Goal: Information Seeking & Learning: Learn about a topic

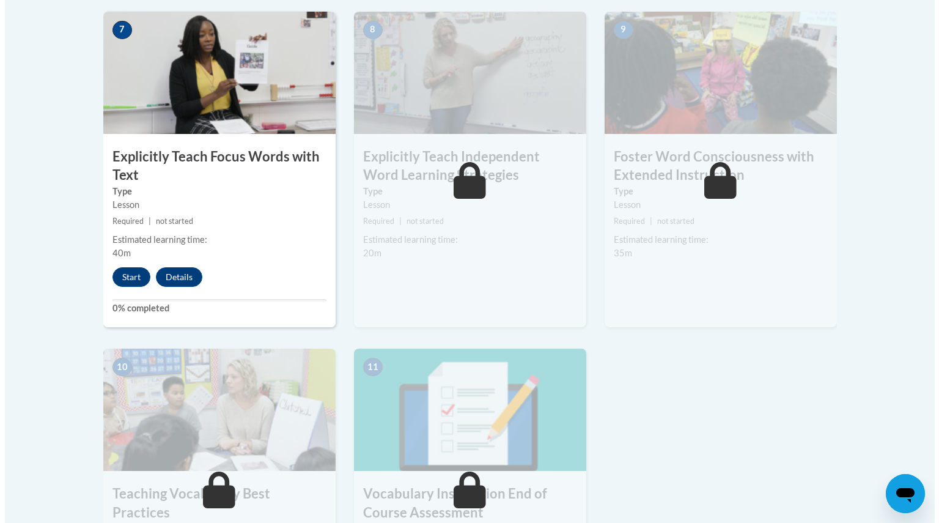
scroll to position [1076, 0]
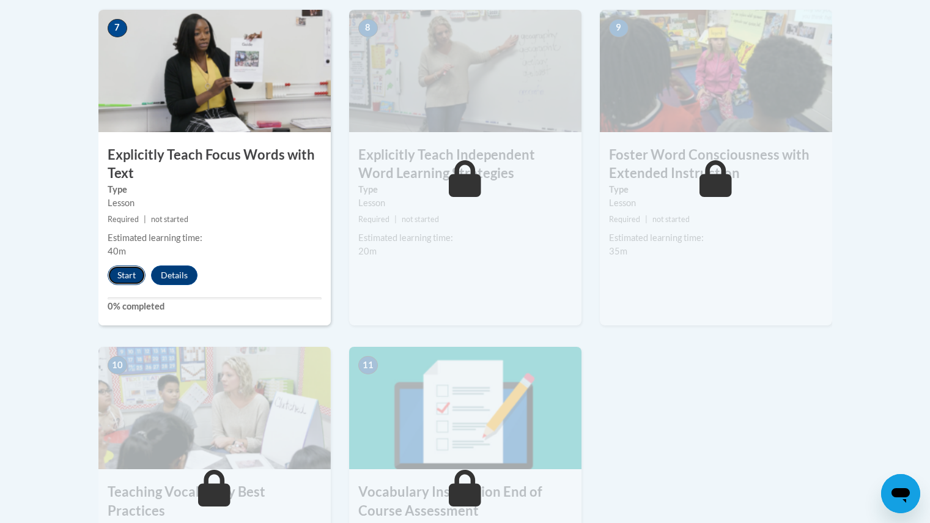
click at [122, 269] on button "Start" at bounding box center [127, 275] width 38 height 20
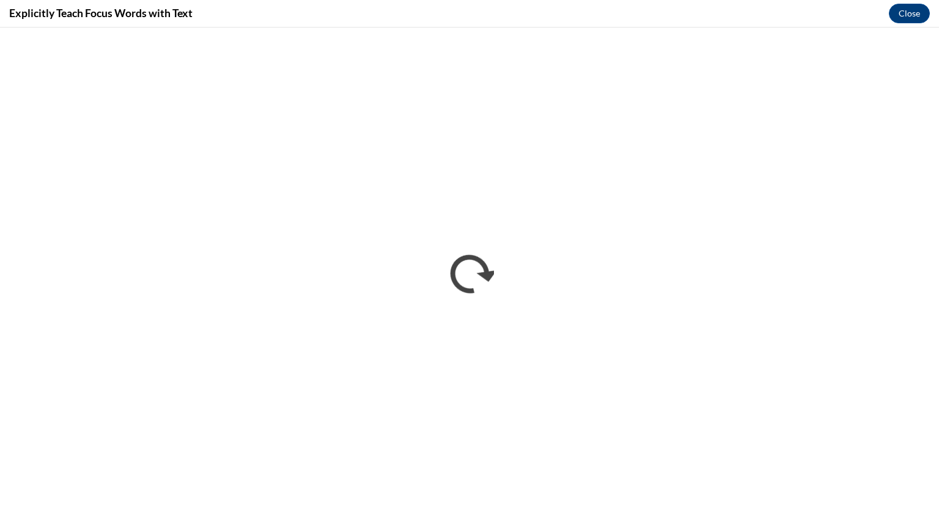
scroll to position [0, 0]
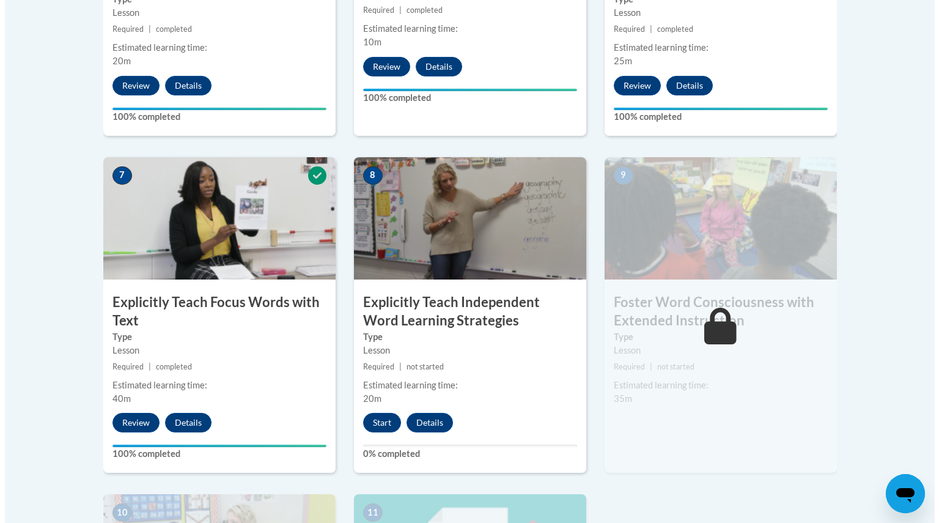
scroll to position [930, 0]
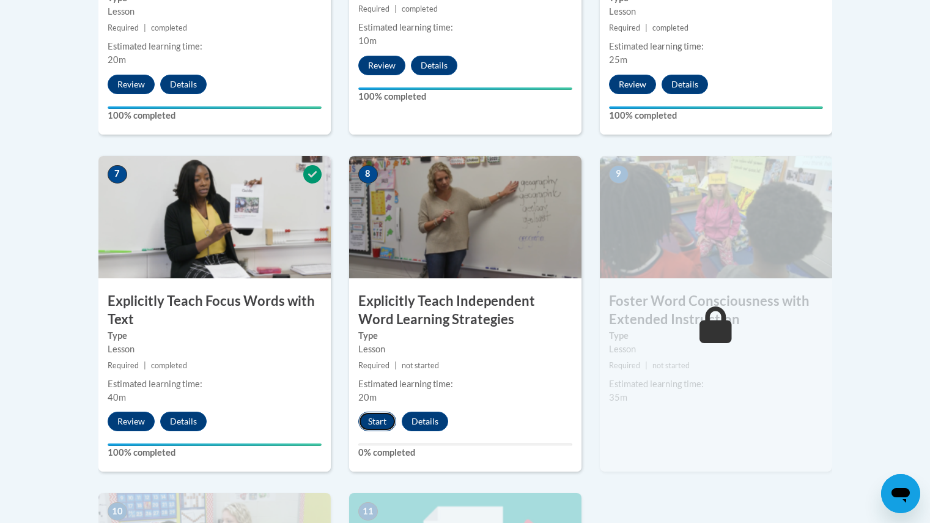
click at [386, 420] on button "Start" at bounding box center [377, 421] width 38 height 20
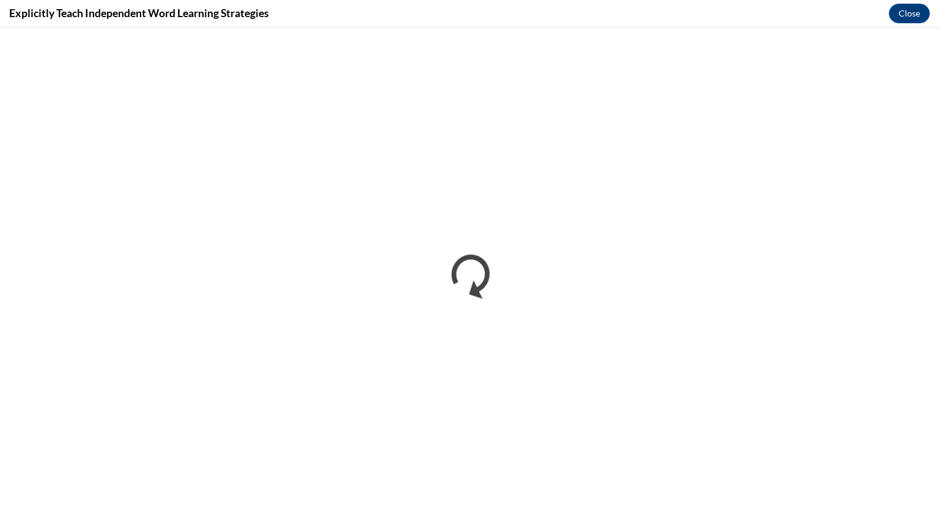
scroll to position [0, 0]
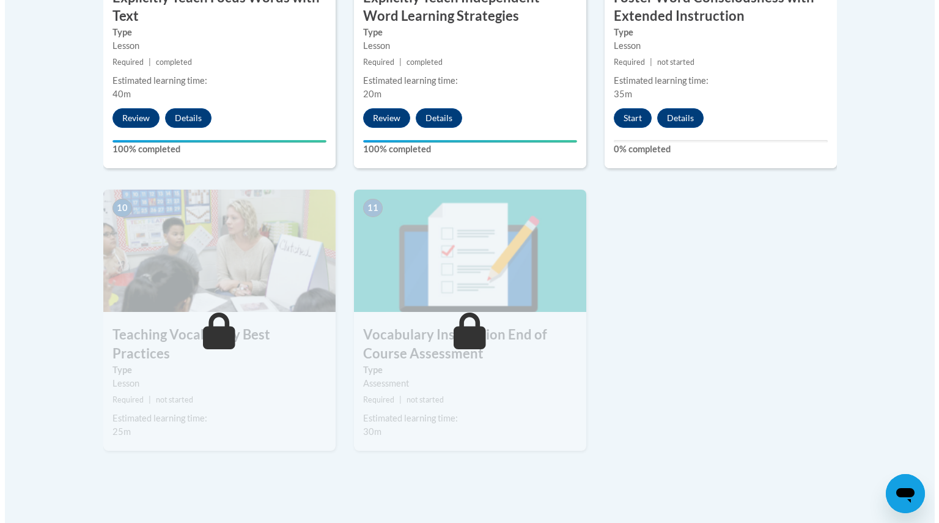
scroll to position [1235, 0]
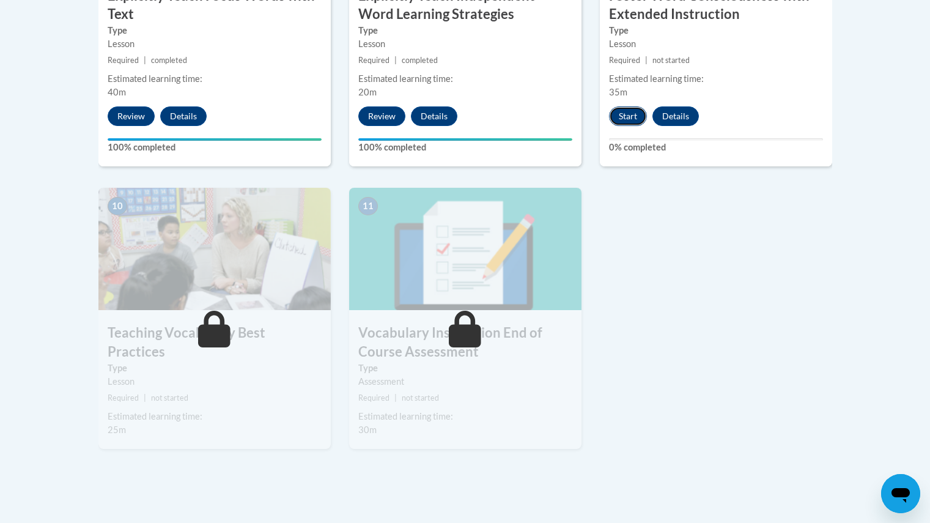
click at [631, 116] on button "Start" at bounding box center [628, 116] width 38 height 20
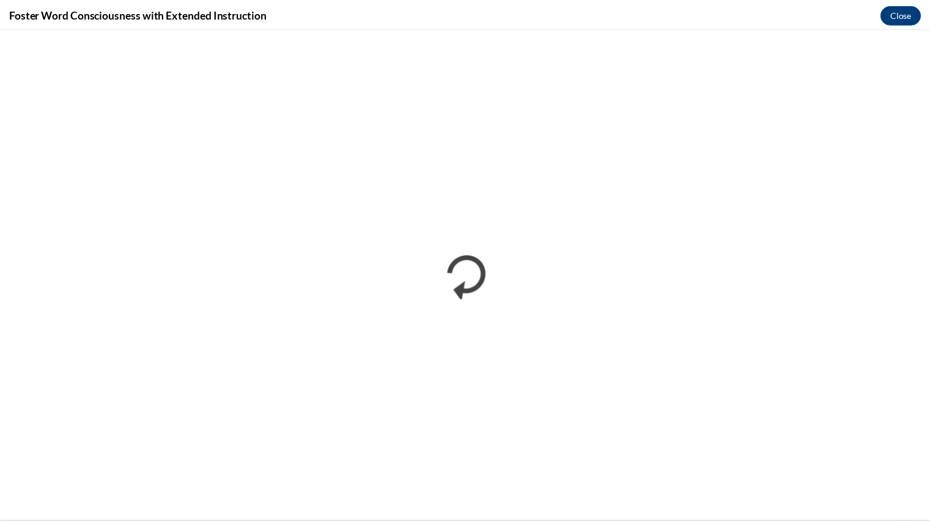
scroll to position [0, 0]
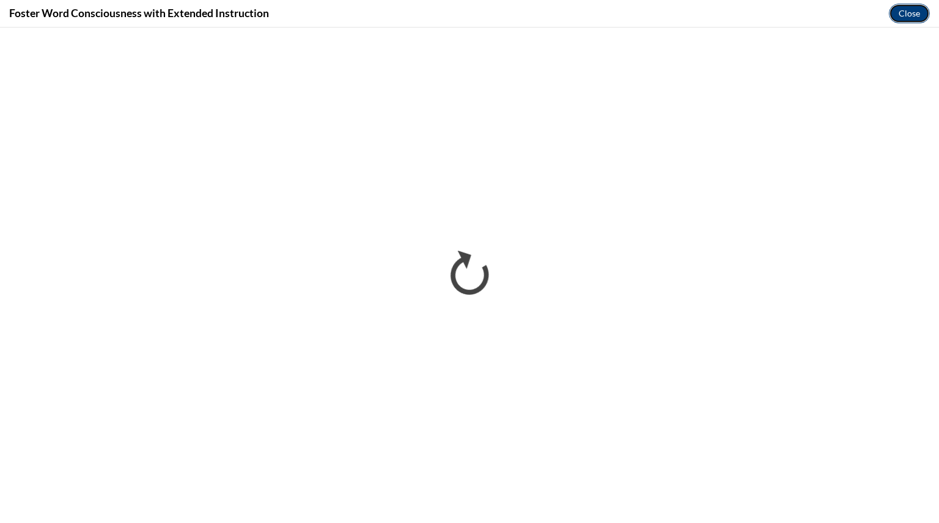
click at [916, 21] on button "Close" at bounding box center [909, 14] width 41 height 20
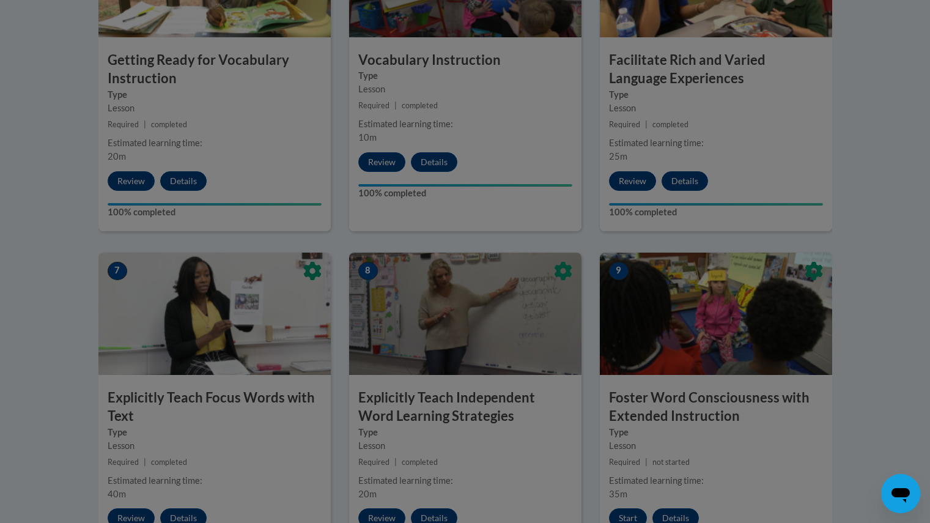
click at [796, 145] on div at bounding box center [465, 261] width 930 height 523
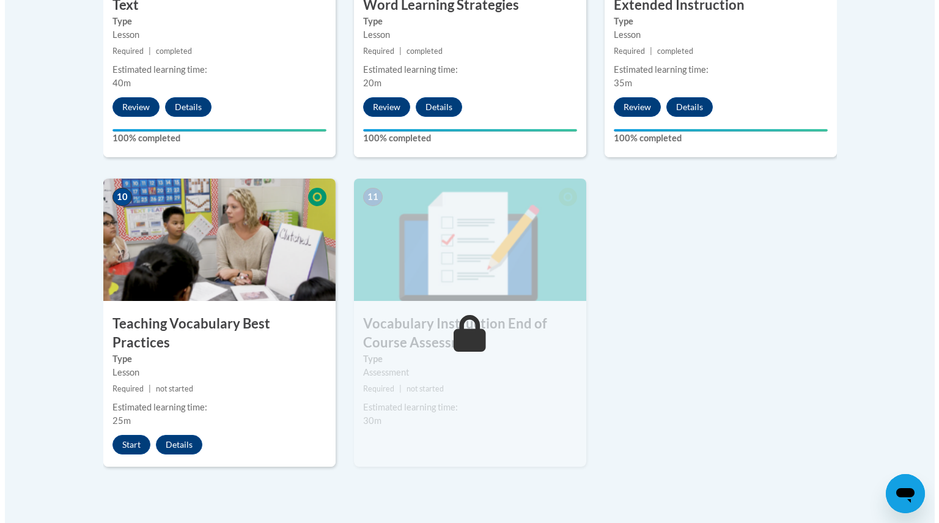
scroll to position [1244, 0]
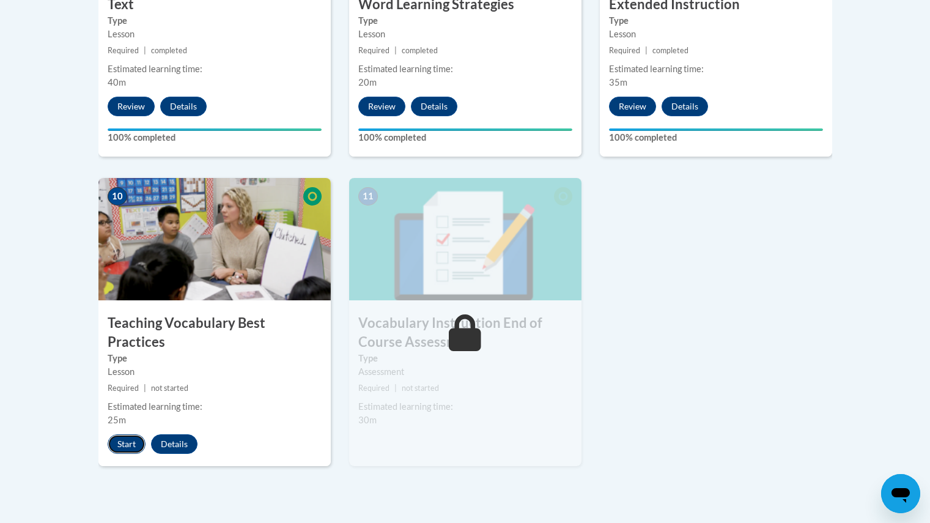
click at [132, 434] on button "Start" at bounding box center [127, 444] width 38 height 20
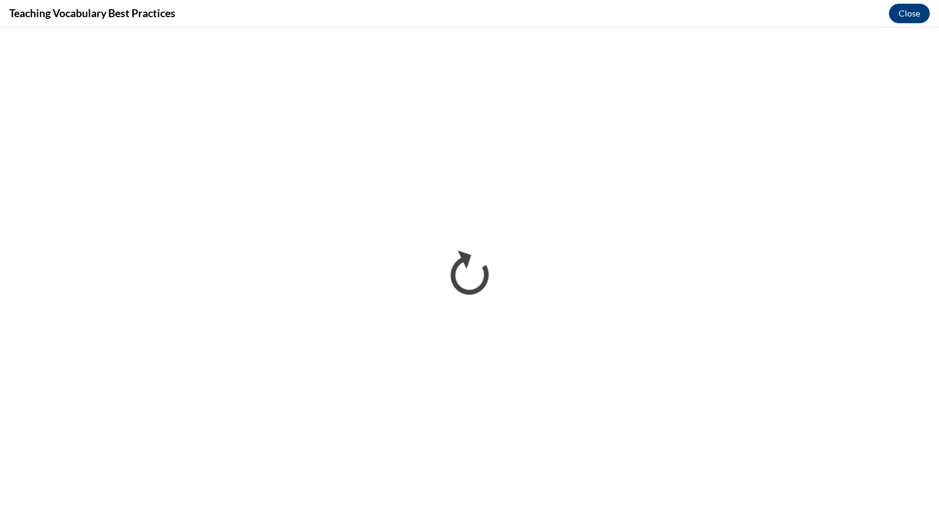
scroll to position [0, 0]
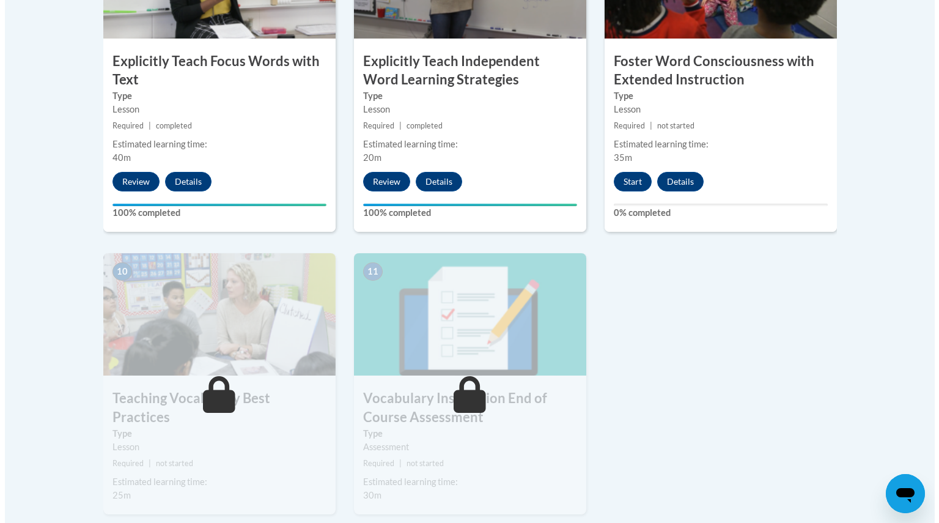
scroll to position [1165, 0]
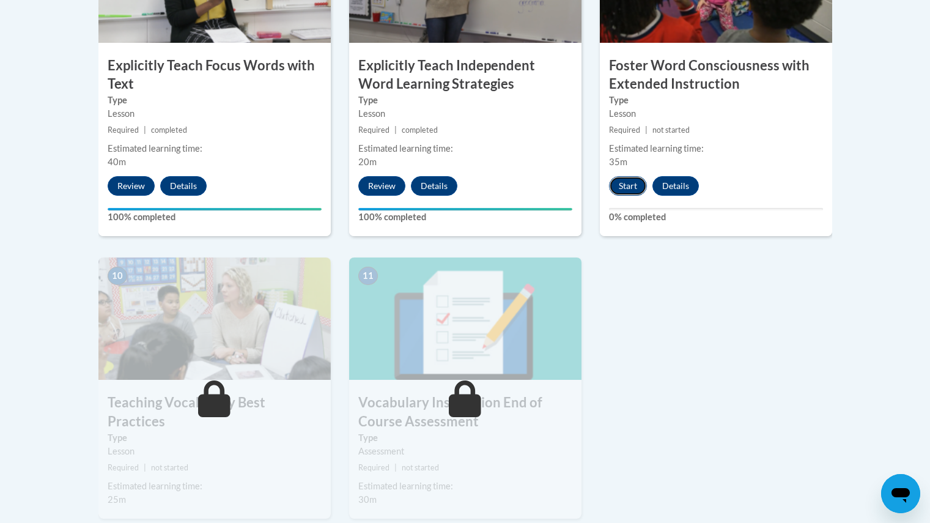
click at [630, 187] on button "Start" at bounding box center [628, 186] width 38 height 20
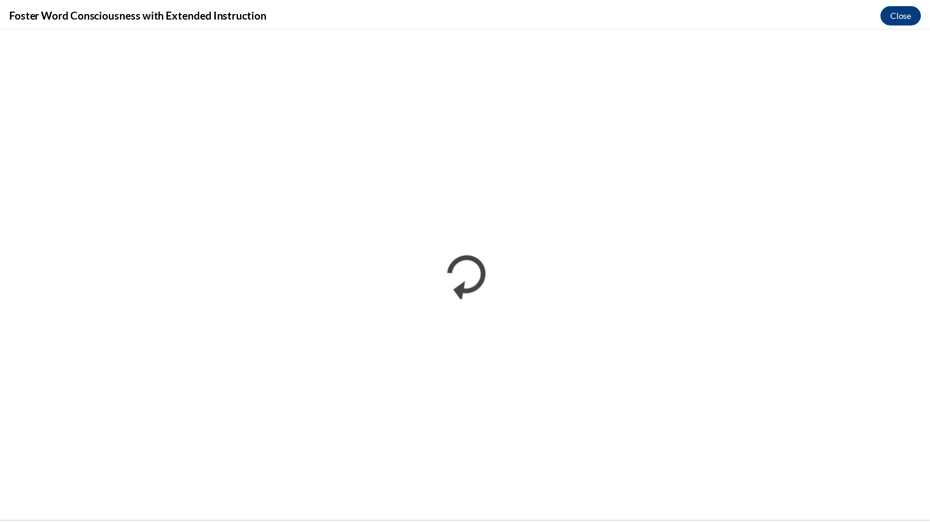
scroll to position [0, 0]
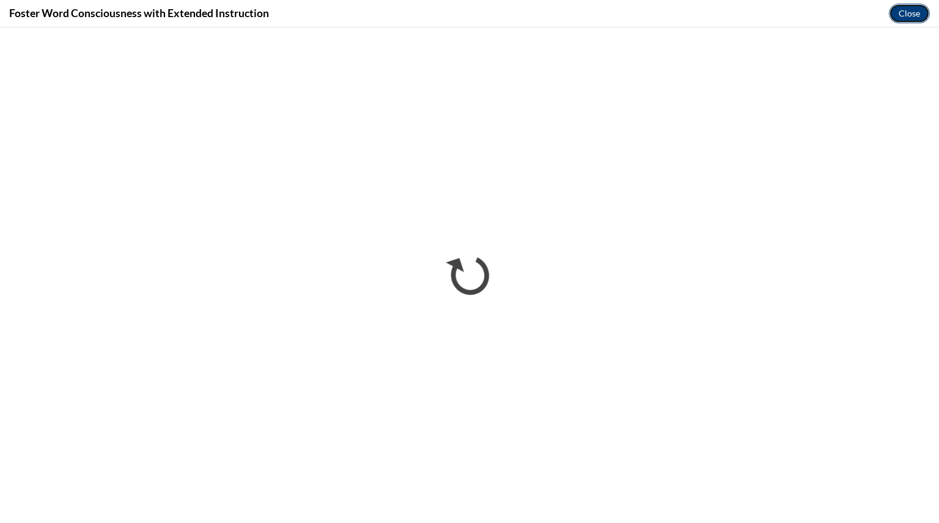
click at [917, 14] on button "Close" at bounding box center [909, 14] width 41 height 20
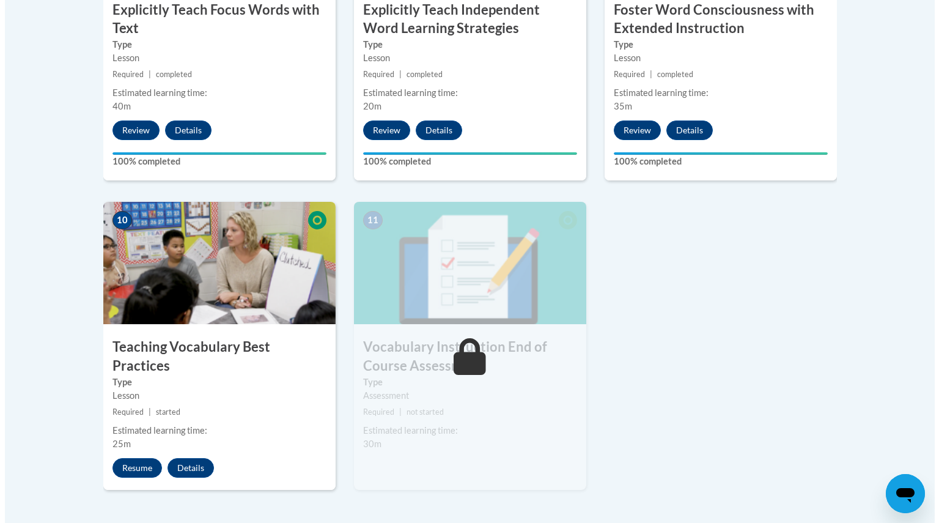
scroll to position [1222, 0]
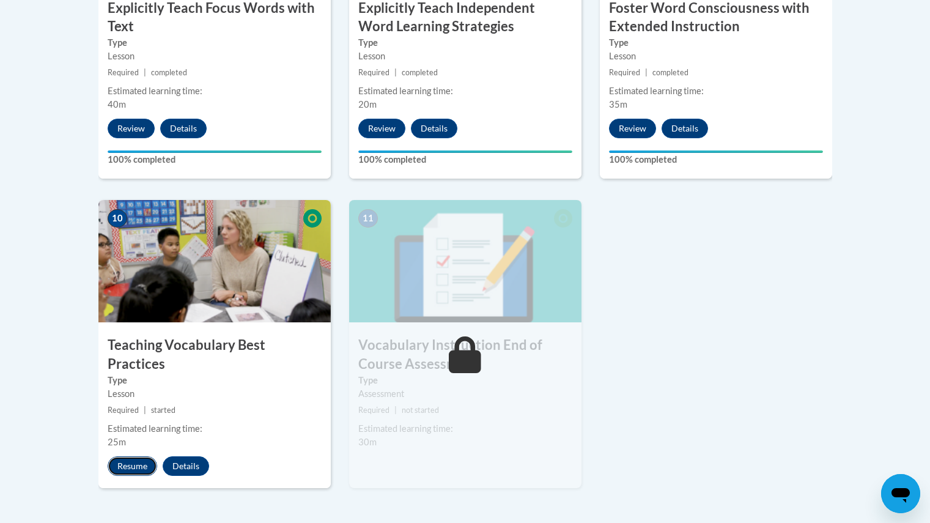
click at [136, 456] on button "Resume" at bounding box center [133, 466] width 50 height 20
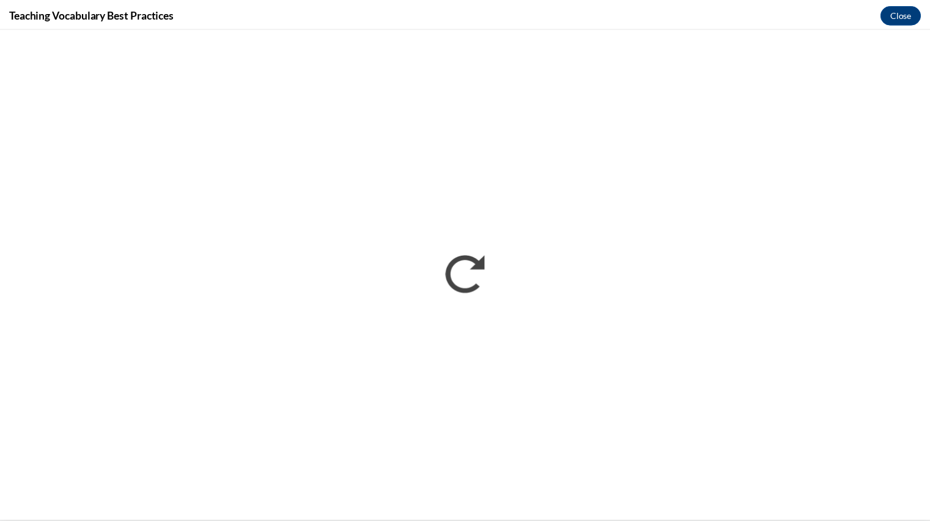
scroll to position [0, 0]
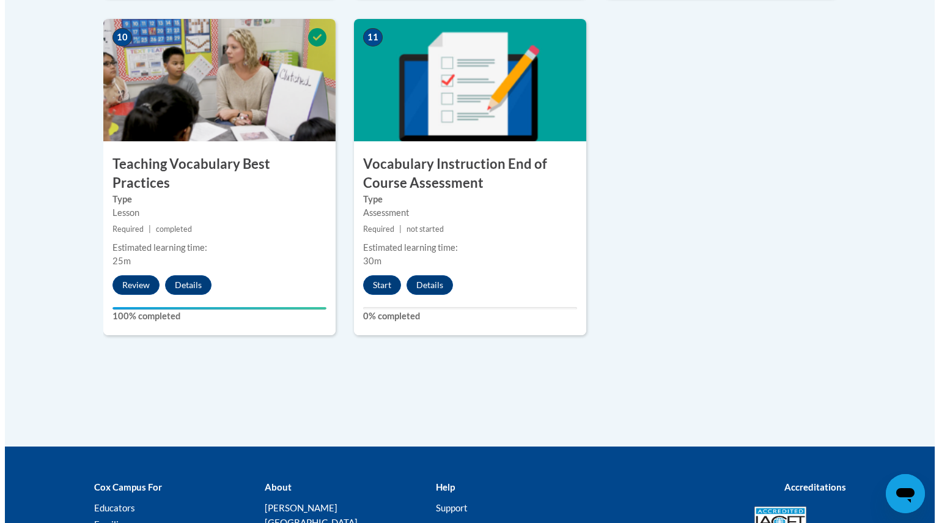
scroll to position [1529, 0]
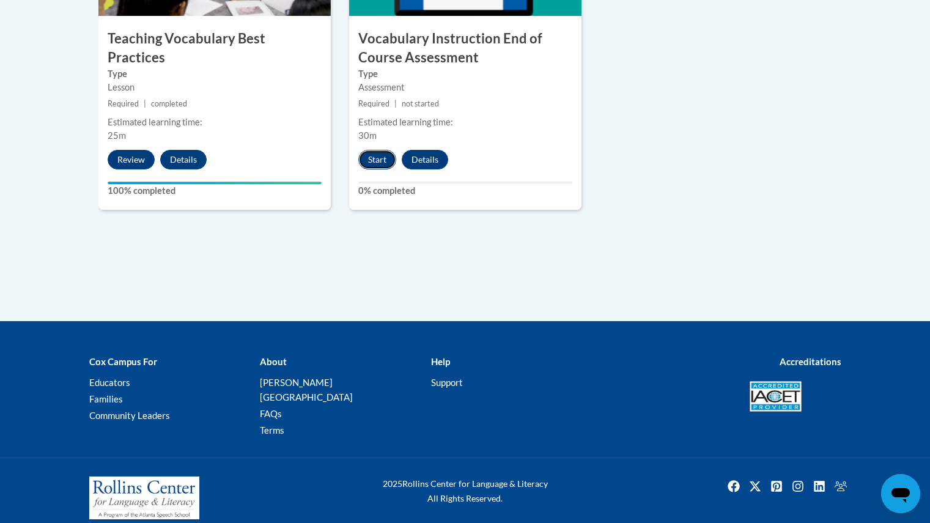
click at [384, 164] on button "Start" at bounding box center [377, 160] width 38 height 20
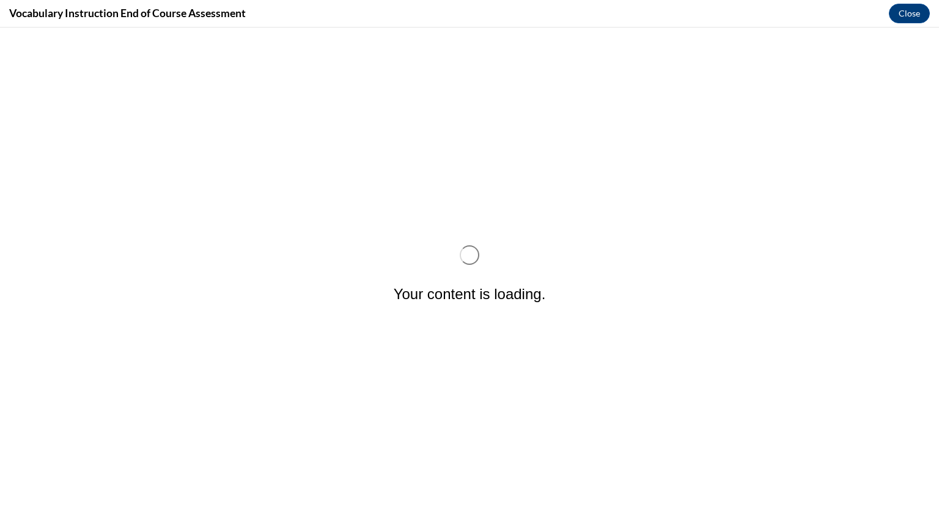
scroll to position [0, 0]
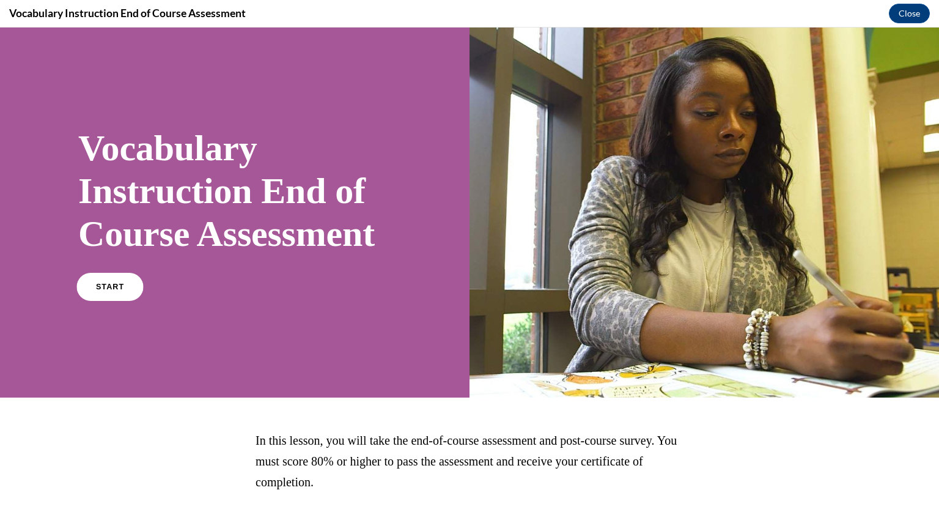
click at [120, 292] on span "START" at bounding box center [110, 286] width 28 height 9
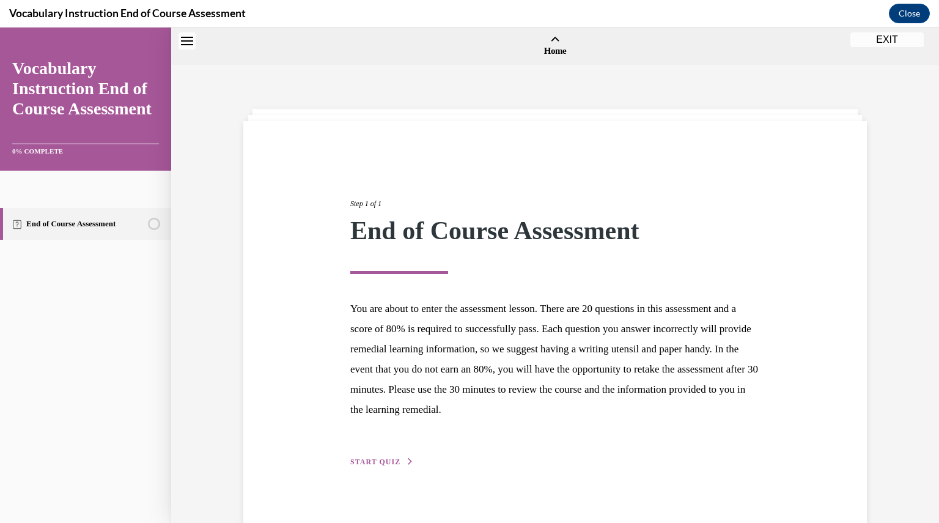
scroll to position [38, 0]
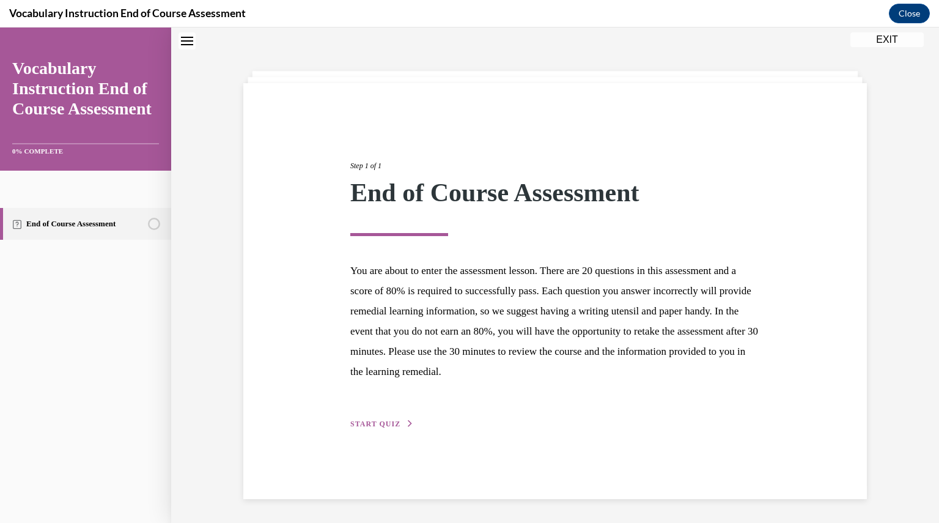
click at [387, 406] on div "Step 1 of 1 End of Course Assessment You are about to enter the assessment less…" at bounding box center [555, 281] width 428 height 298
click at [388, 415] on div "Step 1 of 1 End of Course Assessment You are about to enter the assessment less…" at bounding box center [555, 281] width 428 height 298
click at [391, 417] on div "Step 1 of 1 End of Course Assessment You are about to enter the assessment less…" at bounding box center [555, 281] width 428 height 298
click at [392, 419] on button "START QUIZ" at bounding box center [382, 423] width 64 height 11
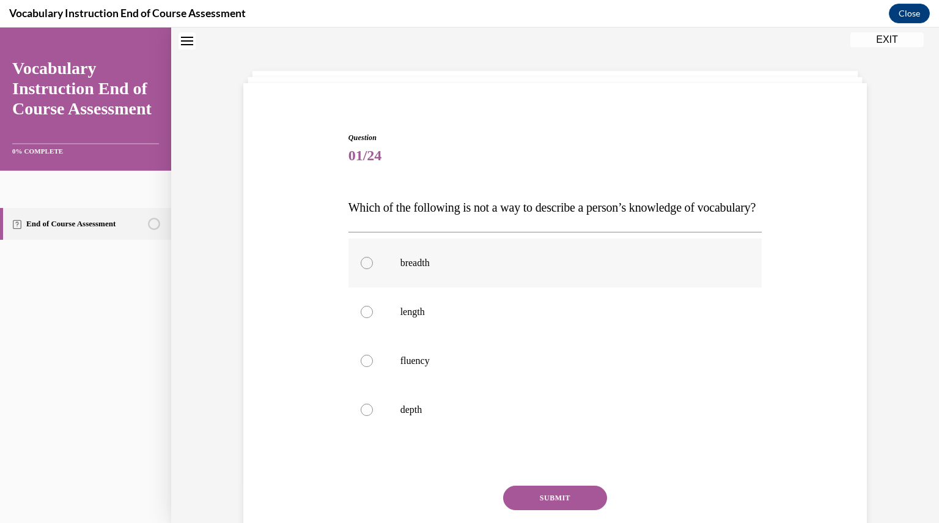
click at [420, 287] on label "breadth" at bounding box center [555, 262] width 414 height 49
click at [373, 269] on input "breadth" at bounding box center [367, 263] width 12 height 12
radio input "true"
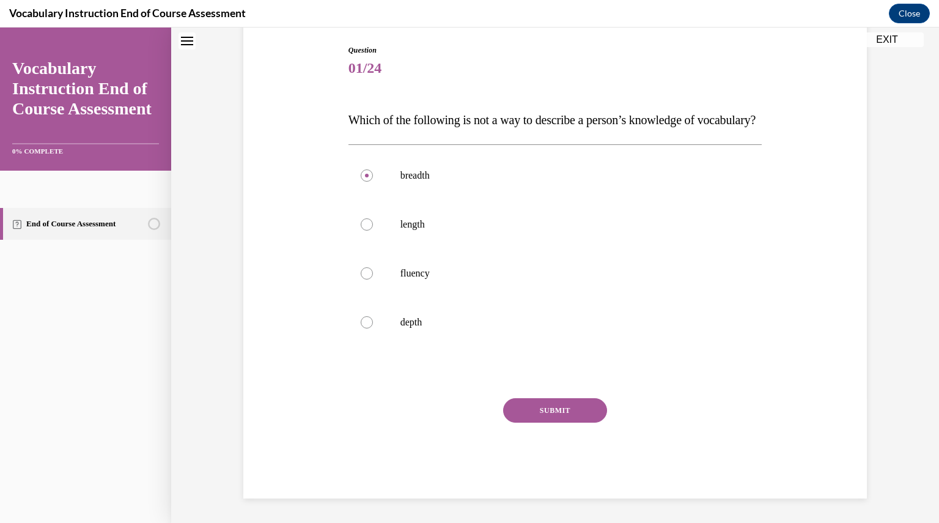
click at [548, 417] on button "SUBMIT" at bounding box center [555, 410] width 104 height 24
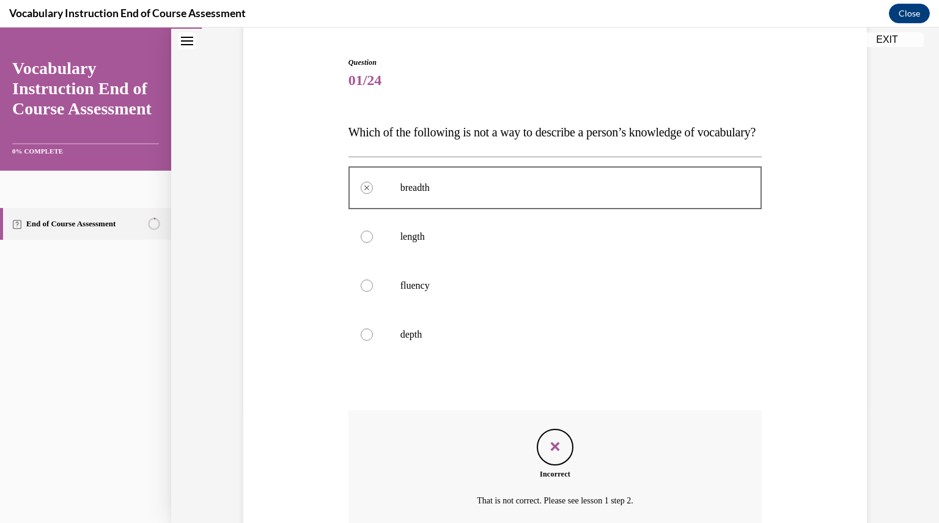
scroll to position [249, 0]
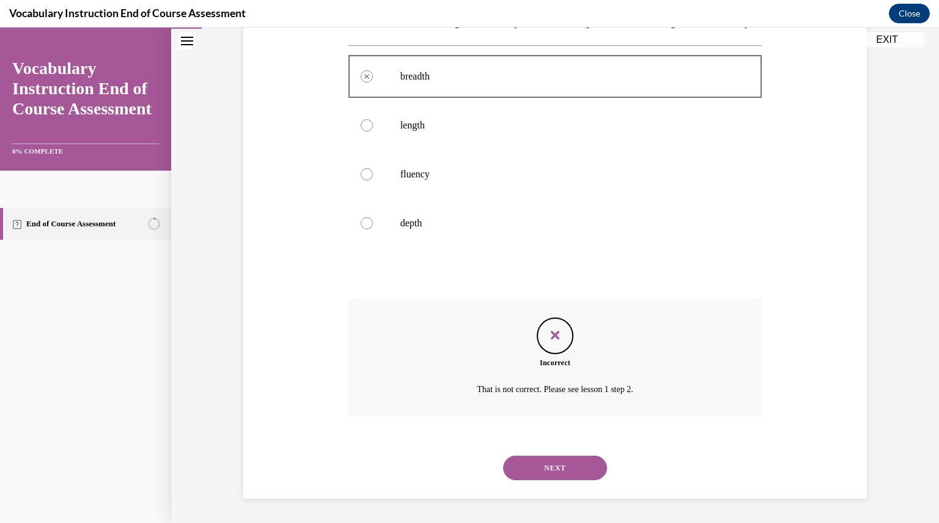
click at [562, 480] on div "NEXT" at bounding box center [555, 467] width 414 height 49
click at [555, 475] on button "NEXT" at bounding box center [555, 467] width 104 height 24
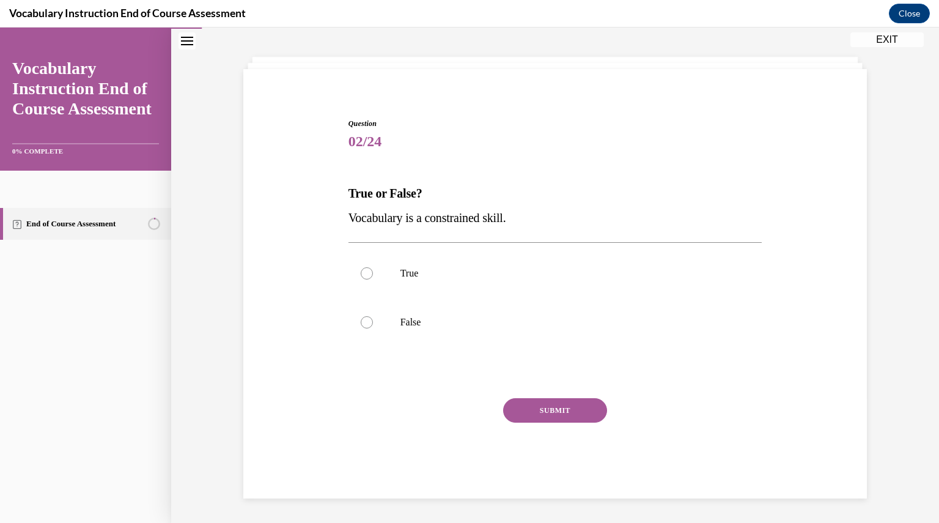
scroll to position [52, 0]
click at [376, 263] on label "True" at bounding box center [555, 273] width 414 height 49
click at [373, 267] on input "True" at bounding box center [367, 273] width 12 height 12
radio input "true"
click at [557, 405] on button "SUBMIT" at bounding box center [555, 410] width 104 height 24
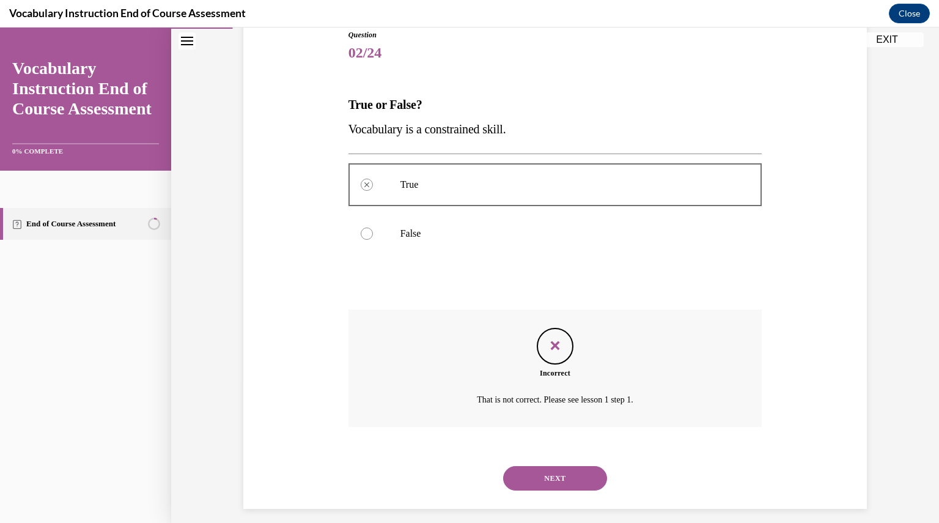
scroll to position [151, 0]
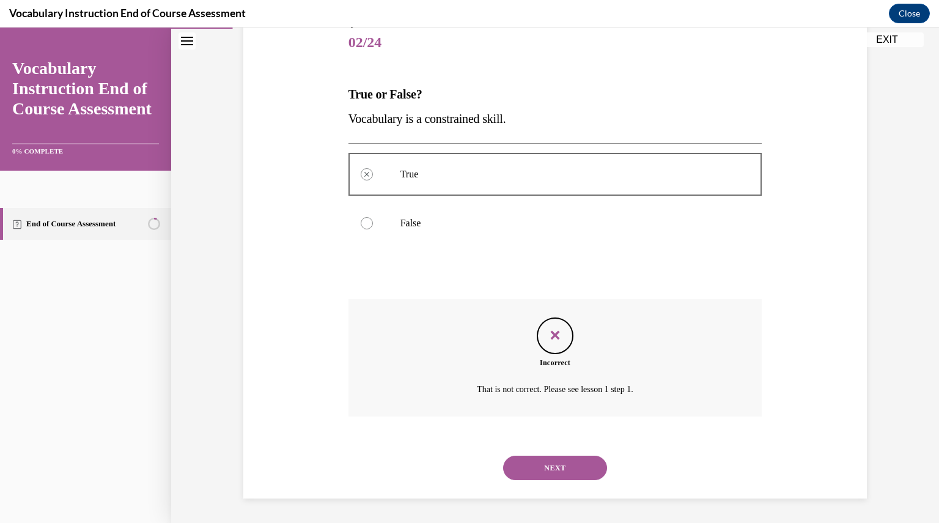
click at [560, 475] on button "NEXT" at bounding box center [555, 467] width 104 height 24
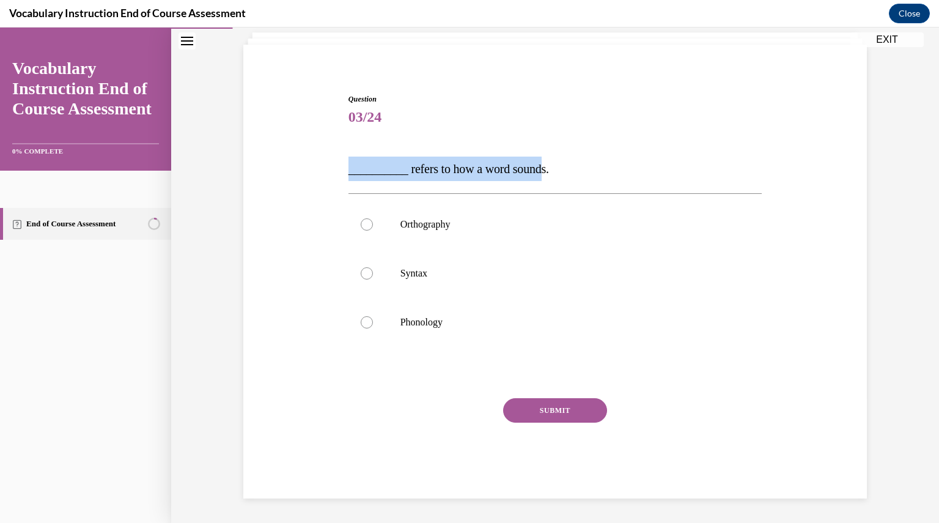
drag, startPoint x: 332, startPoint y: 167, endPoint x: 546, endPoint y: 169, distance: 213.9
click at [546, 169] on div "Question 03/24 __________ refers to how a word sounds. Orthography Syntax Phono…" at bounding box center [555, 277] width 630 height 441
drag, startPoint x: 561, startPoint y: 170, endPoint x: 343, endPoint y: 168, distance: 218.2
click at [345, 168] on div "Question 03/24 __________ refers to how a word sounds. Orthography Syntax Phono…" at bounding box center [555, 286] width 420 height 423
copy span "__________ refers to how a word sounds."
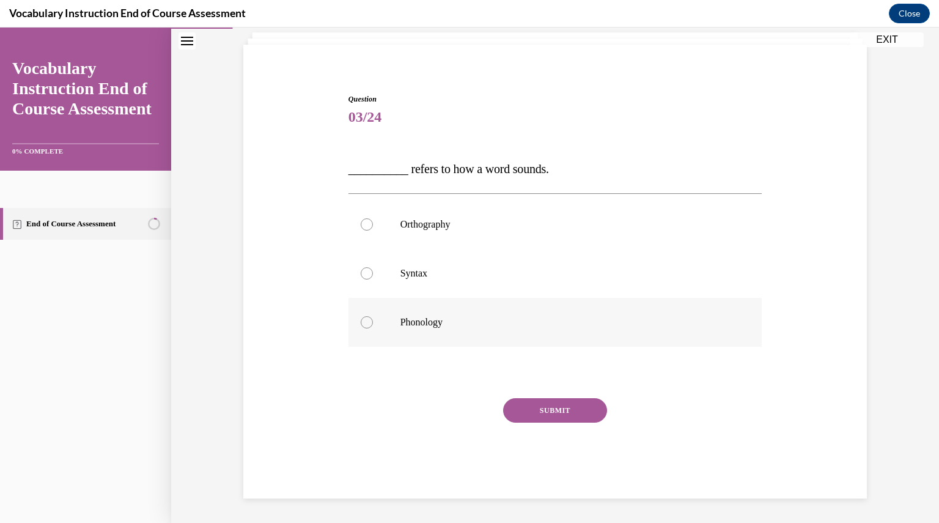
click at [420, 306] on label "Phonology" at bounding box center [555, 322] width 414 height 49
click at [373, 316] on input "Phonology" at bounding box center [367, 322] width 12 height 12
radio input "true"
click at [537, 403] on button "SUBMIT" at bounding box center [555, 410] width 104 height 24
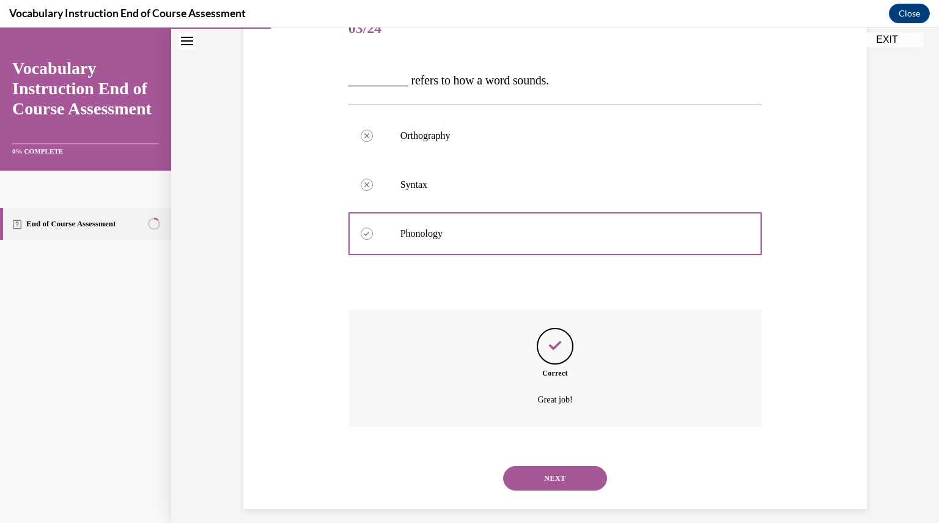
scroll to position [175, 0]
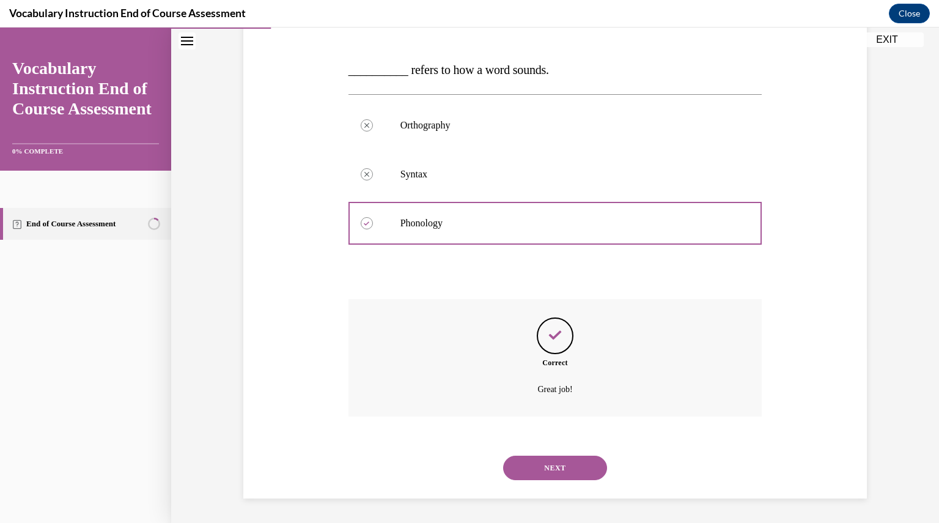
click at [566, 460] on button "NEXT" at bounding box center [555, 467] width 104 height 24
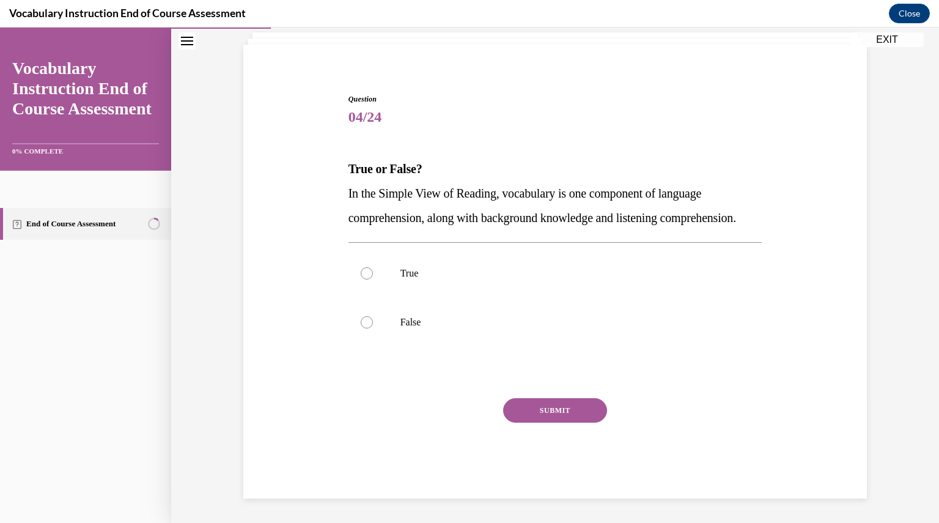
scroll to position [101, 0]
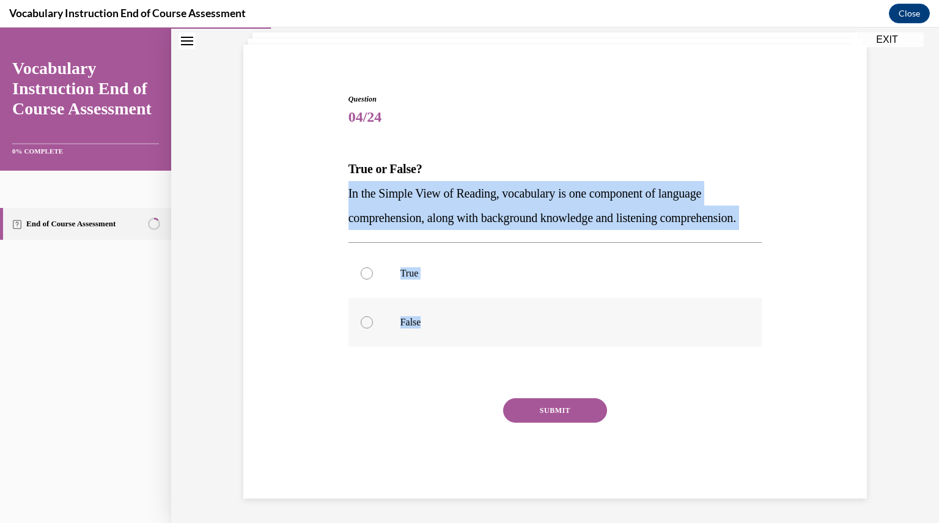
drag, startPoint x: 345, startPoint y: 161, endPoint x: 434, endPoint y: 336, distance: 196.3
click at [434, 336] on div "Question 04/24 True or False? In the Simple View of Reading, vocabulary is one …" at bounding box center [555, 296] width 414 height 405
copy div "In the Simple View of Reading, vocabulary is one component of language comprehe…"
click at [417, 257] on label "True" at bounding box center [555, 273] width 414 height 49
click at [373, 267] on input "True" at bounding box center [367, 273] width 12 height 12
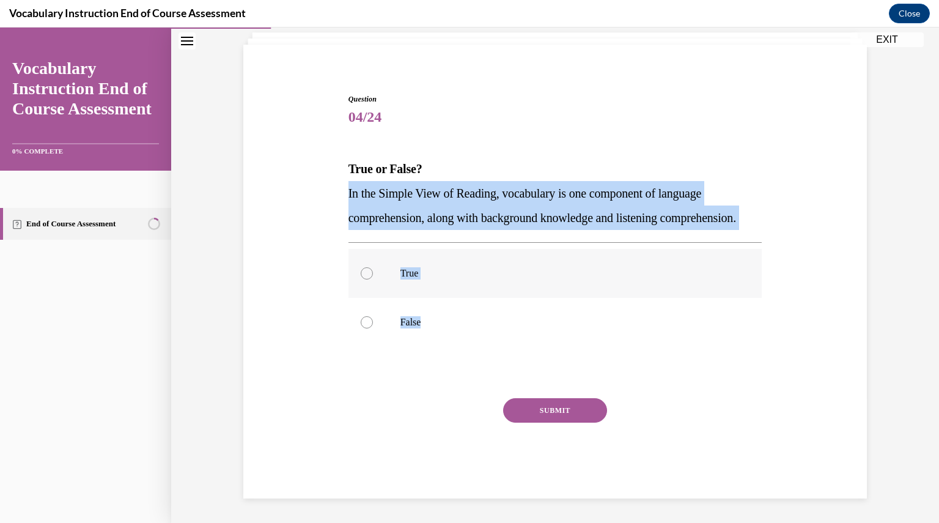
radio input "true"
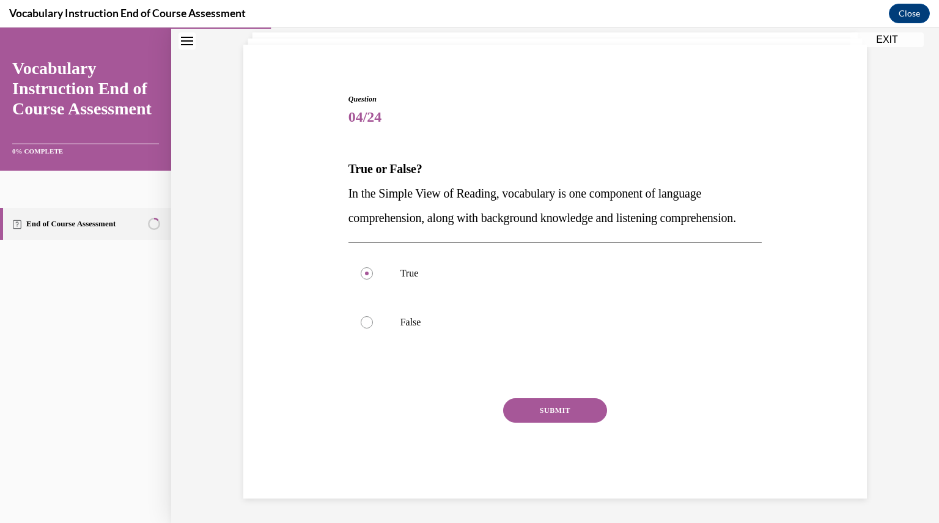
click at [549, 409] on button "SUBMIT" at bounding box center [555, 410] width 104 height 24
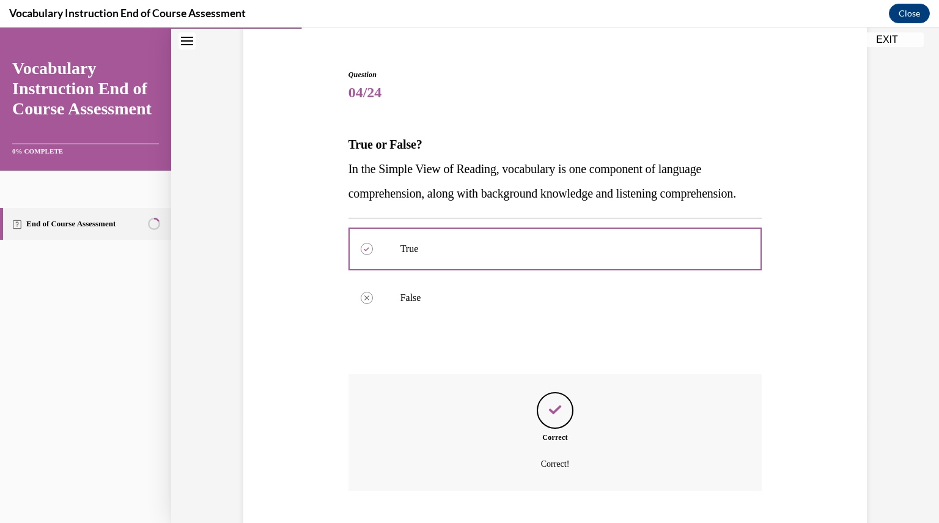
scroll to position [200, 0]
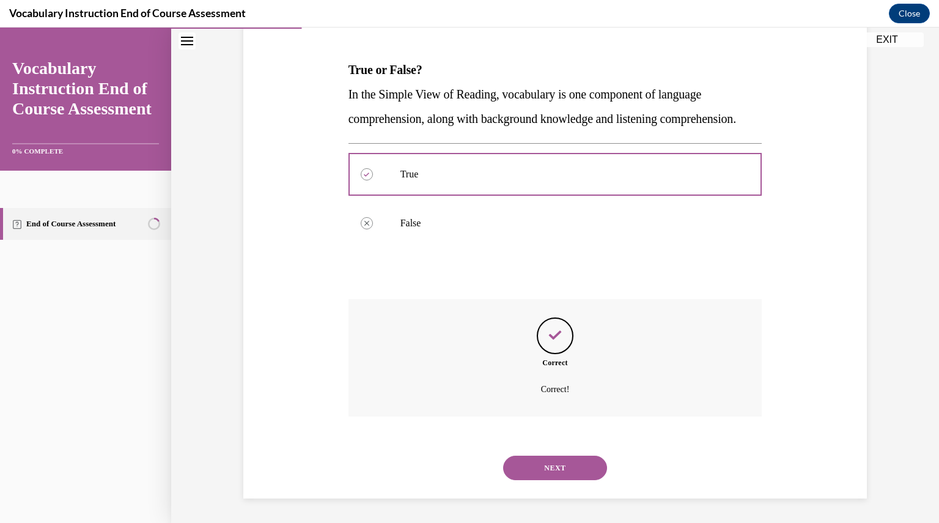
click at [537, 472] on button "NEXT" at bounding box center [555, 467] width 104 height 24
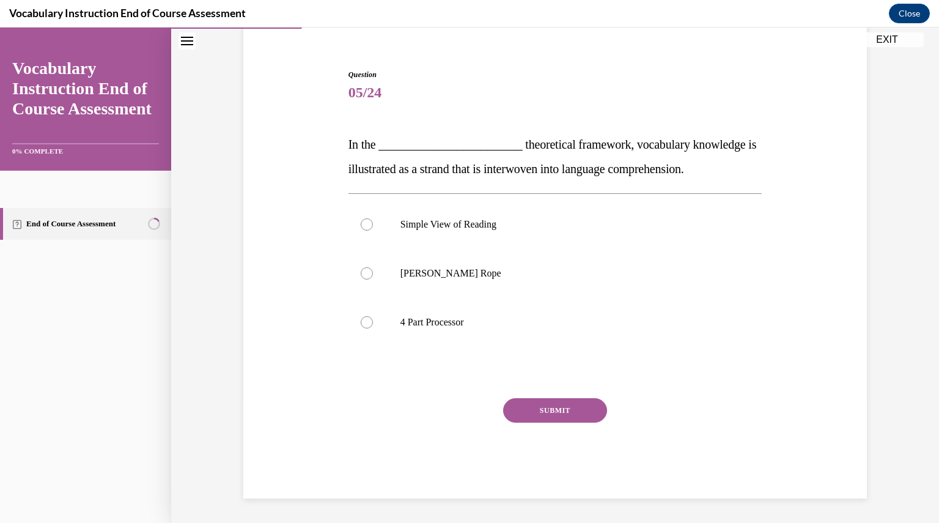
scroll to position [101, 0]
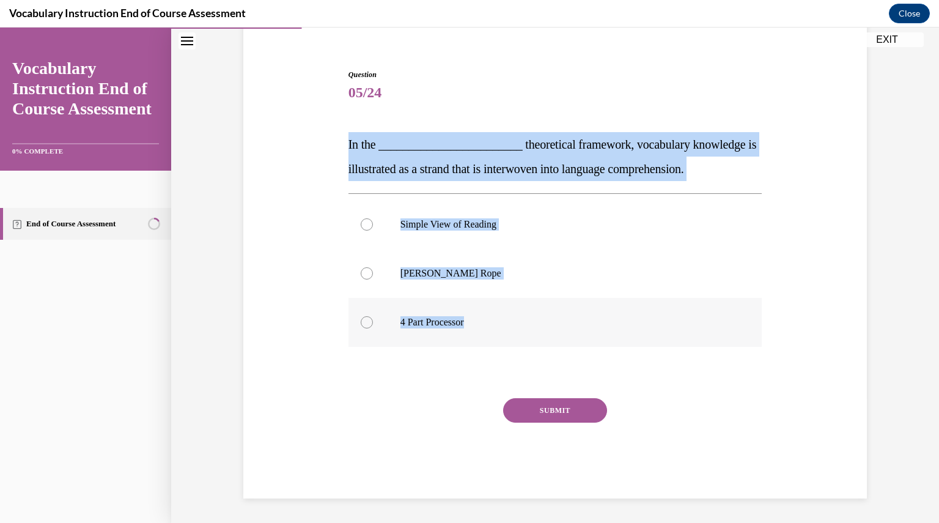
drag, startPoint x: 342, startPoint y: 149, endPoint x: 483, endPoint y: 336, distance: 234.4
click at [483, 336] on div "Question 05/24 In the ________________________ theoretical framework, vocabular…" at bounding box center [555, 274] width 420 height 447
copy div "In the ________________________ theoretical framework, vocabulary knowledge is …"
click at [468, 264] on label "[PERSON_NAME] Rope" at bounding box center [555, 273] width 414 height 49
click at [373, 267] on input "[PERSON_NAME] Rope" at bounding box center [367, 273] width 12 height 12
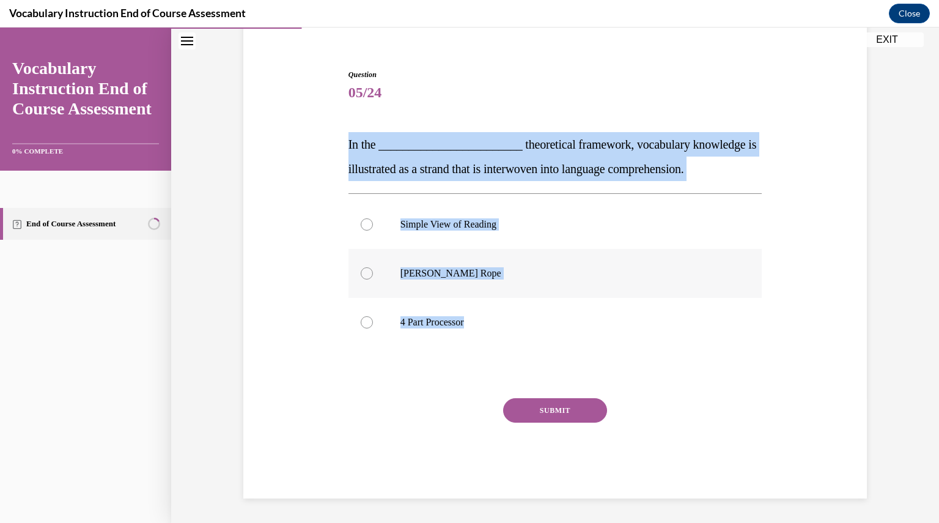
radio input "true"
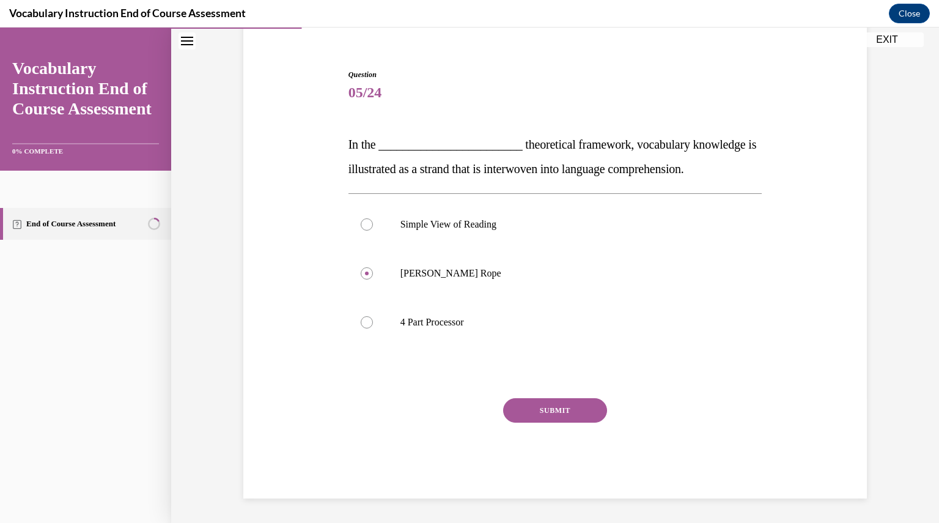
click at [524, 421] on button "SUBMIT" at bounding box center [555, 410] width 104 height 24
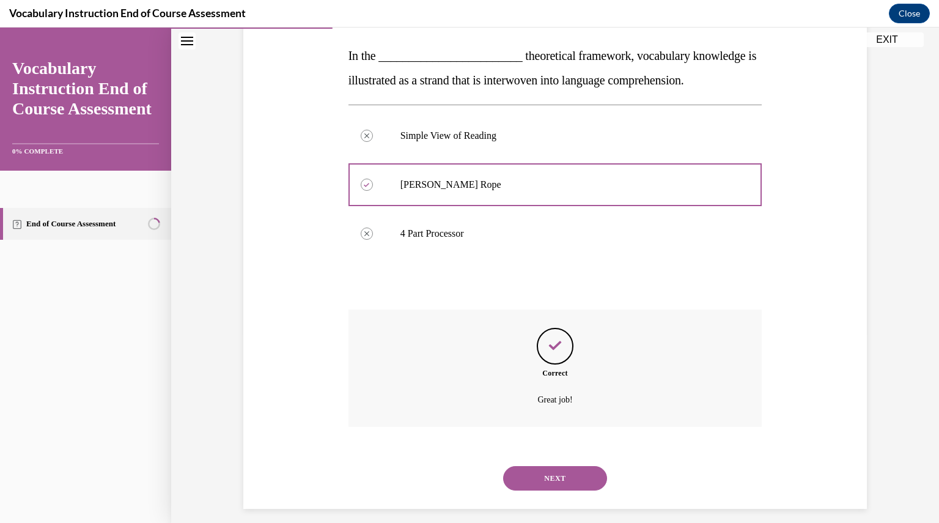
scroll to position [200, 0]
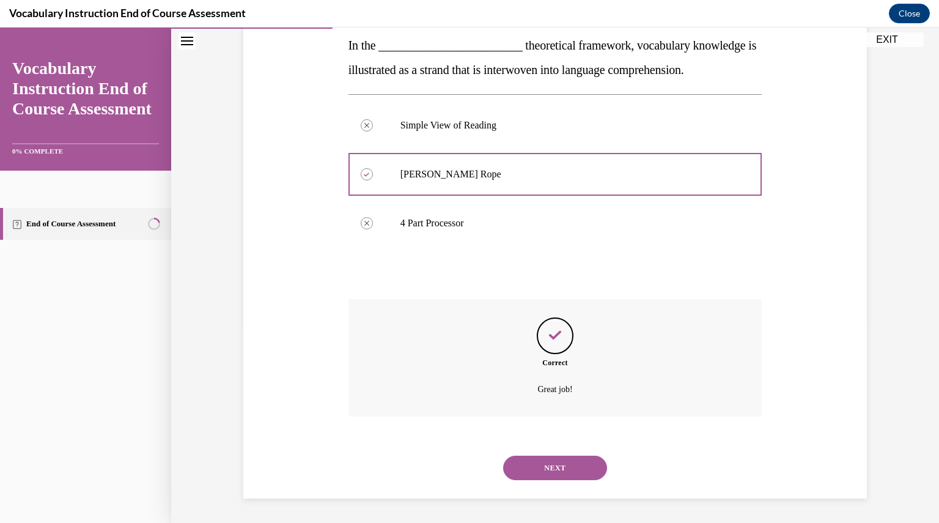
click at [542, 448] on div "NEXT" at bounding box center [555, 467] width 414 height 49
click at [541, 463] on button "NEXT" at bounding box center [555, 467] width 104 height 24
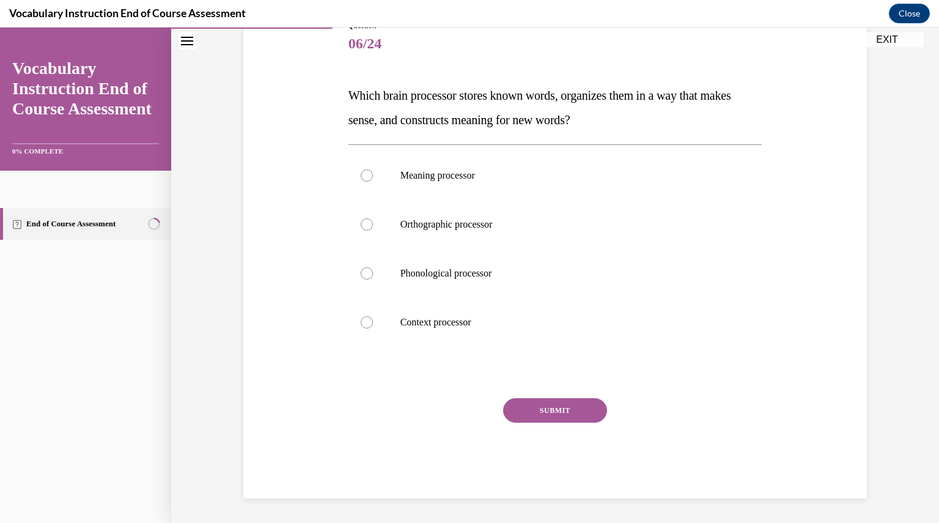
scroll to position [136, 0]
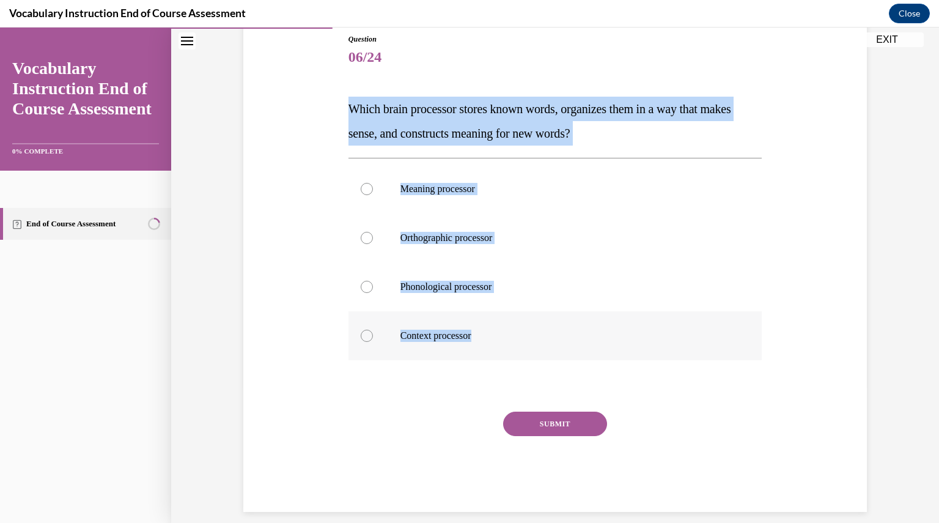
drag, startPoint x: 340, startPoint y: 109, endPoint x: 481, endPoint y: 320, distance: 253.8
click at [481, 320] on div "Question 06/24 Which brain processor stores known words, organizes them in a wa…" at bounding box center [555, 254] width 630 height 515
copy div "Which brain processor stores known words, organizes them in a way that makes se…"
click at [447, 201] on label "Meaning processor" at bounding box center [555, 188] width 414 height 49
click at [373, 195] on input "Meaning processor" at bounding box center [367, 189] width 12 height 12
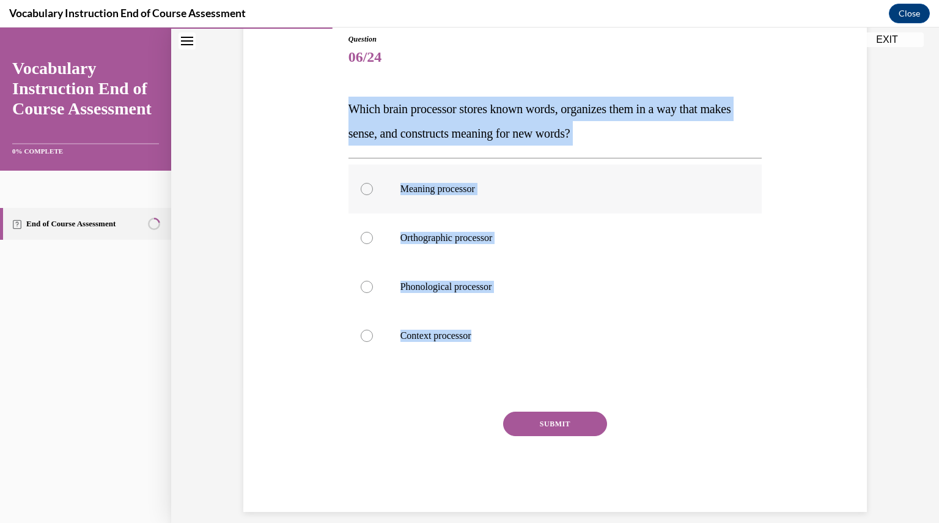
radio input "true"
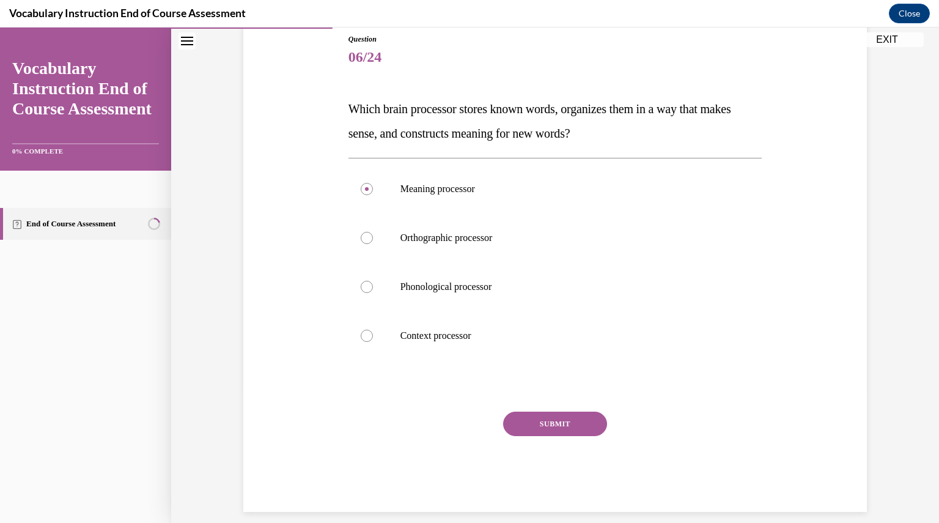
click at [536, 428] on button "SUBMIT" at bounding box center [555, 423] width 104 height 24
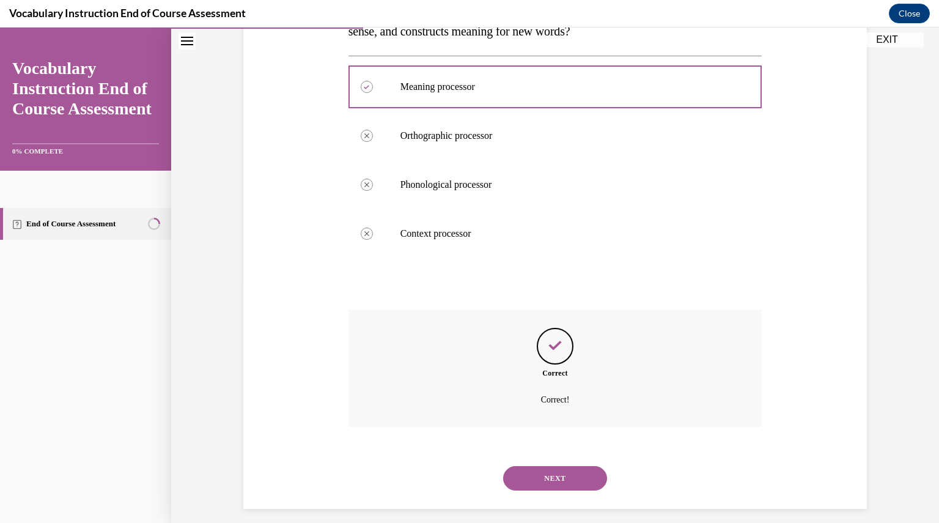
scroll to position [249, 0]
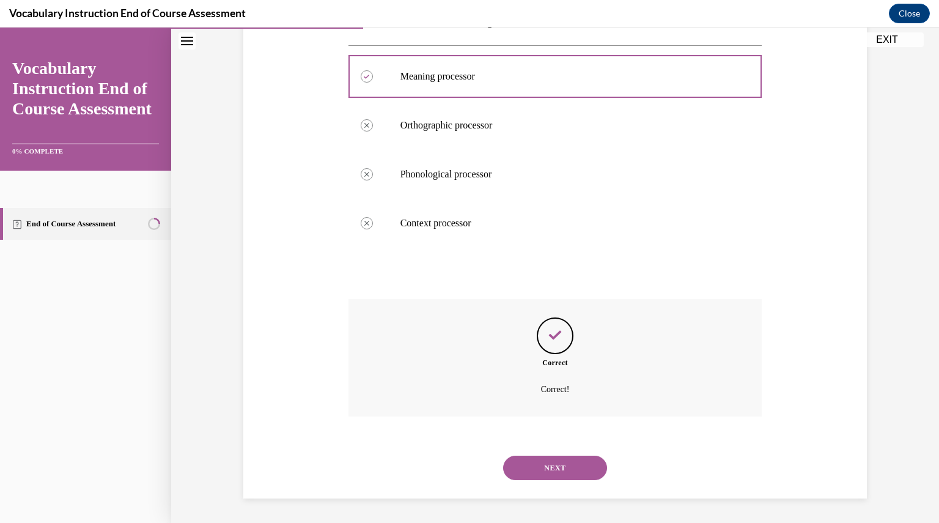
click at [551, 477] on button "NEXT" at bounding box center [555, 467] width 104 height 24
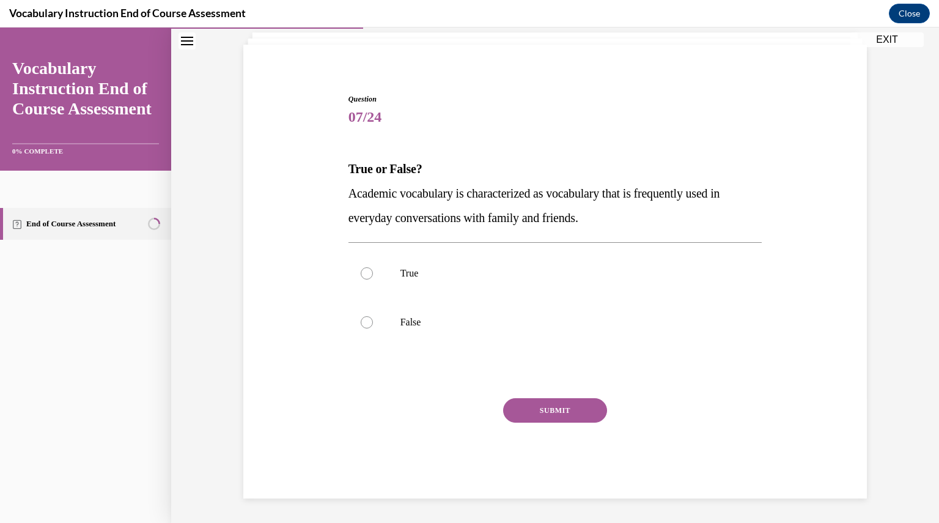
scroll to position [76, 0]
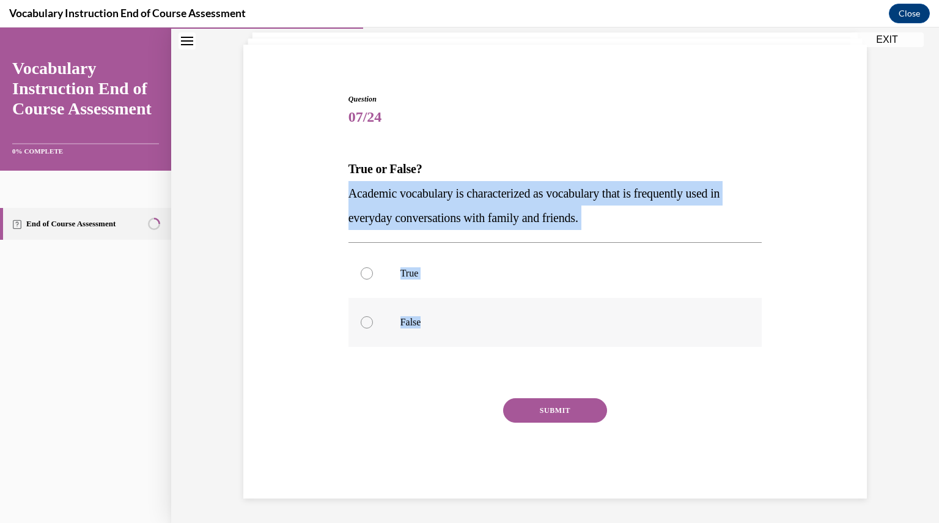
drag, startPoint x: 340, startPoint y: 194, endPoint x: 433, endPoint y: 318, distance: 155.8
click at [433, 318] on div "Question 07/24 True or False? Academic vocabulary is characterized as vocabular…" at bounding box center [555, 277] width 630 height 441
copy div "Academic vocabulary is characterized as vocabulary that is frequently used in e…"
click at [389, 317] on label "False" at bounding box center [555, 322] width 414 height 49
click at [373, 317] on input "False" at bounding box center [367, 322] width 12 height 12
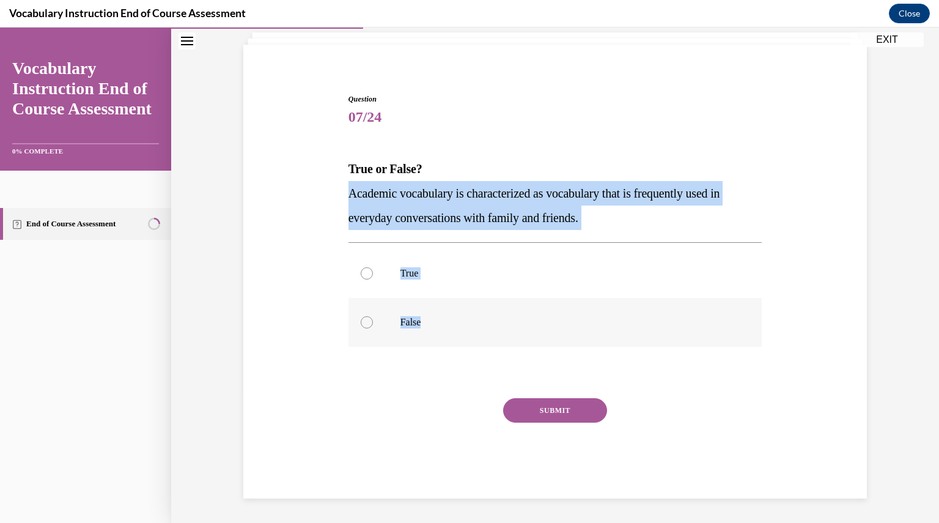
radio input "true"
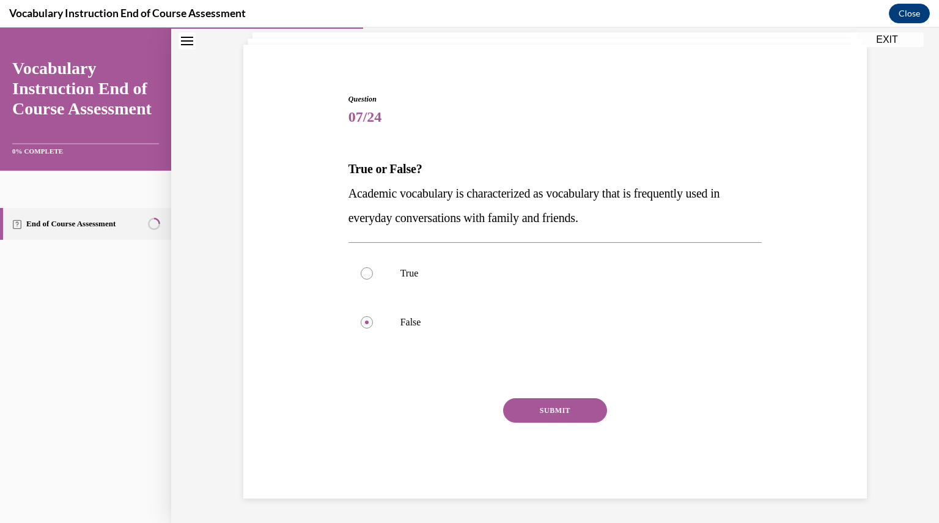
click at [551, 414] on button "SUBMIT" at bounding box center [555, 410] width 104 height 24
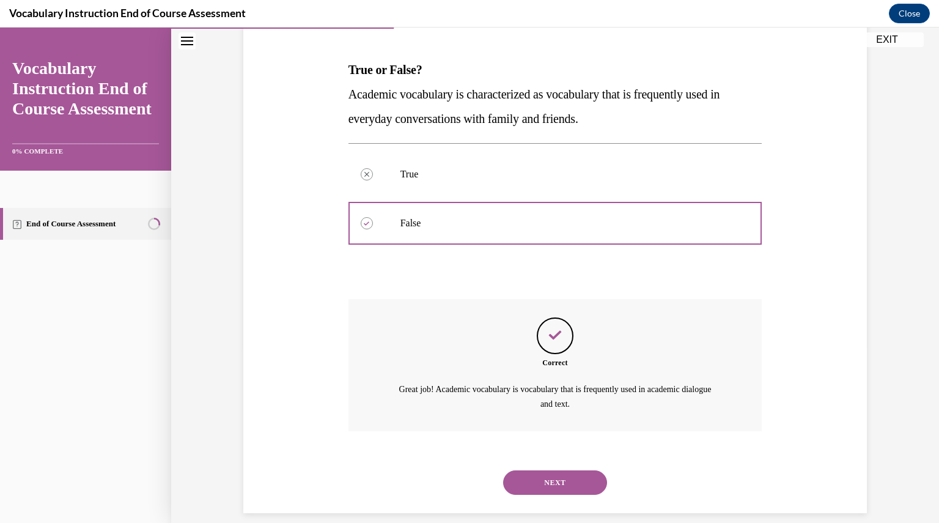
scroll to position [190, 0]
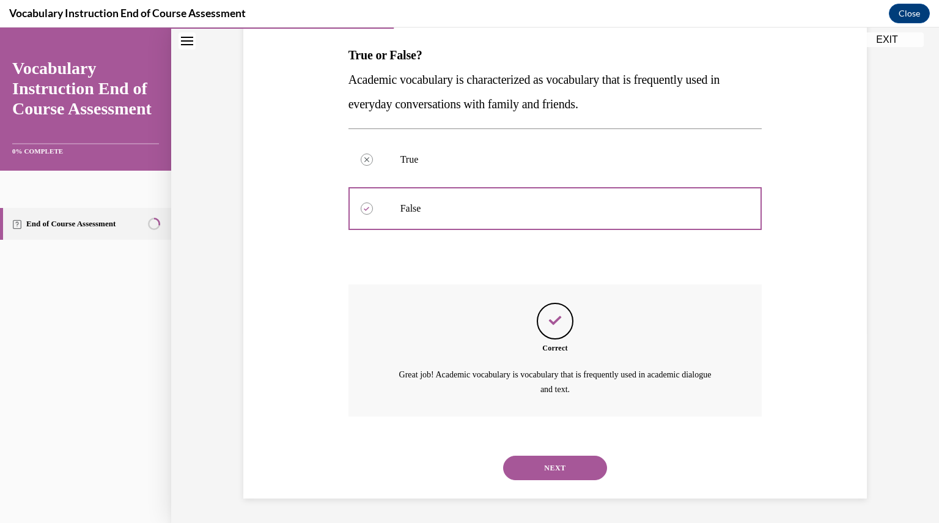
click at [558, 457] on button "NEXT" at bounding box center [555, 467] width 104 height 24
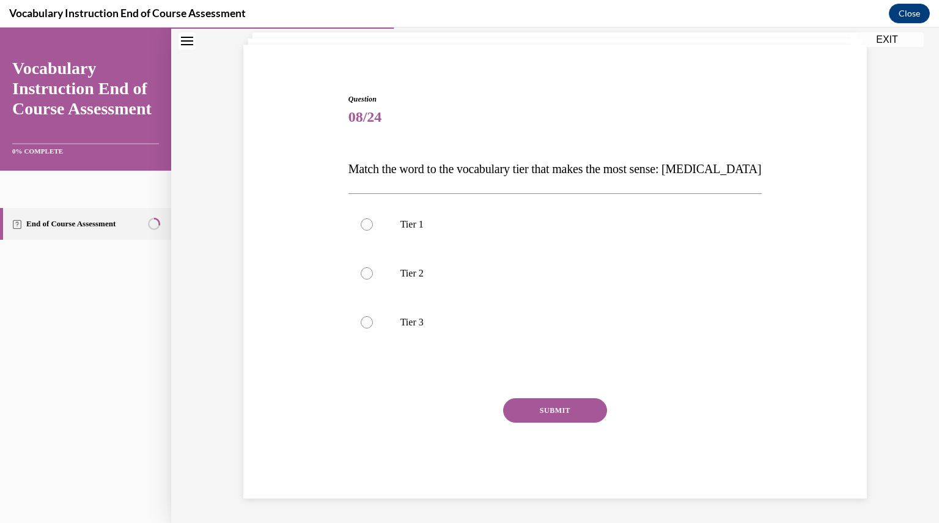
scroll to position [76, 0]
click at [556, 464] on div "SUBMIT NEXT" at bounding box center [555, 448] width 414 height 100
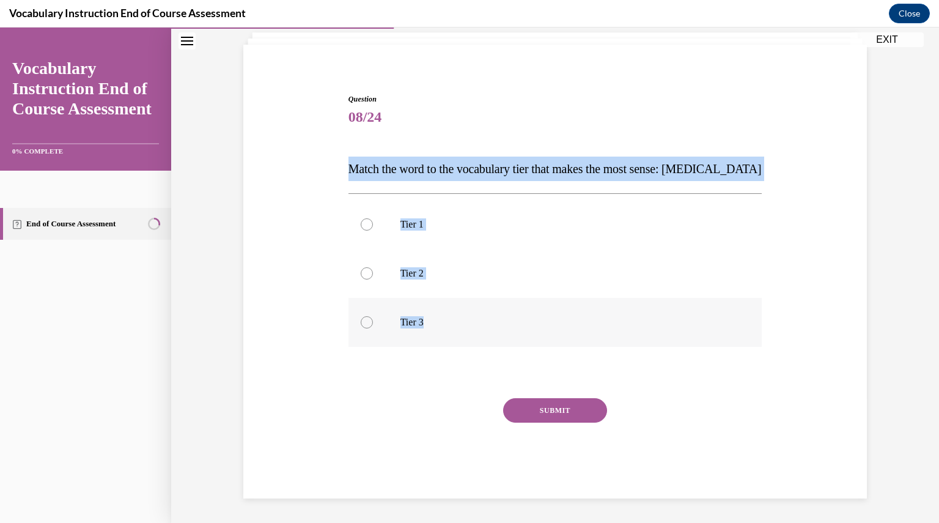
drag, startPoint x: 345, startPoint y: 164, endPoint x: 436, endPoint y: 328, distance: 187.4
click at [436, 328] on div "Question 08/24 Match the word to the vocabulary tier that makes the most sense:…" at bounding box center [555, 296] width 414 height 405
copy div "Match the word to the vocabulary tier that makes the most sense: [MEDICAL_DATA]…"
click at [430, 317] on p "Tier 3" at bounding box center [565, 322] width 331 height 12
click at [373, 317] on input "Tier 3" at bounding box center [367, 322] width 12 height 12
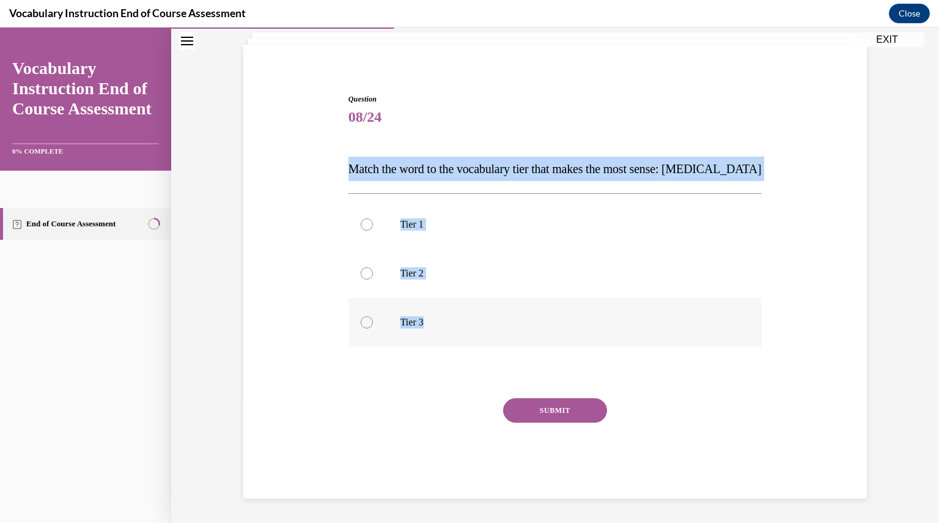
radio input "true"
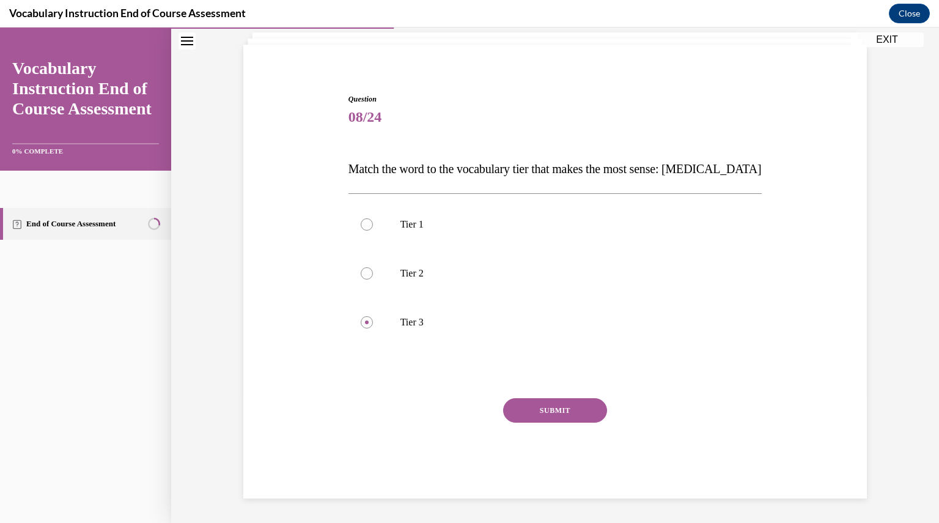
click at [549, 413] on button "SUBMIT" at bounding box center [555, 410] width 104 height 24
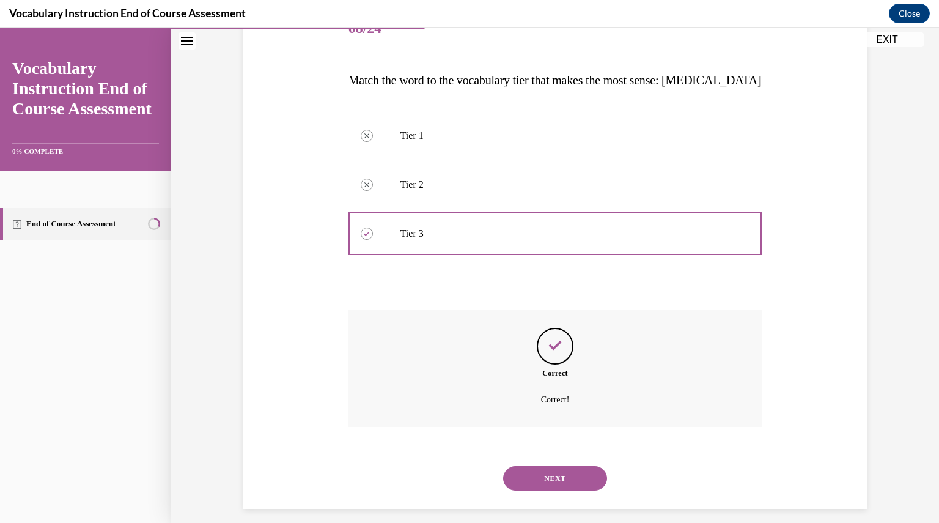
scroll to position [175, 0]
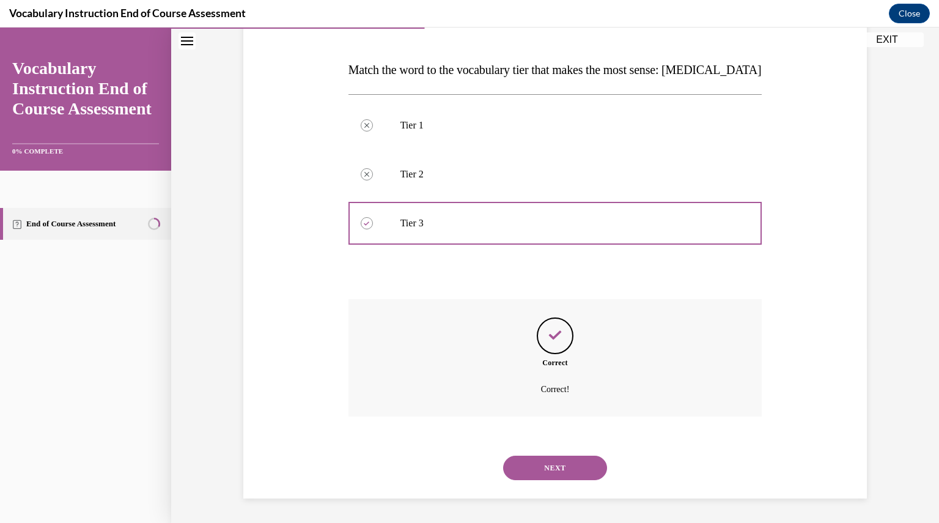
click at [568, 455] on div "NEXT" at bounding box center [555, 467] width 414 height 49
click at [568, 463] on button "NEXT" at bounding box center [555, 467] width 104 height 24
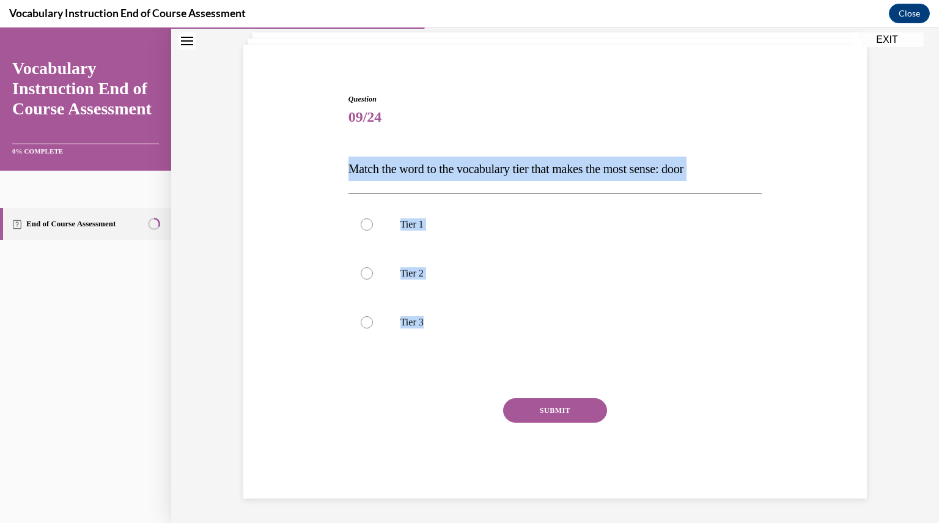
drag, startPoint x: 347, startPoint y: 167, endPoint x: 445, endPoint y: 351, distance: 208.3
click at [445, 351] on div "Question 09/24 Match the word to the vocabulary tier that makes the most sense:…" at bounding box center [555, 296] width 414 height 405
copy div "Match the word to the vocabulary tier that makes the most sense: door Tier 1 Ti…"
click at [389, 231] on label "Tier 1" at bounding box center [555, 224] width 414 height 49
click at [373, 230] on input "Tier 1" at bounding box center [367, 224] width 12 height 12
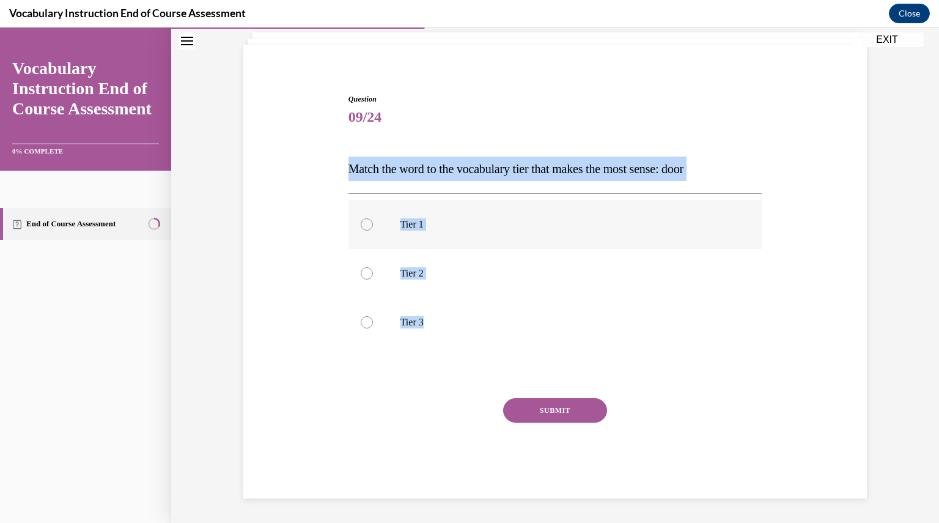
radio input "true"
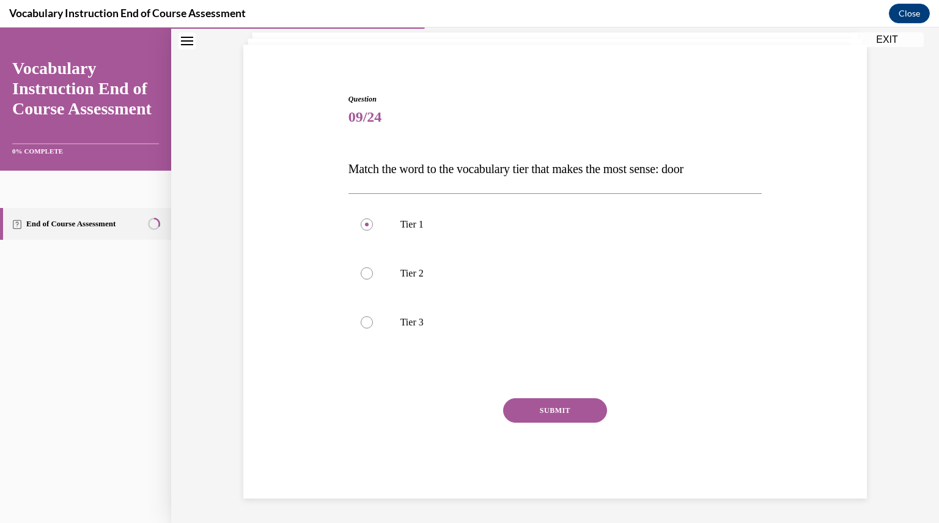
click at [554, 413] on button "SUBMIT" at bounding box center [555, 410] width 104 height 24
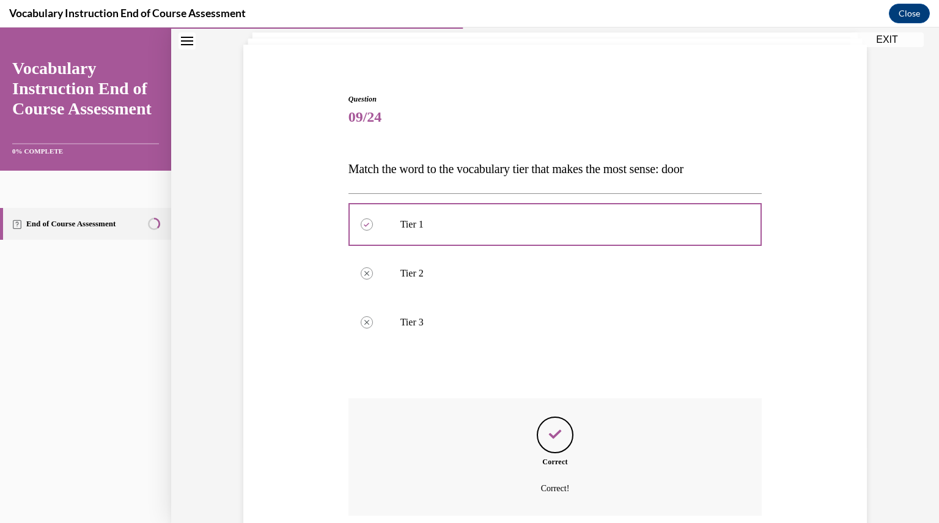
scroll to position [175, 0]
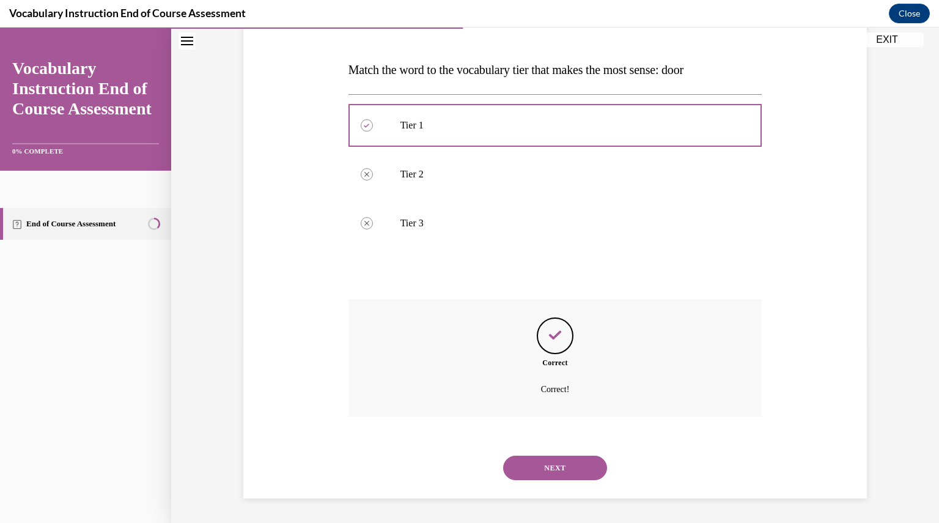
click at [535, 466] on button "NEXT" at bounding box center [555, 467] width 104 height 24
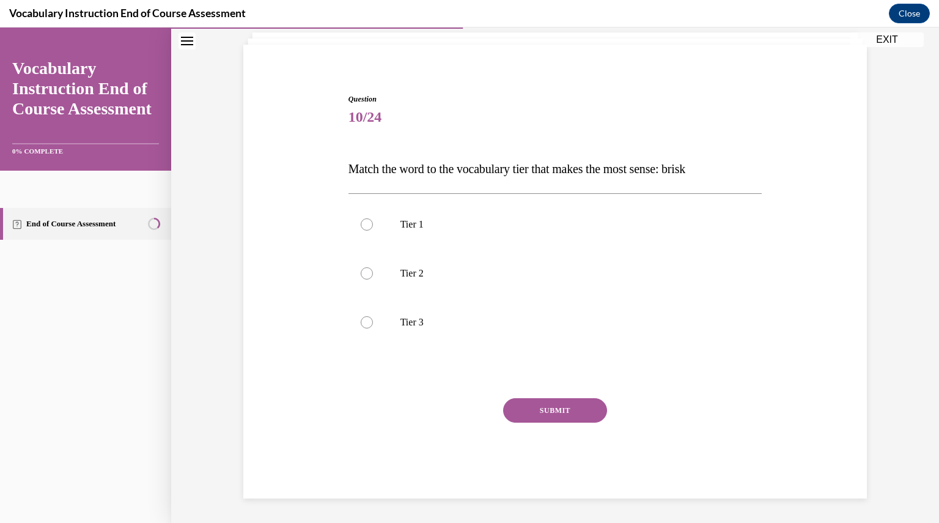
scroll to position [76, 0]
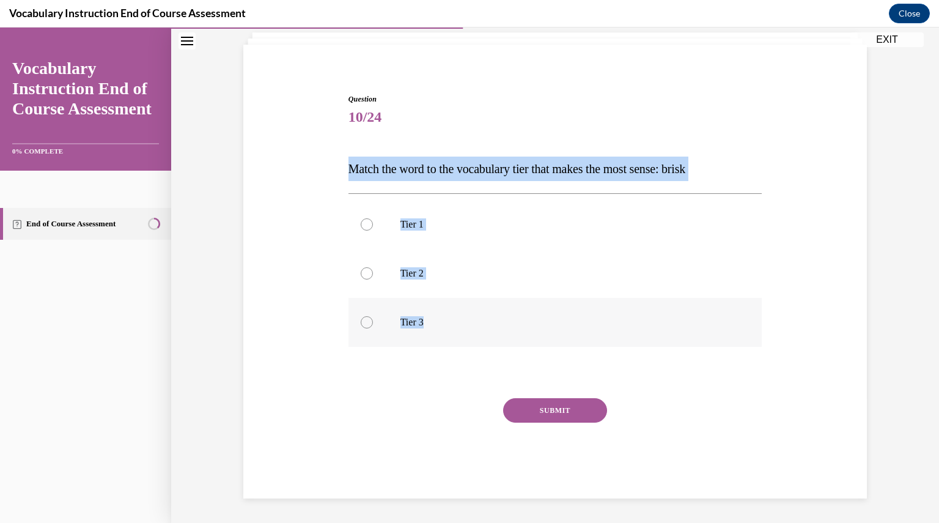
drag, startPoint x: 343, startPoint y: 152, endPoint x: 460, endPoint y: 324, distance: 207.8
click at [460, 324] on div "Question 10/24 Match the word to the vocabulary tier that makes the most sense:…" at bounding box center [555, 296] width 414 height 405
copy div "Match the word to the vocabulary tier that makes the most sense: brisk Tier 1 T…"
click at [455, 241] on label "Tier 1" at bounding box center [555, 224] width 414 height 49
click at [373, 230] on input "Tier 1" at bounding box center [367, 224] width 12 height 12
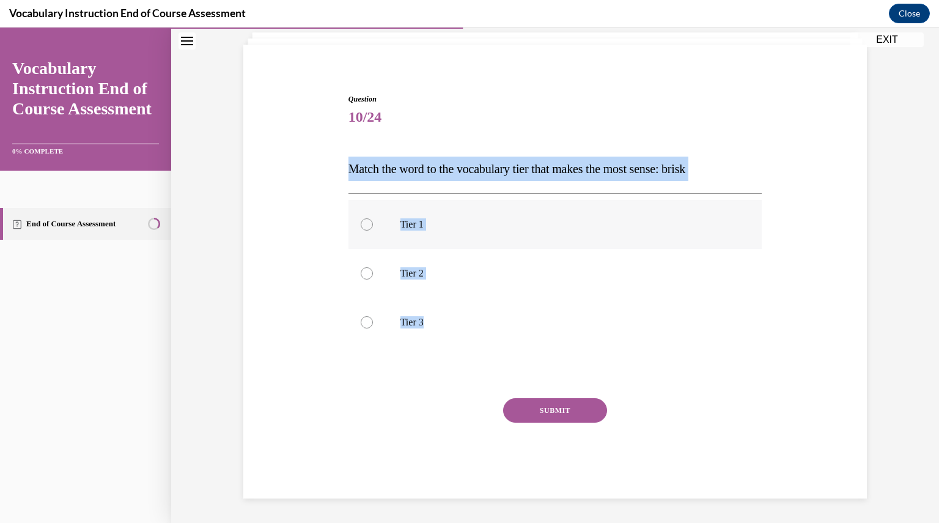
radio input "true"
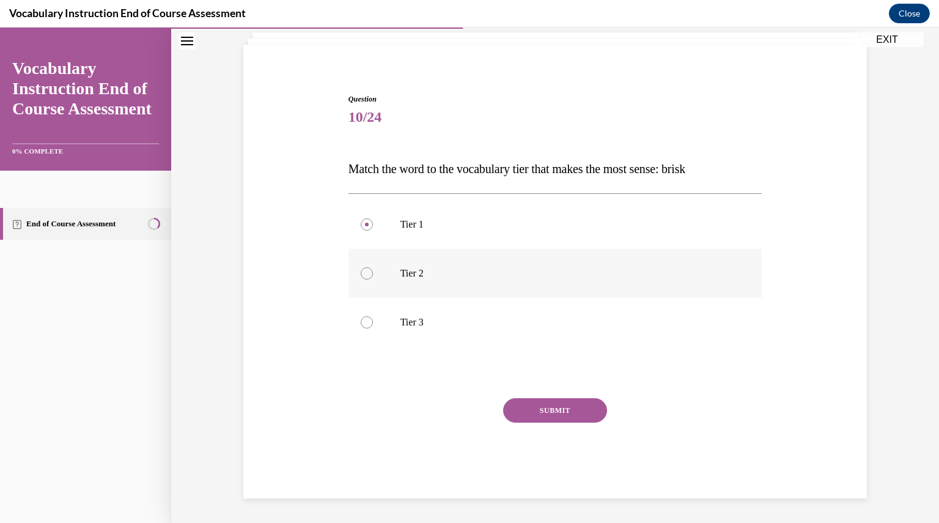
click at [453, 255] on label "Tier 2" at bounding box center [555, 273] width 414 height 49
click at [373, 267] on input "Tier 2" at bounding box center [367, 273] width 12 height 12
radio input "true"
click at [527, 405] on button "SUBMIT" at bounding box center [555, 410] width 104 height 24
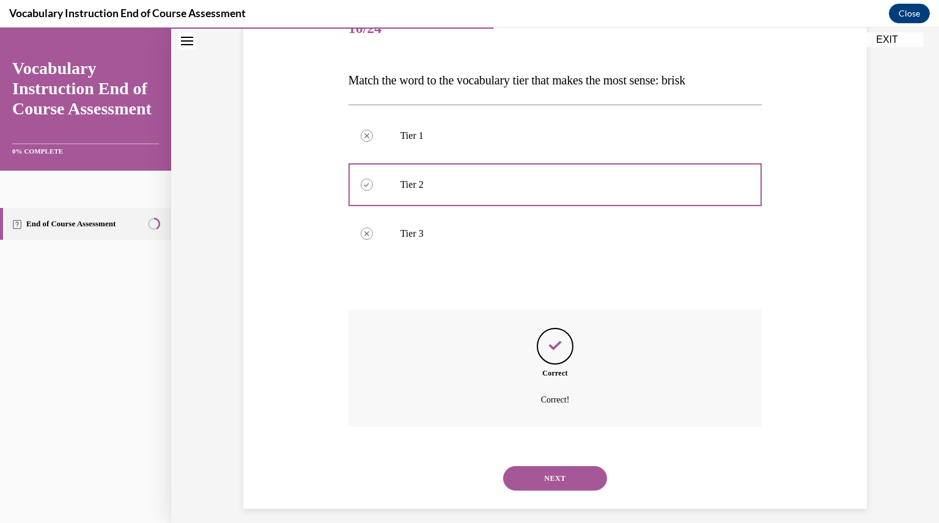
scroll to position [175, 0]
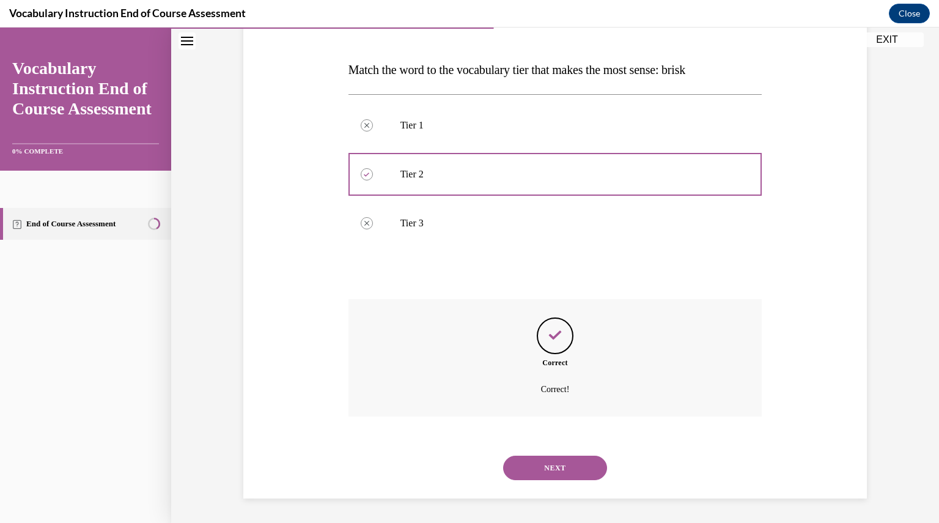
click at [527, 405] on div "Correct Correct!" at bounding box center [555, 357] width 414 height 117
click at [536, 458] on button "NEXT" at bounding box center [555, 467] width 104 height 24
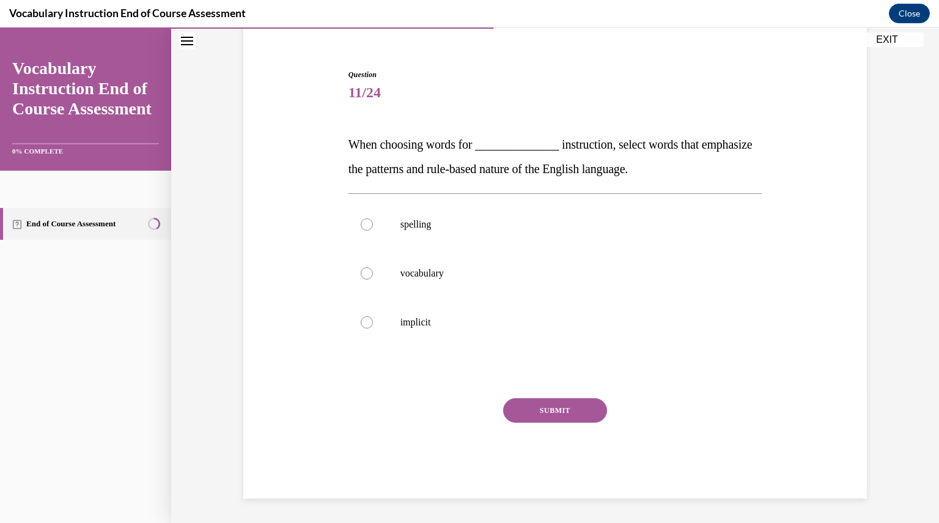
scroll to position [101, 0]
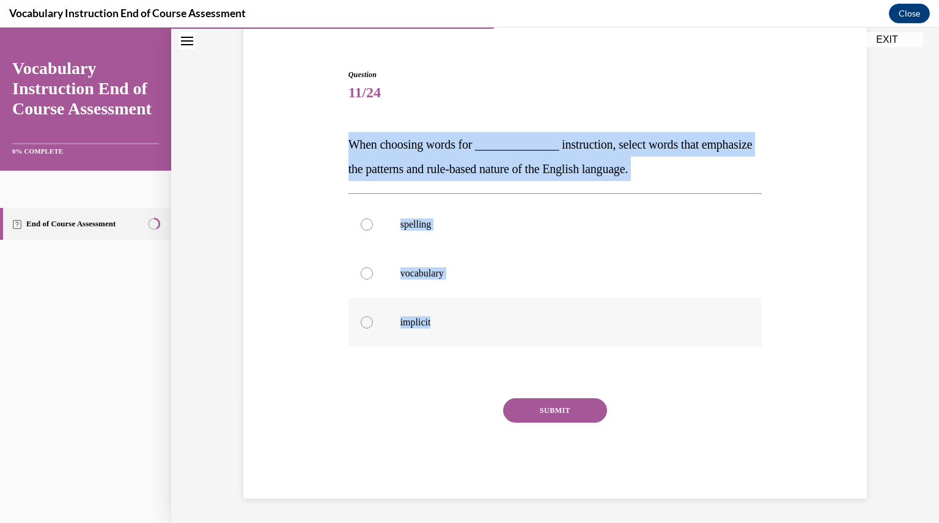
drag, startPoint x: 344, startPoint y: 144, endPoint x: 435, endPoint y: 320, distance: 198.7
click at [435, 320] on div "Question 11/24 When choosing words for ______________ instruction, select words…" at bounding box center [555, 283] width 414 height 429
copy div "When choosing words for ______________ instruction, select words that emphasize…"
click at [431, 310] on label "implicit" at bounding box center [555, 322] width 414 height 49
click at [373, 316] on input "implicit" at bounding box center [367, 322] width 12 height 12
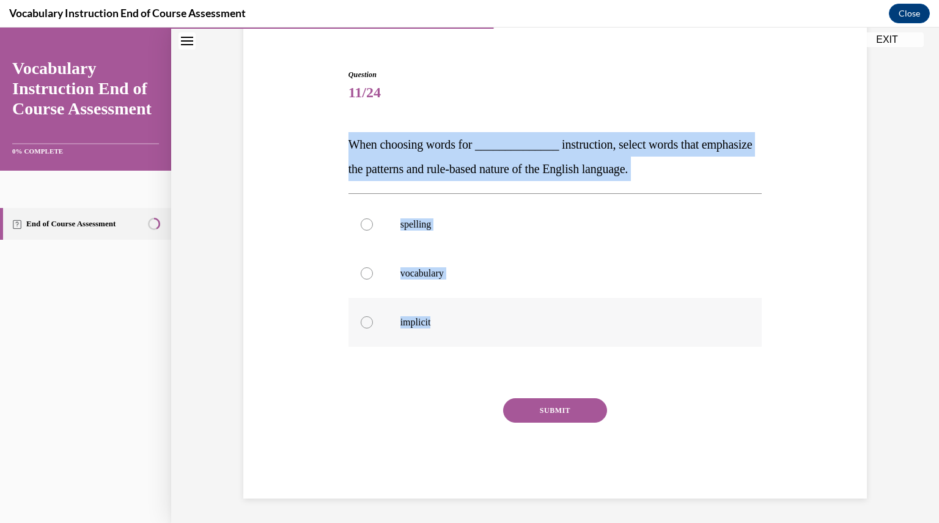
radio input "true"
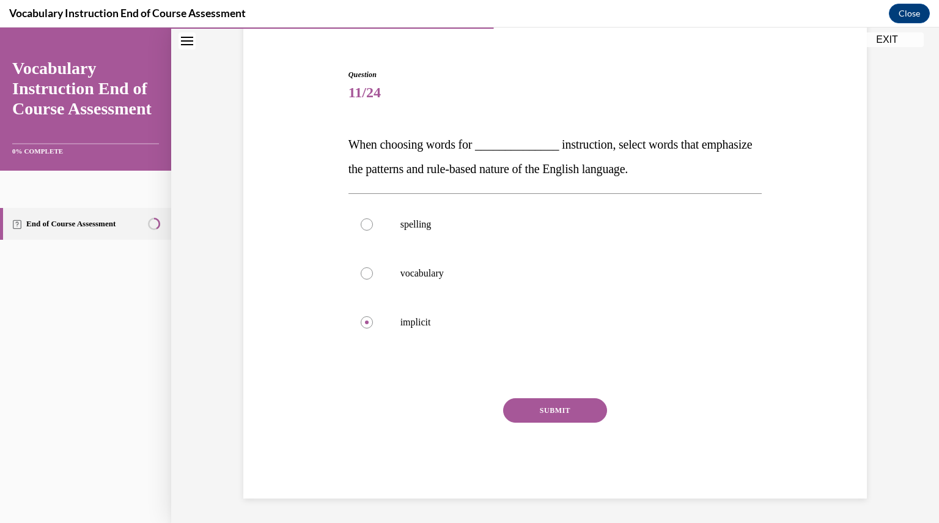
click at [543, 408] on button "SUBMIT" at bounding box center [555, 410] width 104 height 24
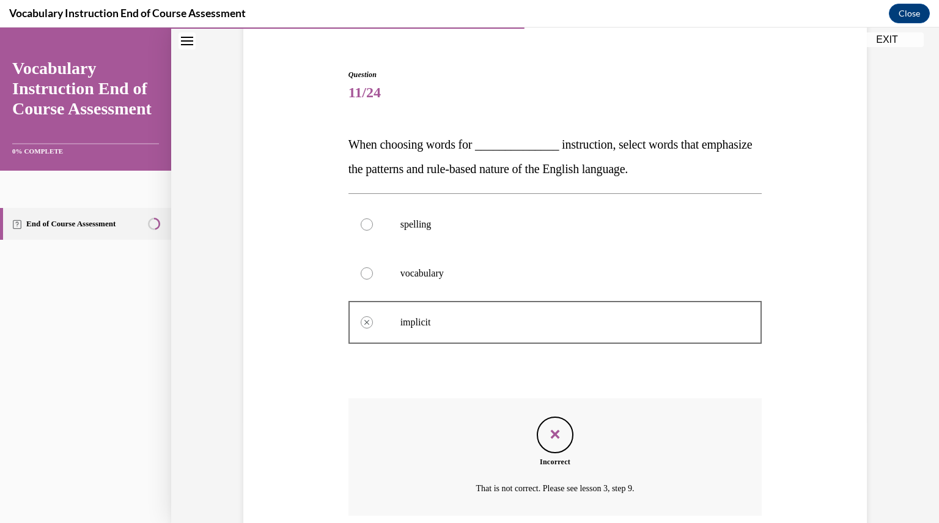
scroll to position [200, 0]
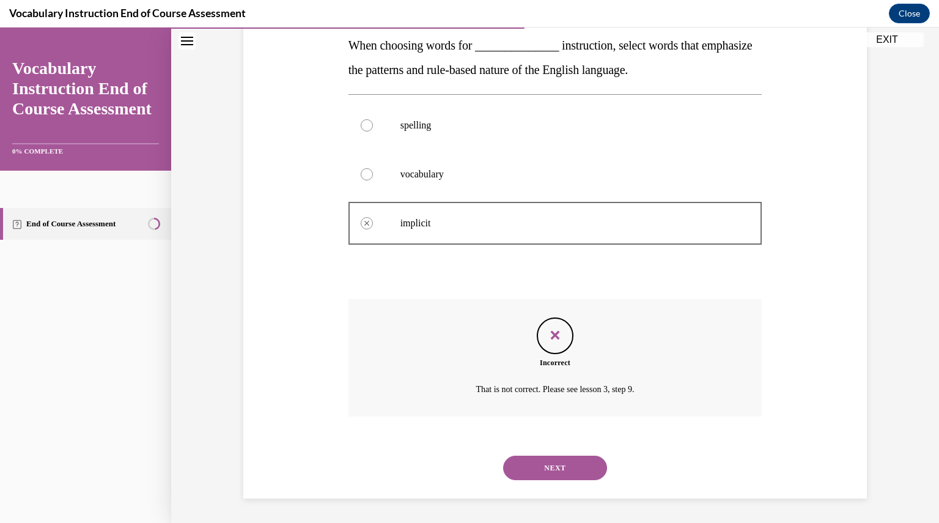
click at [552, 460] on button "NEXT" at bounding box center [555, 467] width 104 height 24
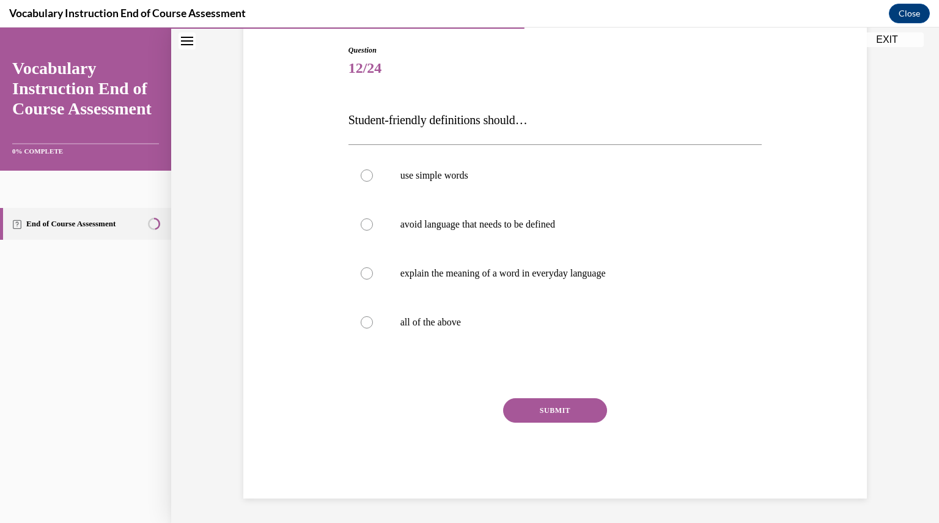
scroll to position [125, 0]
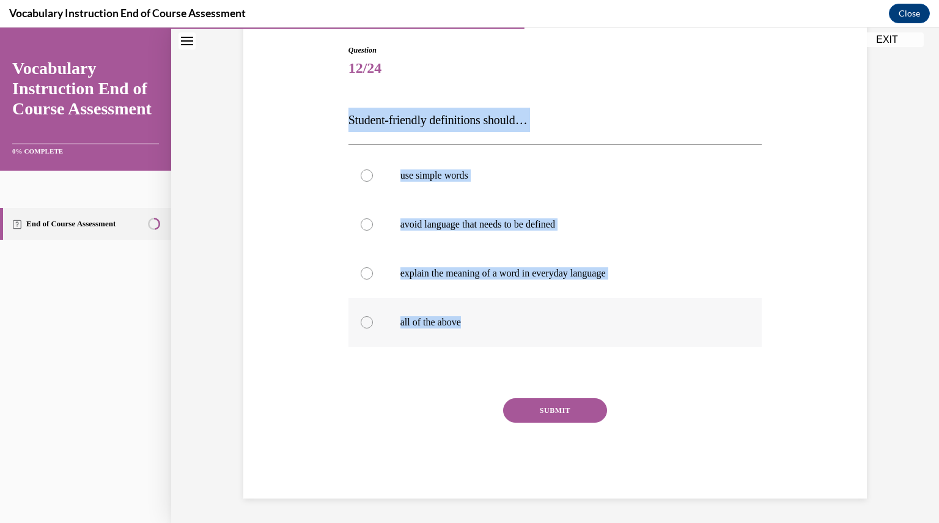
drag, startPoint x: 346, startPoint y: 117, endPoint x: 466, endPoint y: 325, distance: 240.2
click at [466, 325] on div "Question 12/24 Student-friendly definitions should… use simple words avoid lang…" at bounding box center [555, 271] width 414 height 453
copy div "Student-friendly definitions should… use simple words avoid language that needs…"
click at [441, 326] on p "all of the above" at bounding box center [565, 322] width 331 height 12
click at [373, 326] on input "all of the above" at bounding box center [367, 322] width 12 height 12
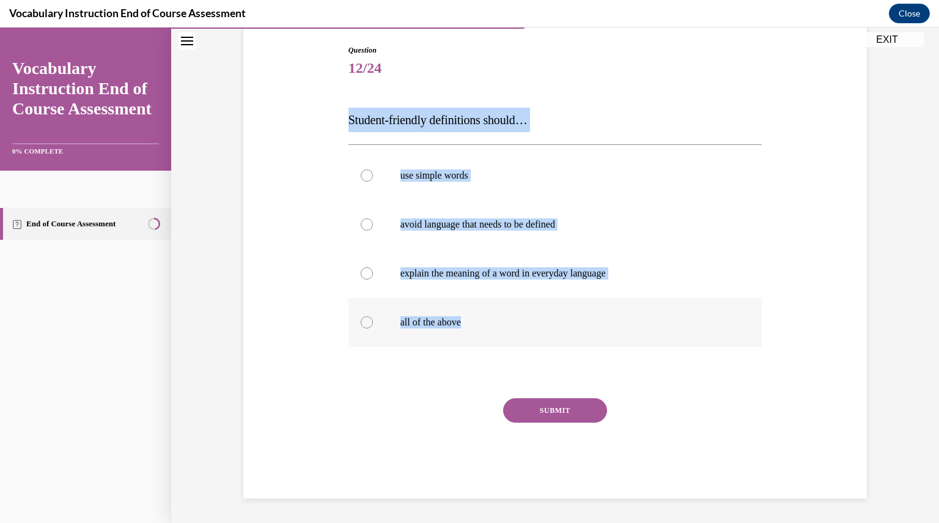
radio input "true"
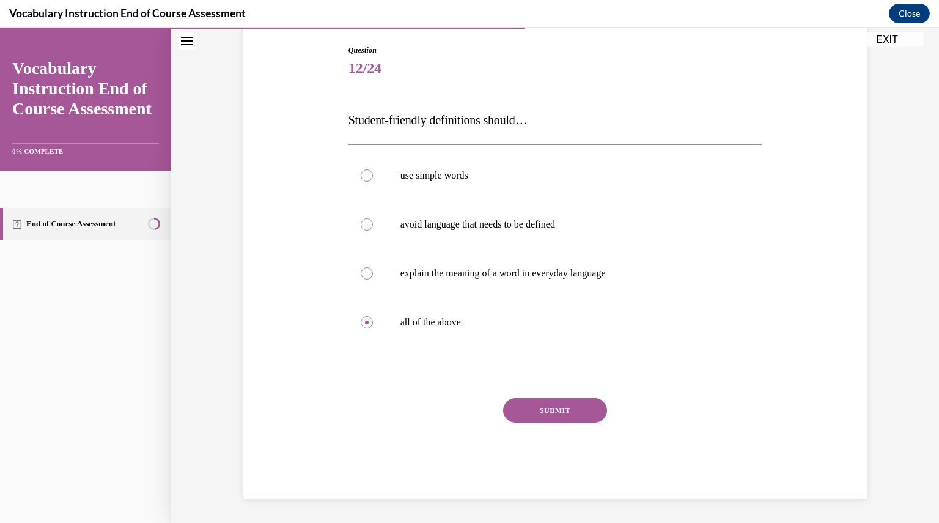
click at [560, 396] on div "Question 12/24 Student-friendly definitions should… use simple words avoid lang…" at bounding box center [555, 271] width 414 height 453
click at [561, 397] on div "Question 12/24 Student-friendly definitions should… use simple words avoid lang…" at bounding box center [555, 271] width 414 height 453
click at [561, 403] on button "SUBMIT" at bounding box center [555, 410] width 104 height 24
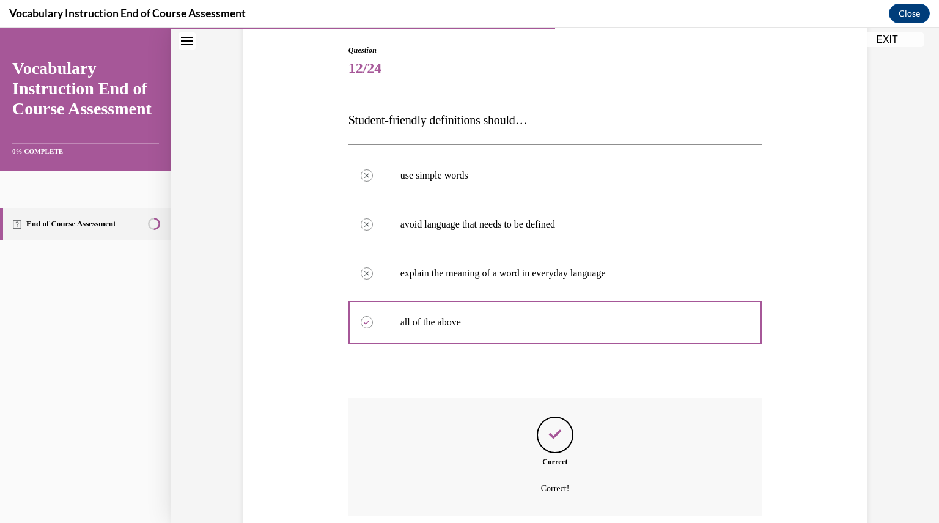
scroll to position [224, 0]
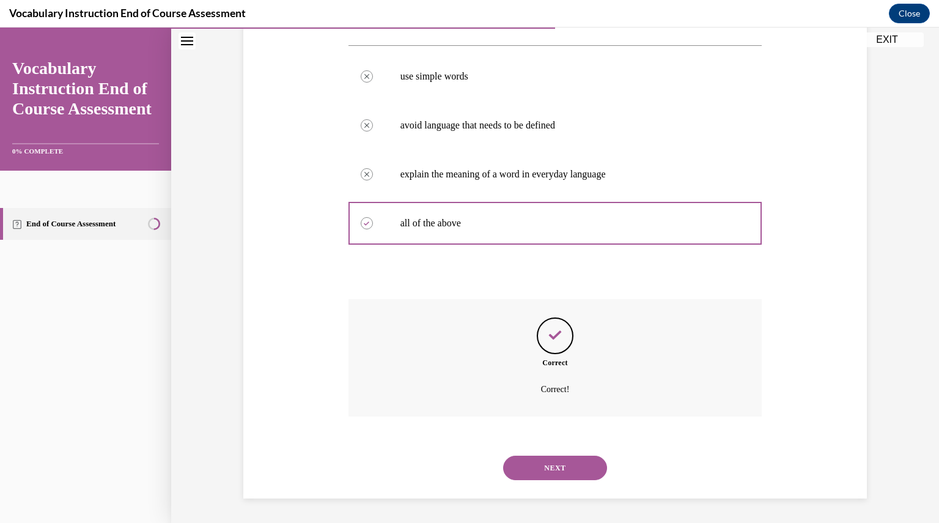
click at [560, 461] on button "NEXT" at bounding box center [555, 467] width 104 height 24
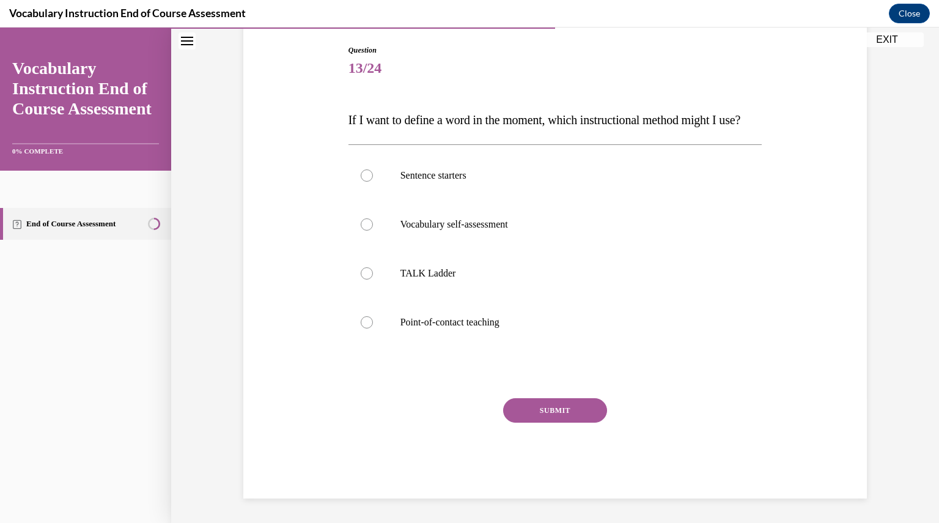
scroll to position [136, 0]
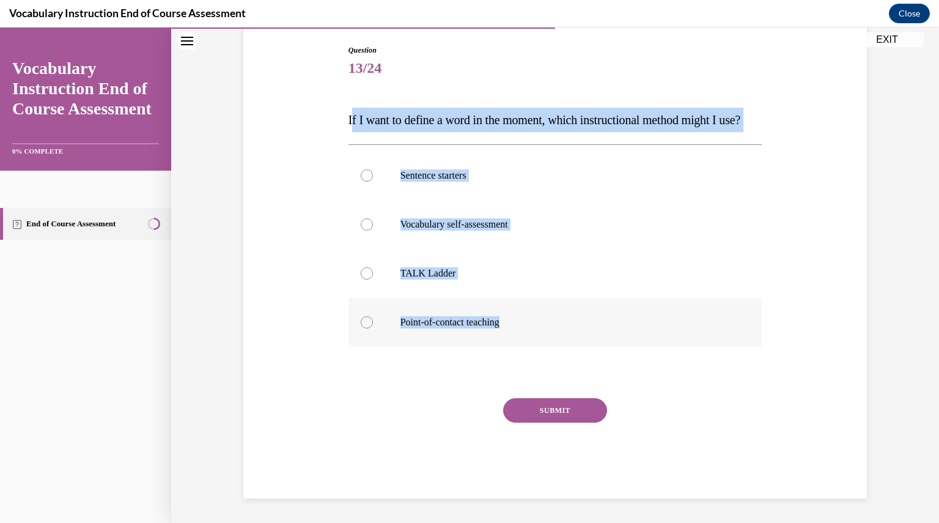
drag, startPoint x: 346, startPoint y: 106, endPoint x: 529, endPoint y: 359, distance: 312.1
click at [529, 359] on div "Question 13/24 If I want to define a word in the moment, which instructional me…" at bounding box center [555, 271] width 414 height 453
click at [466, 319] on label "Point-of-contact teaching" at bounding box center [555, 322] width 414 height 49
click at [373, 319] on input "Point-of-contact teaching" at bounding box center [367, 322] width 12 height 12
radio input "true"
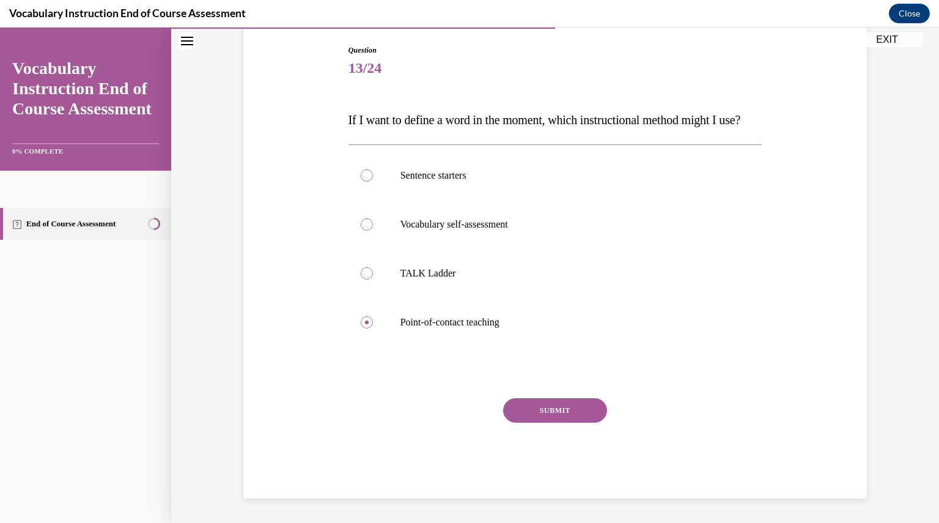
click at [529, 422] on button "SUBMIT" at bounding box center [555, 410] width 104 height 24
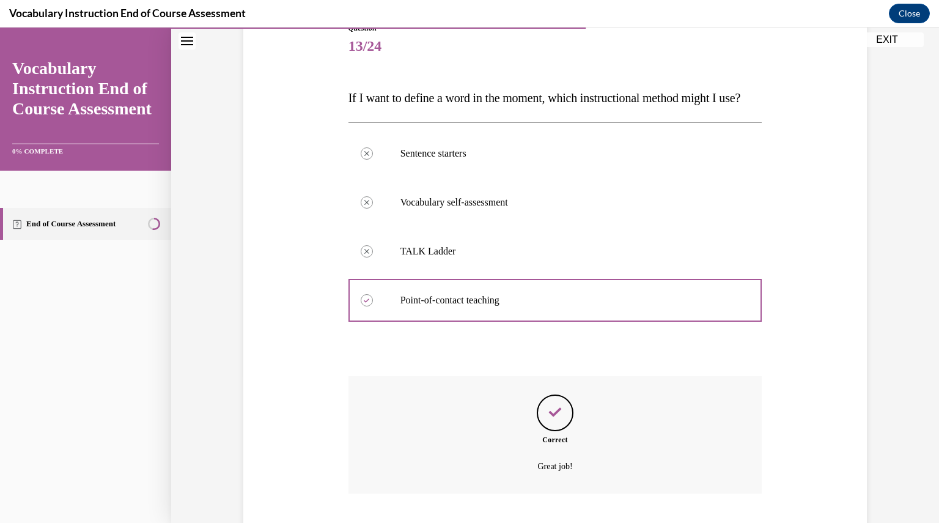
scroll to position [249, 0]
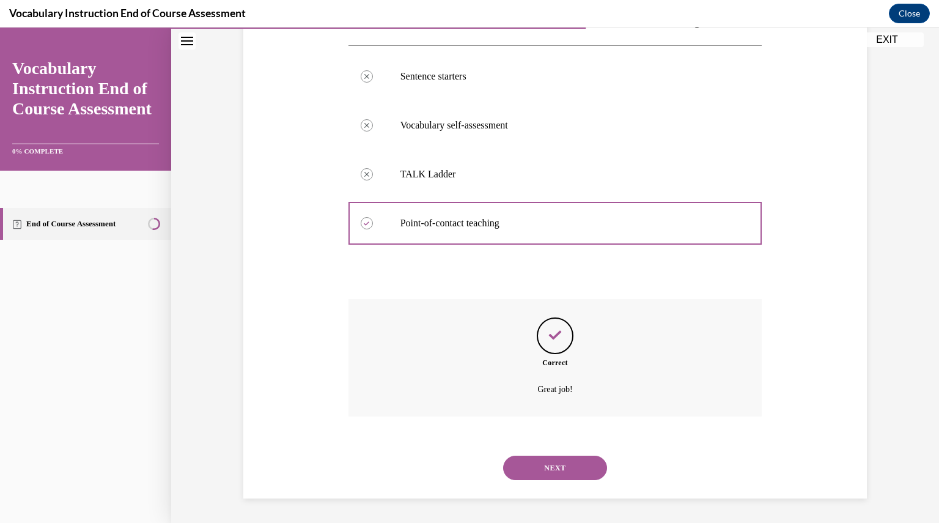
click at [563, 471] on button "NEXT" at bounding box center [555, 467] width 104 height 24
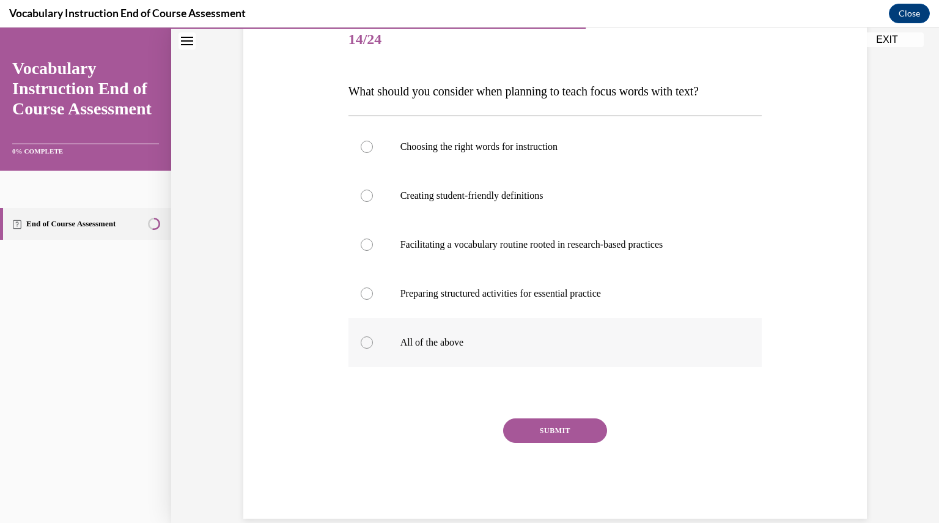
scroll to position [155, 0]
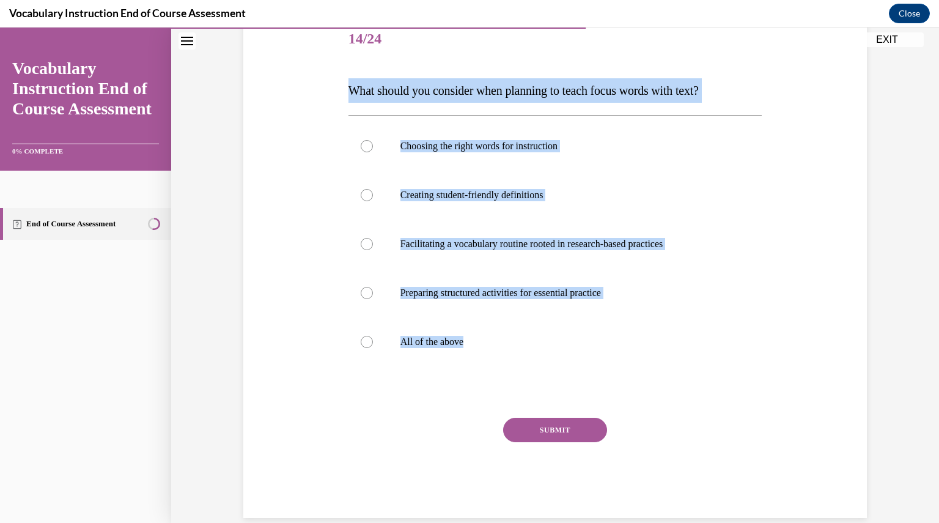
drag, startPoint x: 345, startPoint y: 90, endPoint x: 532, endPoint y: 386, distance: 350.8
click at [532, 386] on div "Question 14/24 What should you consider when planning to teach focus words with…" at bounding box center [555, 266] width 414 height 502
click at [451, 348] on label "All of the above" at bounding box center [555, 341] width 414 height 49
click at [373, 348] on input "All of the above" at bounding box center [367, 342] width 12 height 12
radio input "true"
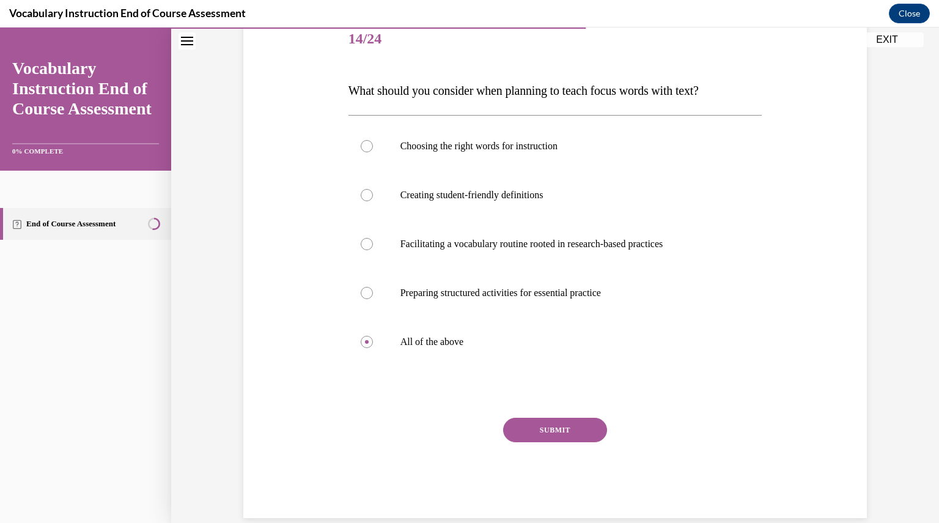
click at [537, 423] on button "SUBMIT" at bounding box center [555, 429] width 104 height 24
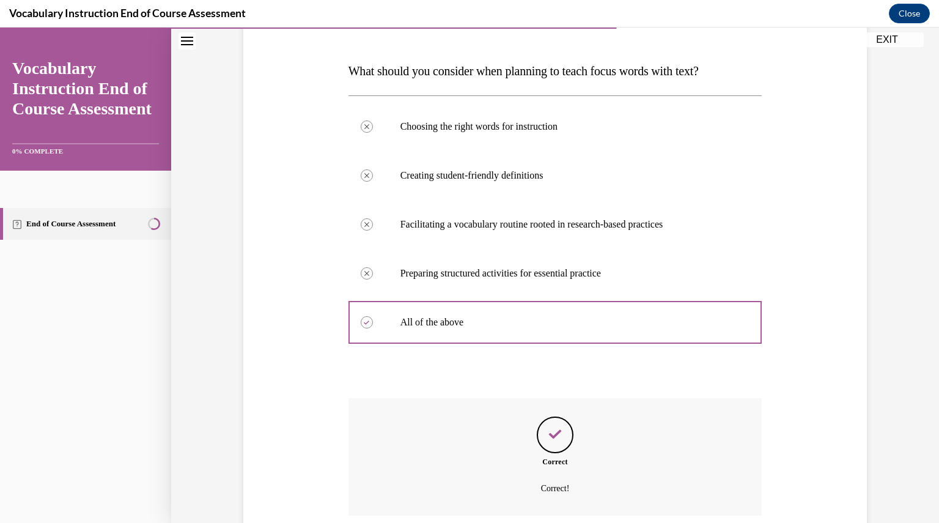
scroll to position [273, 0]
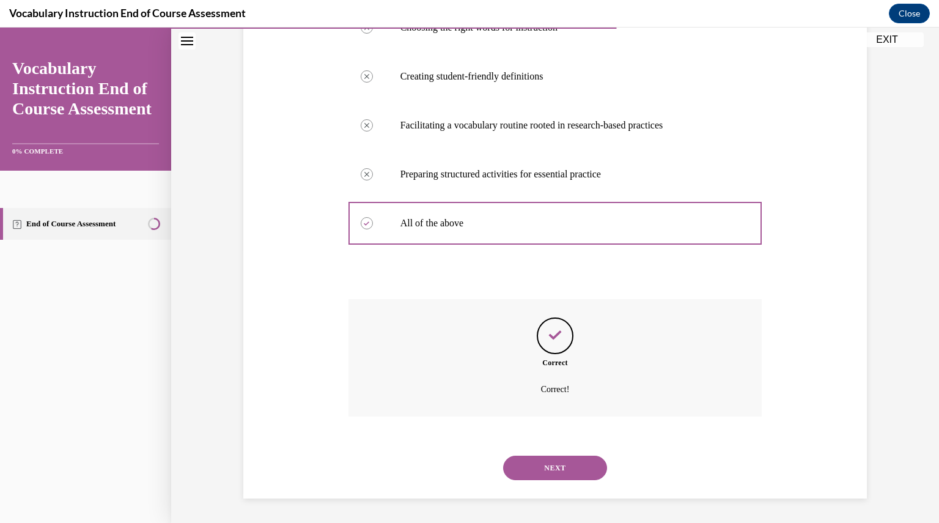
click at [559, 468] on button "NEXT" at bounding box center [555, 467] width 104 height 24
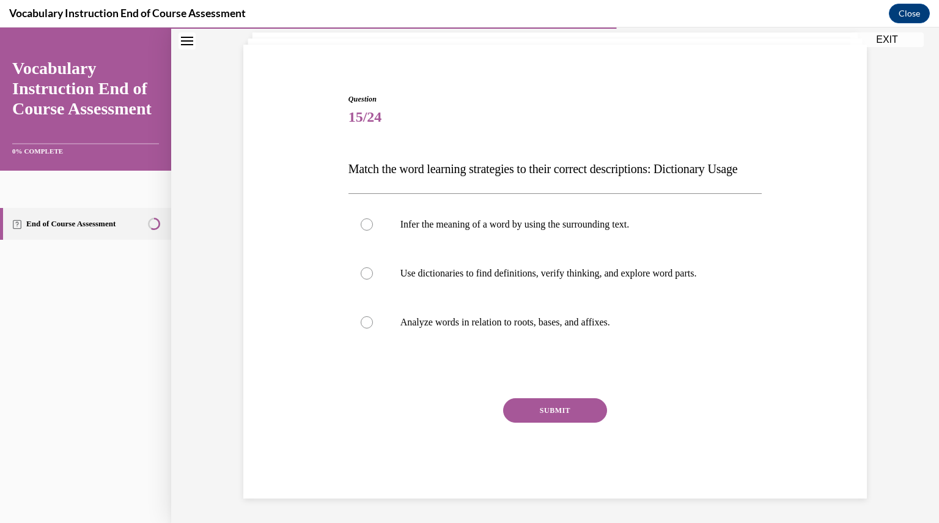
scroll to position [101, 0]
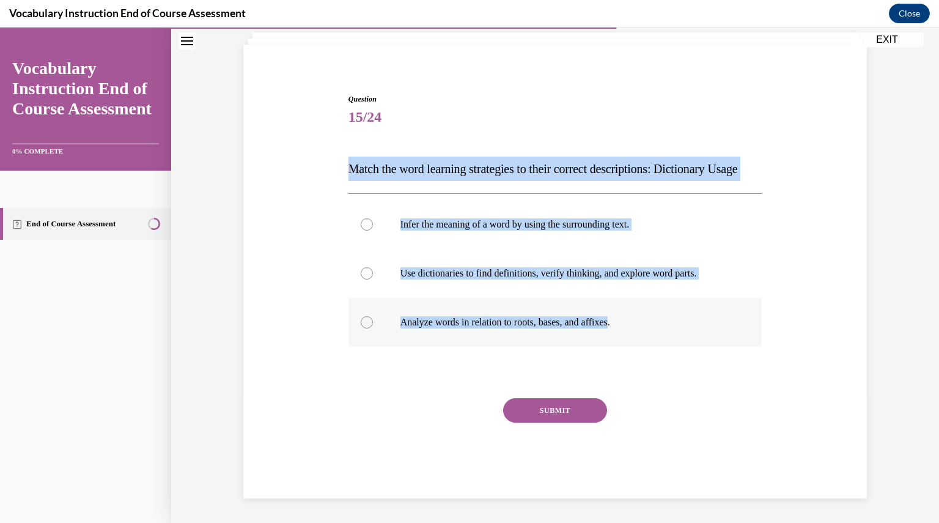
drag, startPoint x: 342, startPoint y: 139, endPoint x: 619, endPoint y: 326, distance: 334.4
click at [619, 326] on div "Question 15/24 Match the word learning strategies to their correct descriptions…" at bounding box center [555, 286] width 420 height 423
click at [466, 284] on label "Use dictionaries to find definitions, verify thinking, and explore word parts." at bounding box center [555, 273] width 414 height 49
click at [373, 279] on input "Use dictionaries to find definitions, verify thinking, and explore word parts." at bounding box center [367, 273] width 12 height 12
radio input "true"
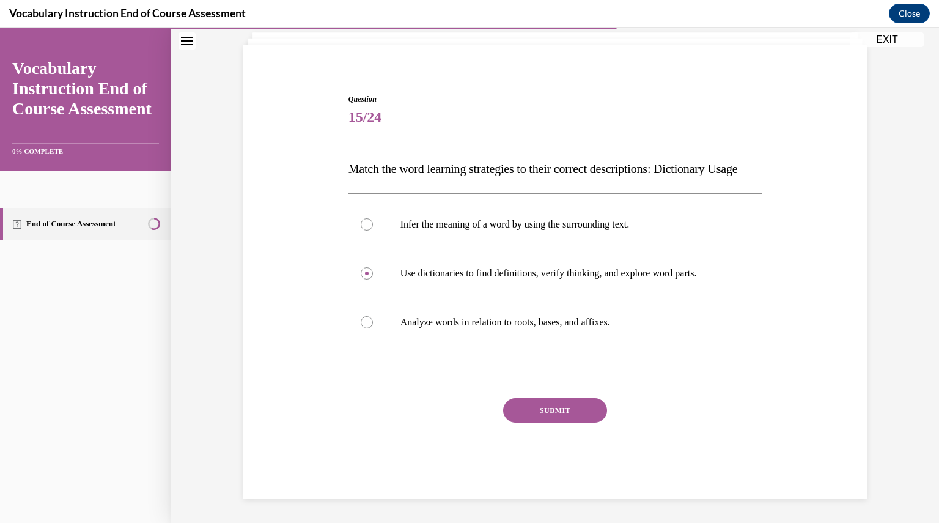
click at [548, 417] on button "SUBMIT" at bounding box center [555, 410] width 104 height 24
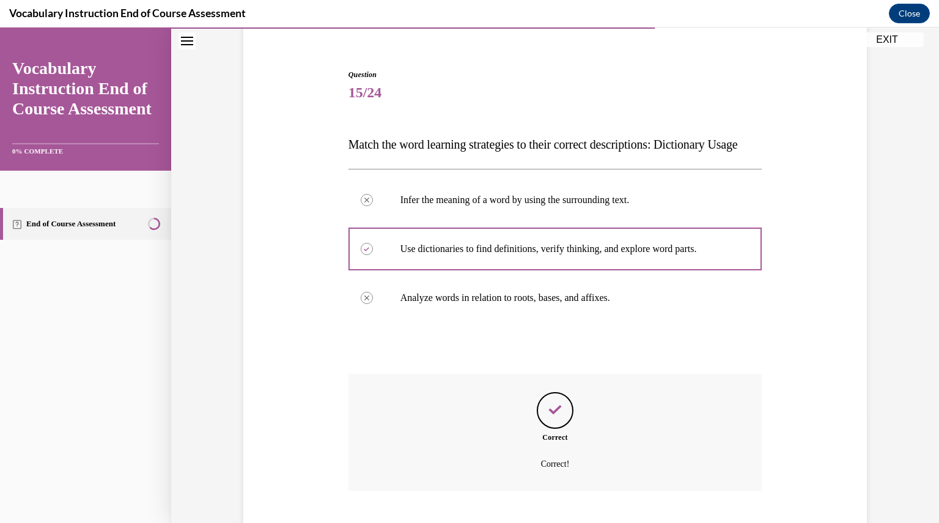
scroll to position [200, 0]
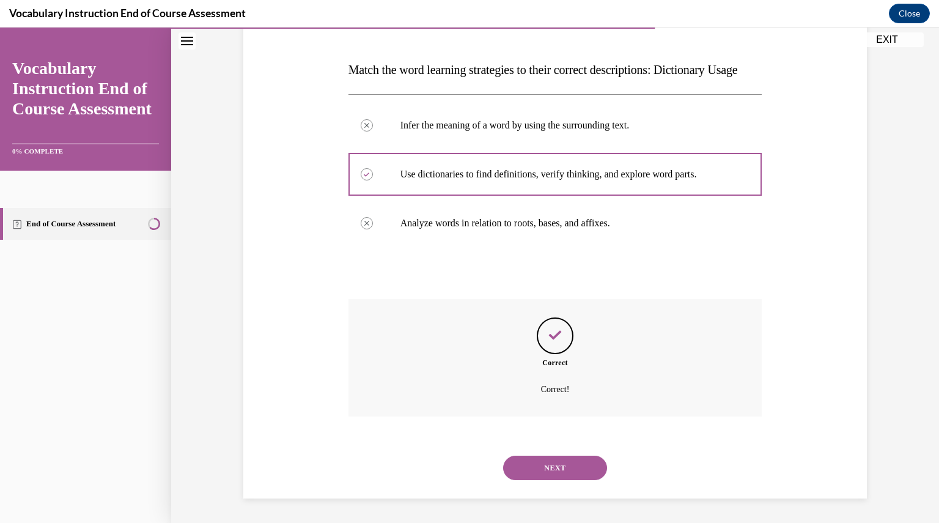
click at [547, 483] on div "NEXT" at bounding box center [555, 467] width 414 height 49
click at [549, 472] on button "NEXT" at bounding box center [555, 467] width 104 height 24
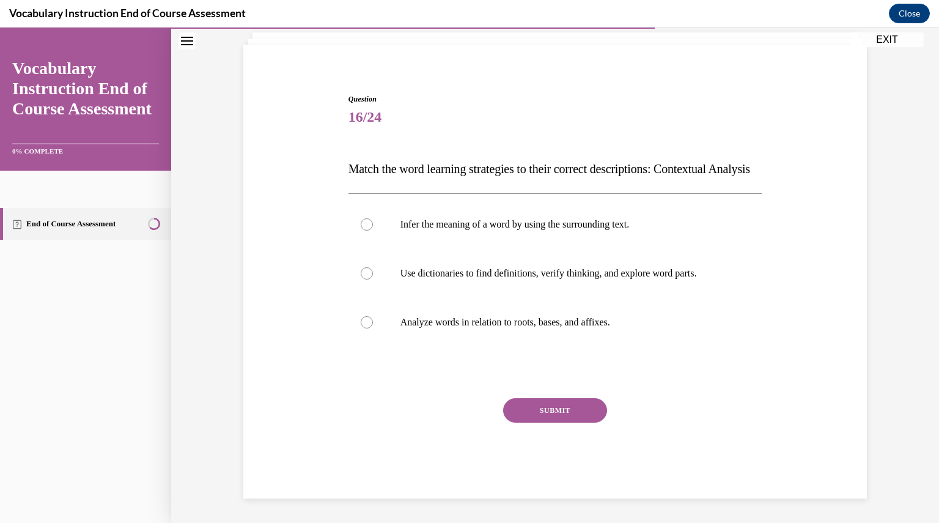
scroll to position [101, 0]
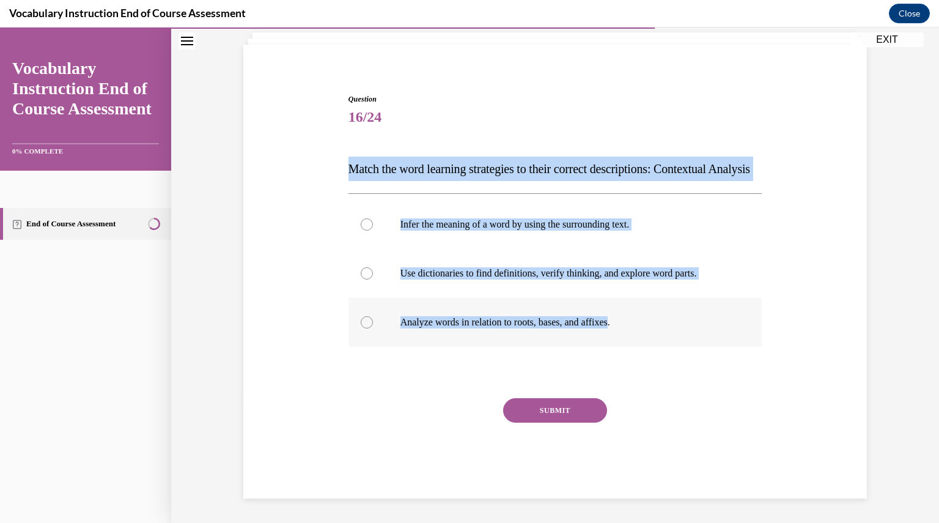
drag, startPoint x: 342, startPoint y: 148, endPoint x: 618, endPoint y: 324, distance: 327.0
click at [618, 324] on div "Question 16/24 Match the word learning strategies to their correct descriptions…" at bounding box center [555, 286] width 420 height 423
click at [459, 239] on label "Infer the meaning of a word by using the surrounding text." at bounding box center [555, 224] width 414 height 49
click at [373, 230] on input "Infer the meaning of a word by using the surrounding text." at bounding box center [367, 224] width 12 height 12
radio input "true"
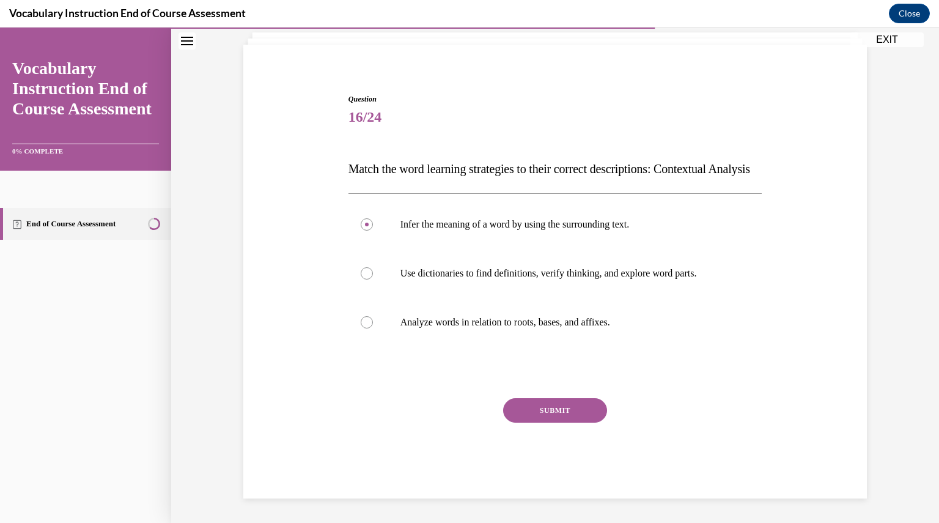
click at [546, 428] on div "SUBMIT" at bounding box center [555, 428] width 414 height 61
click at [546, 417] on button "SUBMIT" at bounding box center [555, 410] width 104 height 24
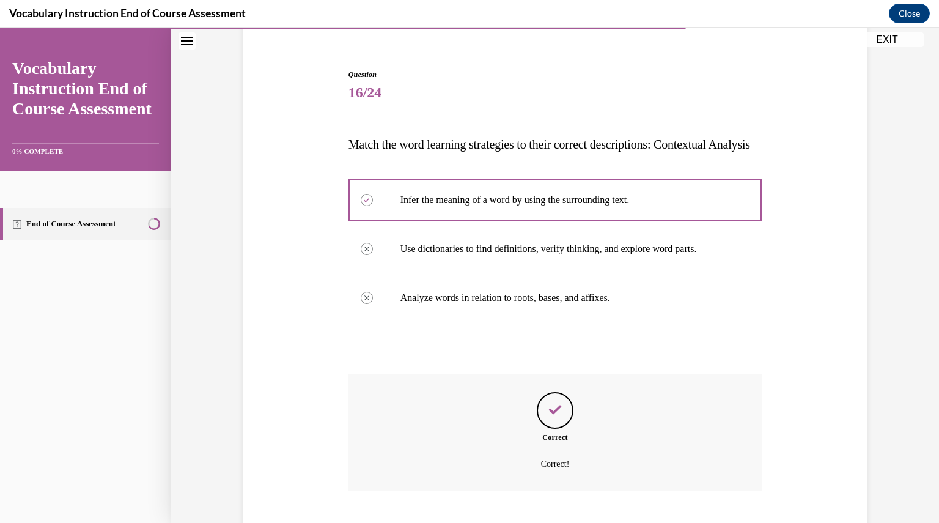
scroll to position [200, 0]
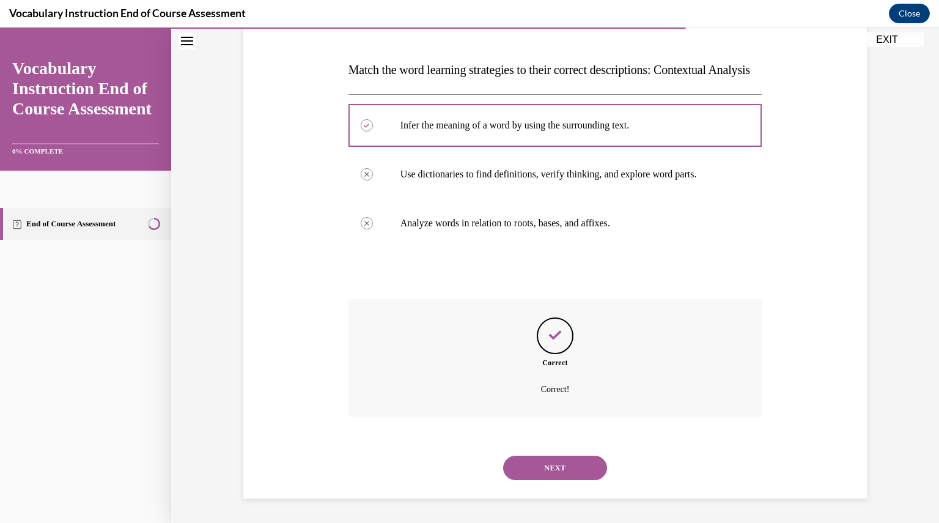
click at [545, 458] on button "NEXT" at bounding box center [555, 467] width 104 height 24
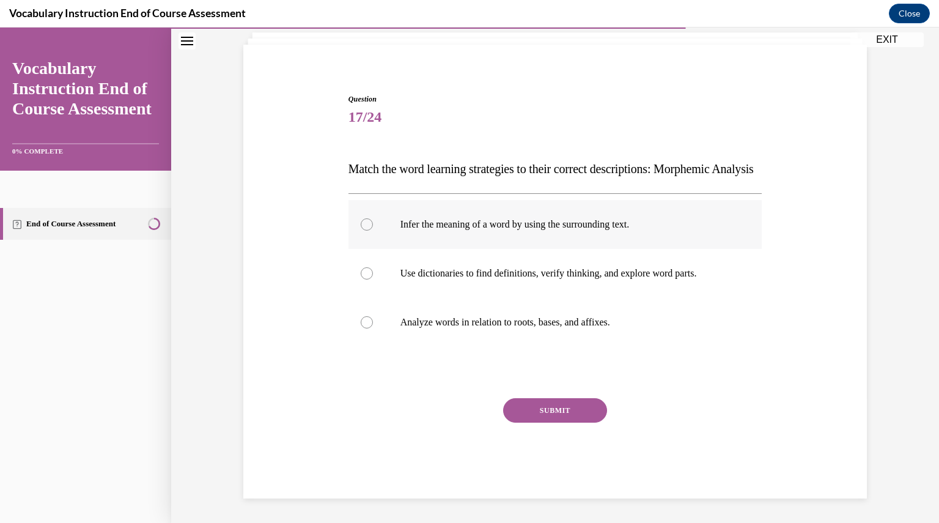
click at [431, 235] on label "Infer the meaning of a word by using the surrounding text." at bounding box center [555, 224] width 414 height 49
click at [373, 230] on input "Infer the meaning of a word by using the surrounding text." at bounding box center [367, 224] width 12 height 12
radio input "true"
click at [453, 312] on label "Analyze words in relation to roots, bases, and affixes." at bounding box center [555, 322] width 414 height 49
click at [373, 316] on input "Analyze words in relation to roots, bases, and affixes." at bounding box center [367, 322] width 12 height 12
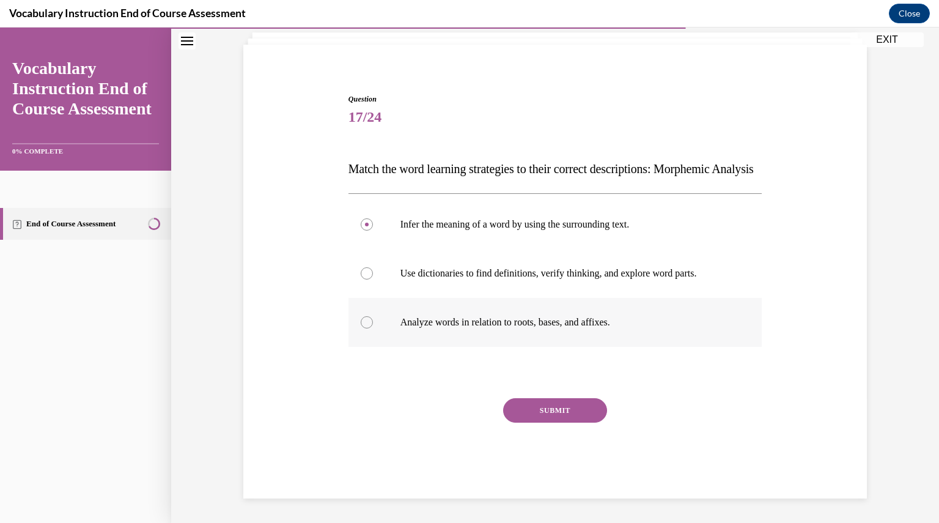
radio input "true"
click at [542, 422] on button "SUBMIT" at bounding box center [555, 410] width 104 height 24
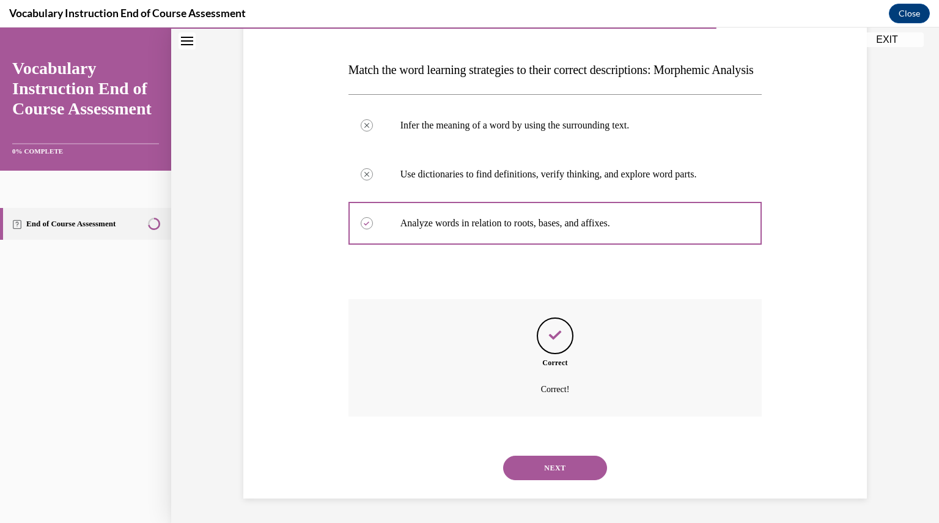
scroll to position [200, 0]
click at [539, 458] on button "NEXT" at bounding box center [555, 467] width 104 height 24
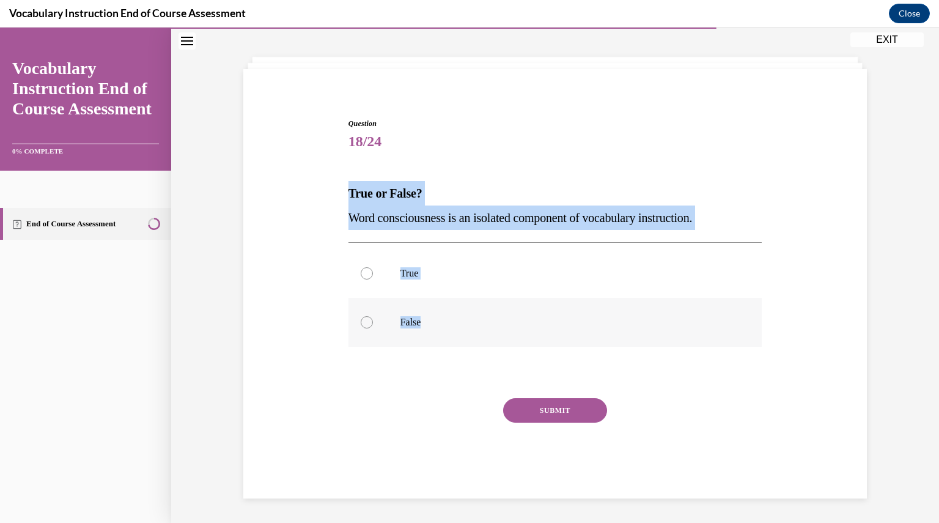
drag, startPoint x: 344, startPoint y: 193, endPoint x: 415, endPoint y: 321, distance: 146.6
click at [415, 321] on div "Question 18/24 True or False? Word consciousness is an isolated component of vo…" at bounding box center [555, 308] width 414 height 380
click at [415, 299] on label "False" at bounding box center [555, 322] width 414 height 49
click at [373, 316] on input "False" at bounding box center [367, 322] width 12 height 12
radio input "true"
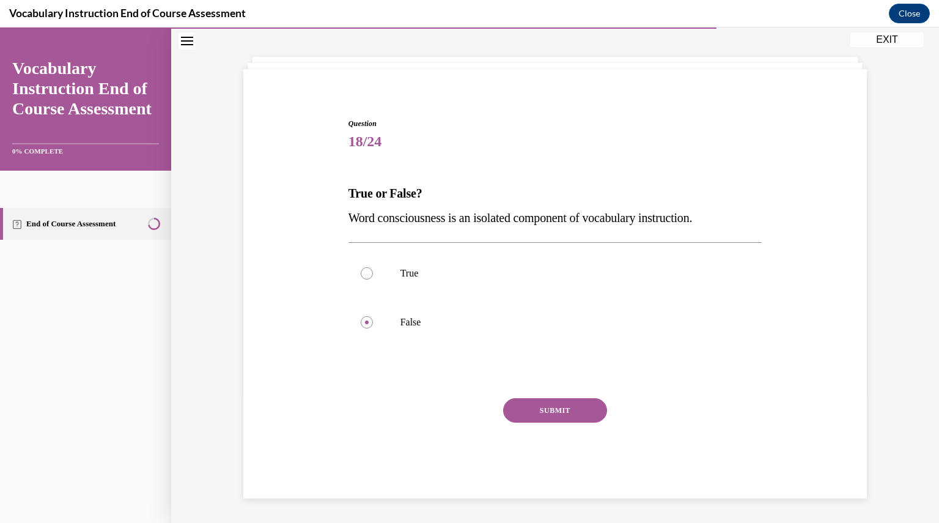
click at [557, 407] on button "SUBMIT" at bounding box center [555, 410] width 104 height 24
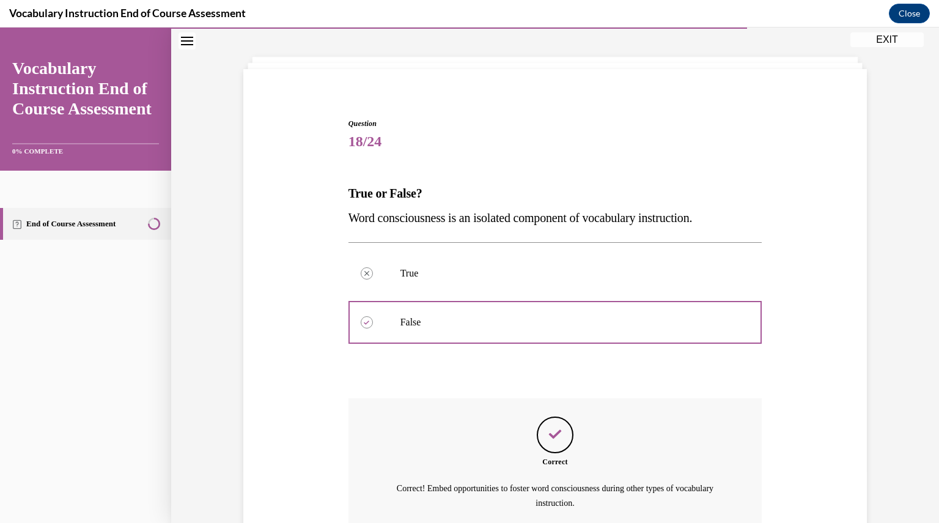
scroll to position [166, 0]
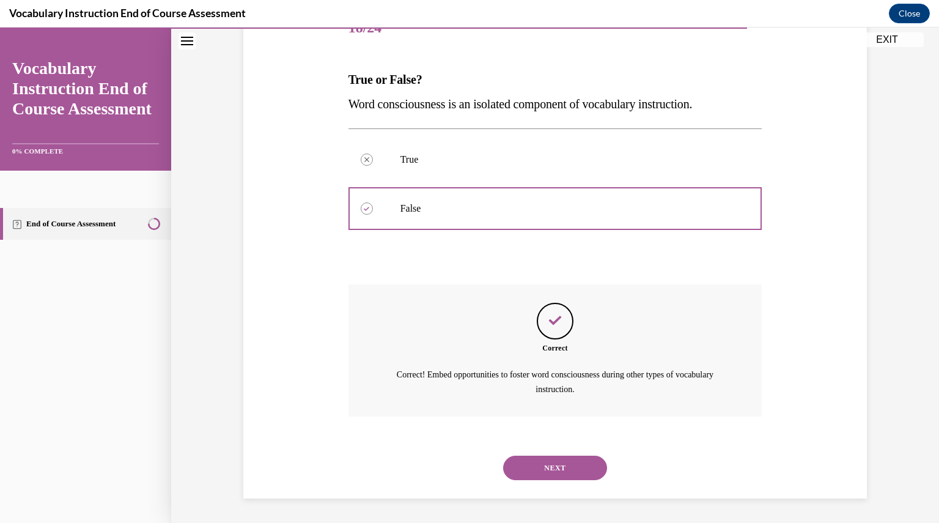
click at [559, 463] on button "NEXT" at bounding box center [555, 467] width 104 height 24
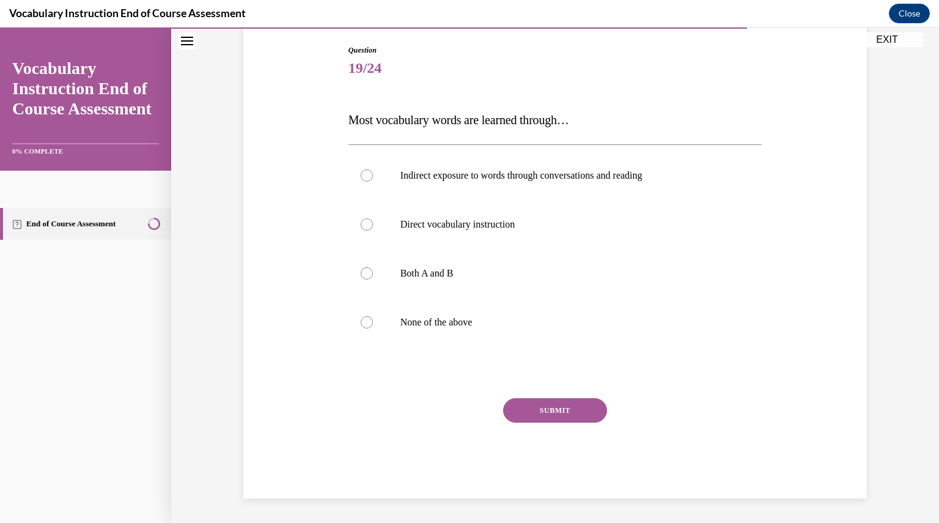
scroll to position [125, 0]
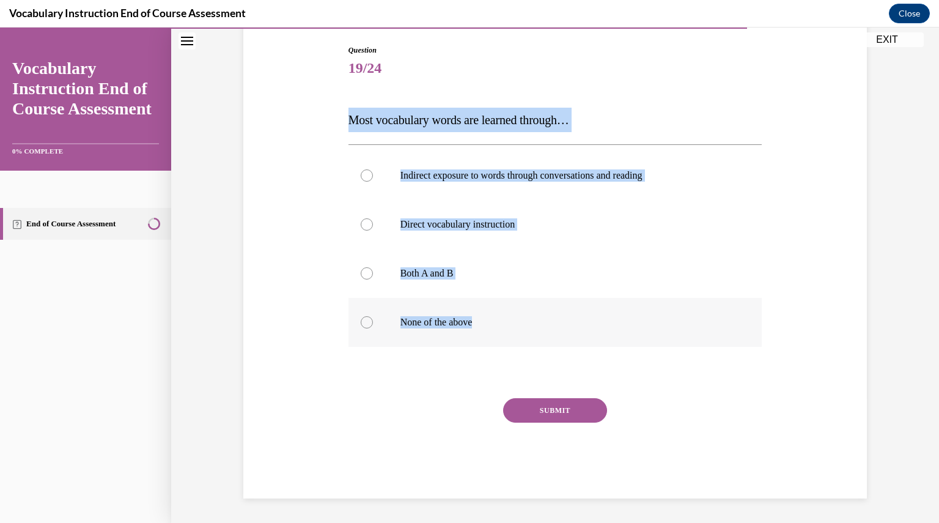
drag, startPoint x: 345, startPoint y: 129, endPoint x: 493, endPoint y: 325, distance: 246.1
click at [493, 325] on div "Question 19/24 Most vocabulary words are learned through… Indirect exposure to …" at bounding box center [555, 271] width 414 height 453
click at [460, 266] on label "Both A and B" at bounding box center [555, 273] width 414 height 49
click at [373, 267] on input "Both A and B" at bounding box center [367, 273] width 12 height 12
radio input "true"
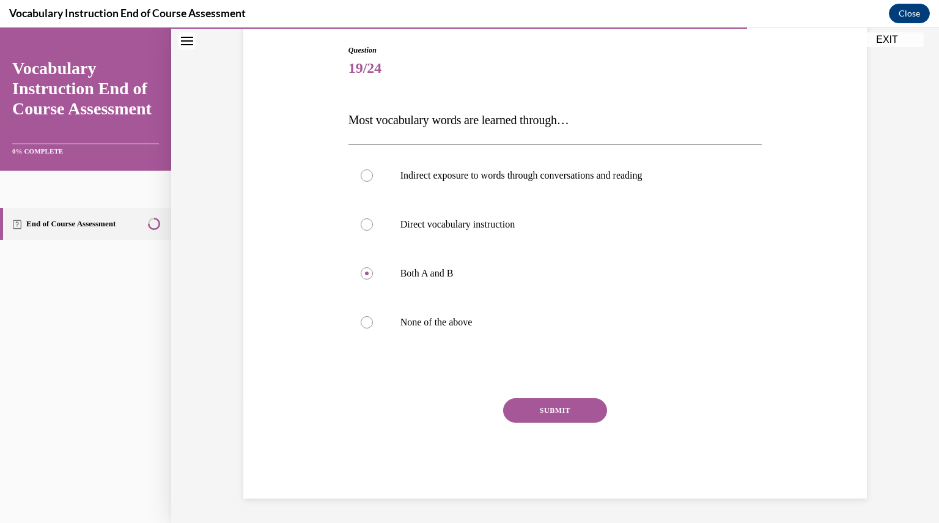
click at [531, 413] on button "SUBMIT" at bounding box center [555, 410] width 104 height 24
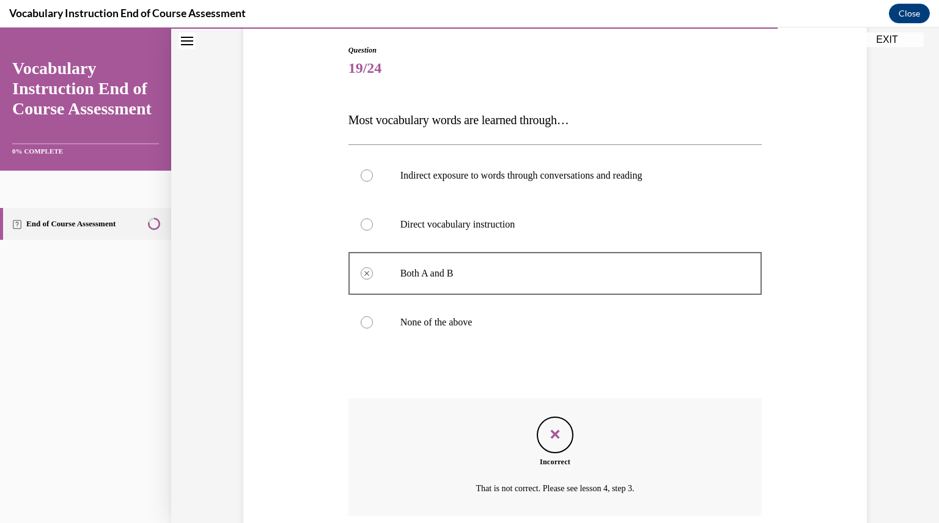
scroll to position [224, 0]
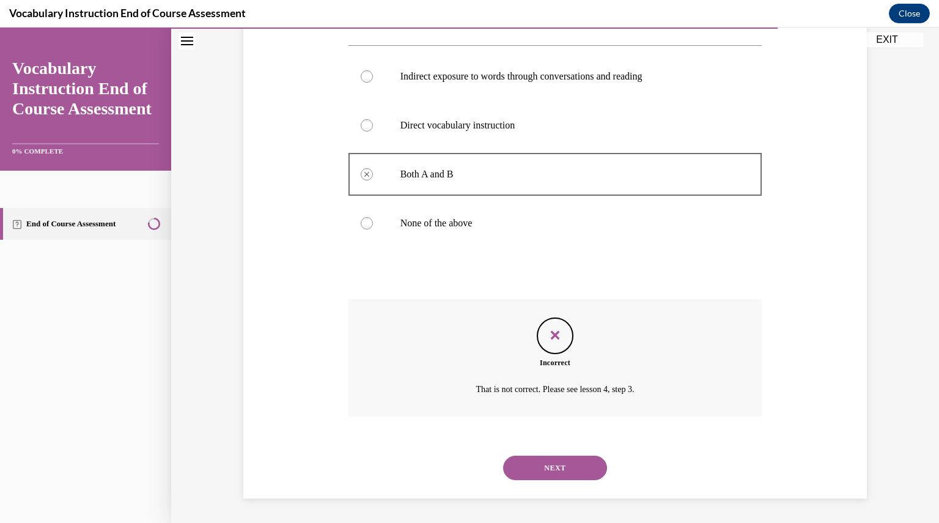
click at [563, 464] on button "NEXT" at bounding box center [555, 467] width 104 height 24
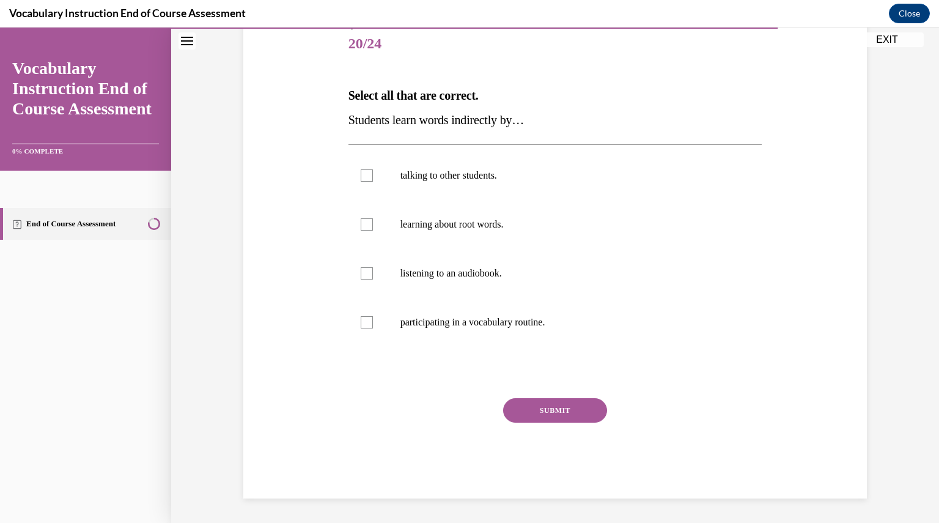
scroll to position [136, 0]
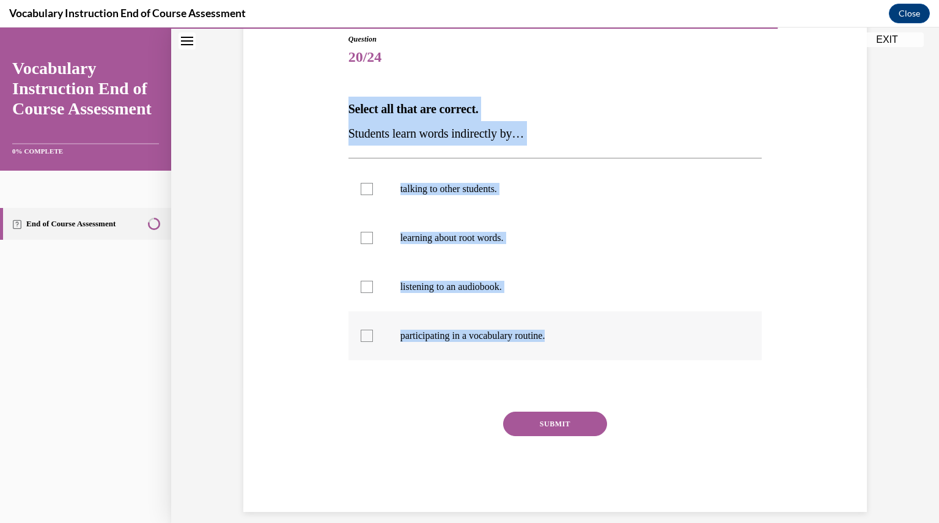
drag, startPoint x: 344, startPoint y: 106, endPoint x: 609, endPoint y: 348, distance: 358.6
click at [609, 348] on div "Question 20/24 Select all that are correct. Students learn words indirectly by……" at bounding box center [555, 273] width 414 height 478
click at [430, 191] on p "talking to other students." at bounding box center [565, 189] width 331 height 12
click at [373, 191] on input "talking to other students." at bounding box center [367, 189] width 12 height 12
checkbox input "true"
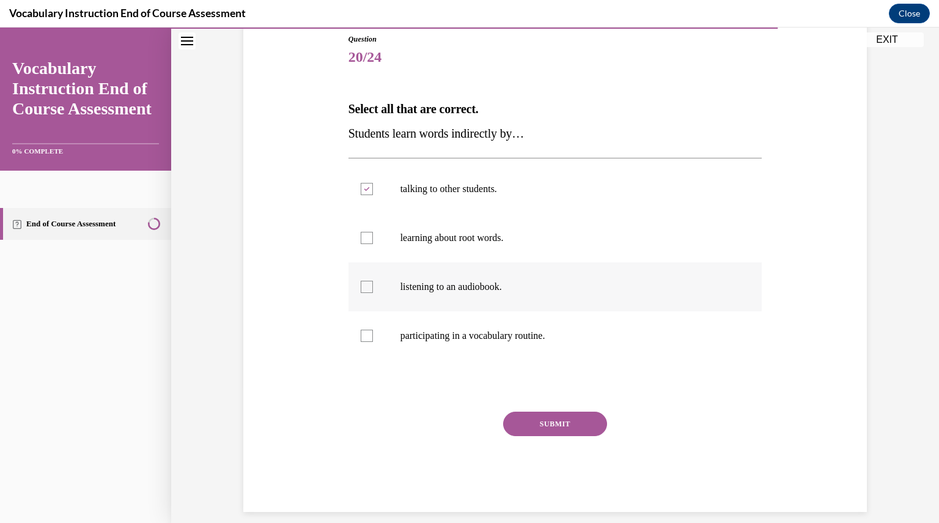
click at [461, 276] on label "listening to an audiobook." at bounding box center [555, 286] width 414 height 49
click at [373, 281] on input "listening to an audiobook." at bounding box center [367, 287] width 12 height 12
checkbox input "true"
click at [516, 422] on button "SUBMIT" at bounding box center [555, 423] width 104 height 24
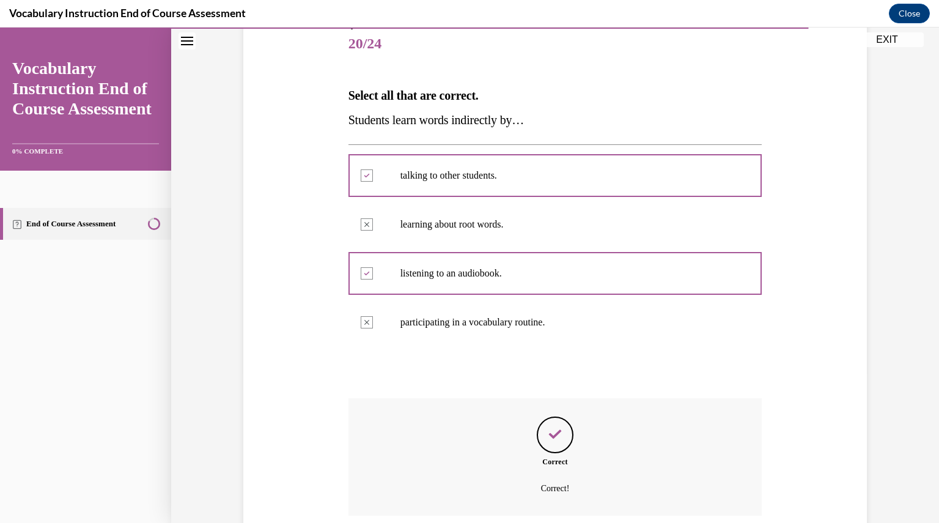
scroll to position [249, 0]
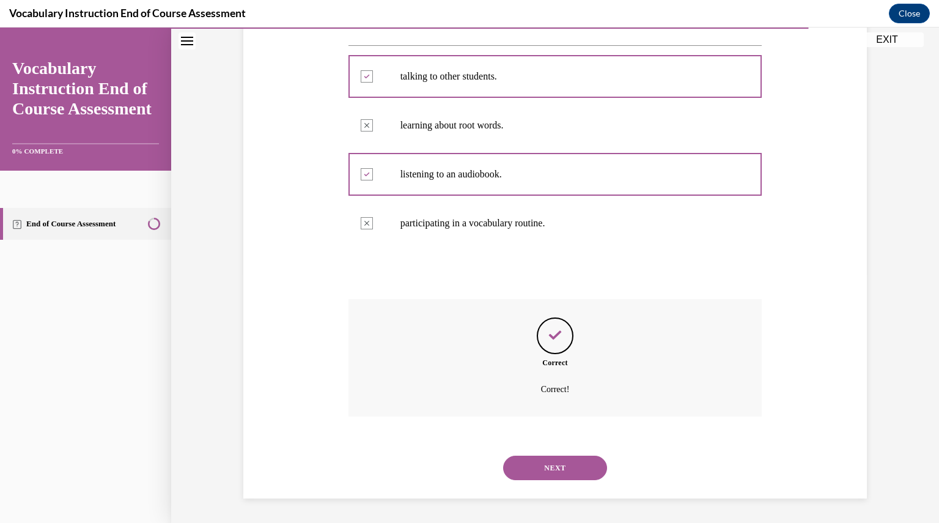
click at [530, 458] on button "NEXT" at bounding box center [555, 467] width 104 height 24
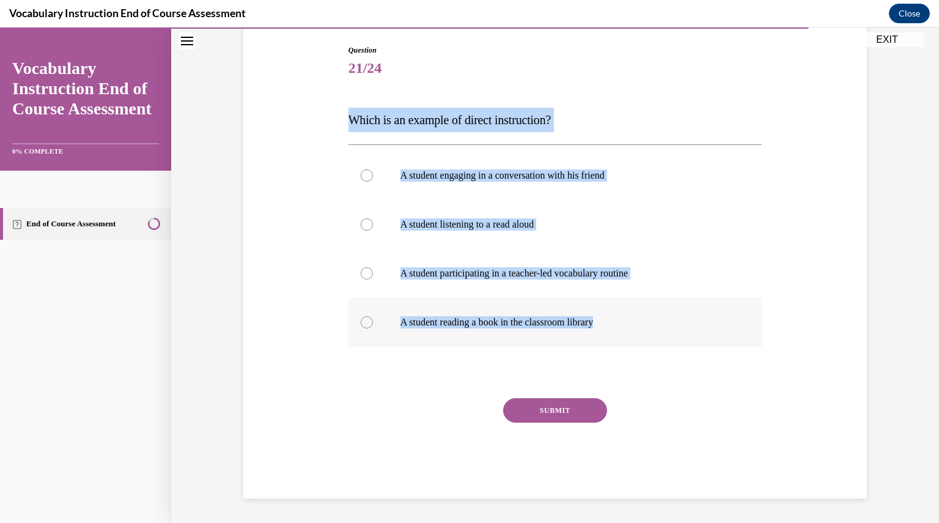
drag, startPoint x: 346, startPoint y: 115, endPoint x: 605, endPoint y: 342, distance: 344.3
click at [605, 342] on div "Question 21/24 Which is an example of direct instruction? A student engaging in…" at bounding box center [555, 271] width 414 height 453
click at [442, 170] on p "A student engaging in a conversation with his friend" at bounding box center [565, 175] width 331 height 12
click at [373, 170] on input "A student engaging in a conversation with his friend" at bounding box center [367, 175] width 12 height 12
radio input "true"
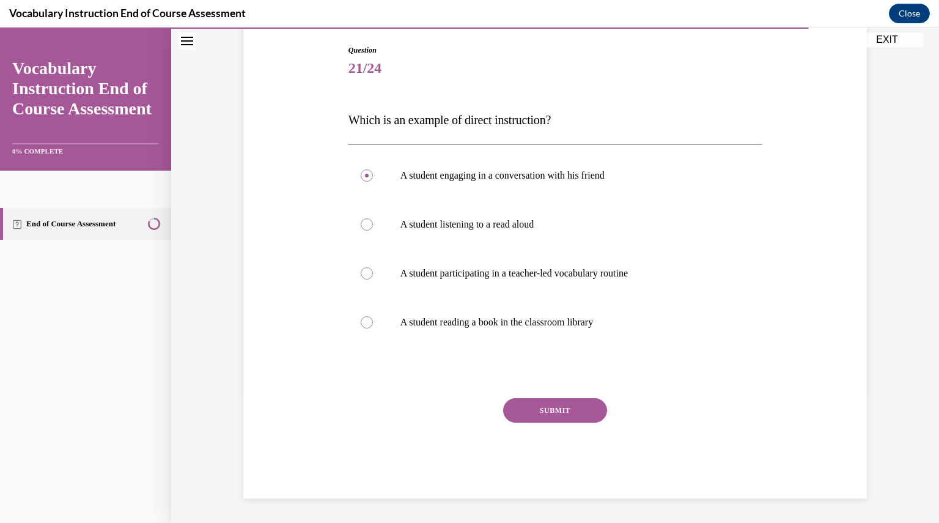
click at [542, 407] on button "SUBMIT" at bounding box center [555, 410] width 104 height 24
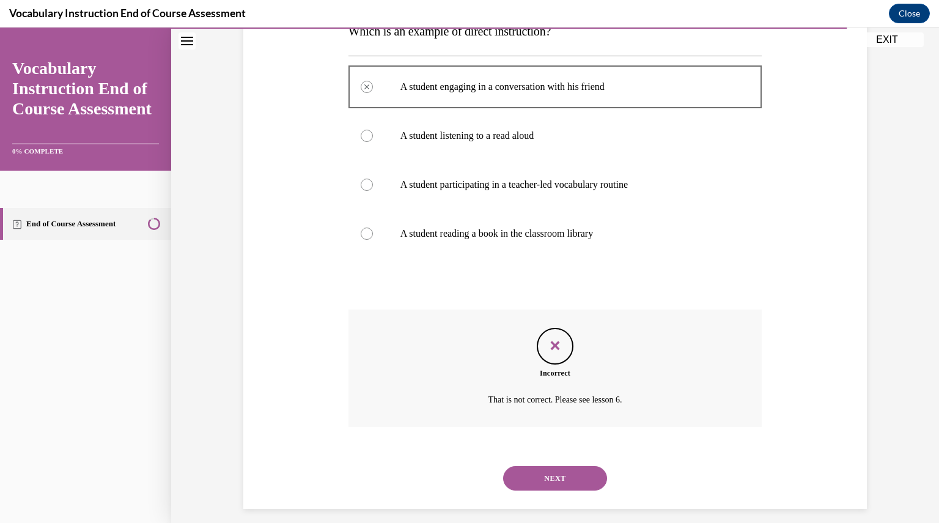
scroll to position [224, 0]
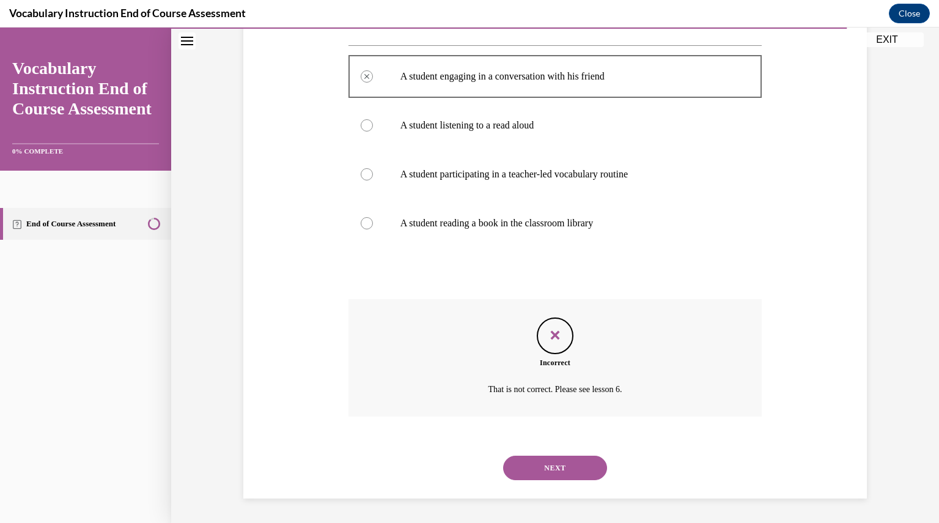
click at [551, 459] on button "NEXT" at bounding box center [555, 467] width 104 height 24
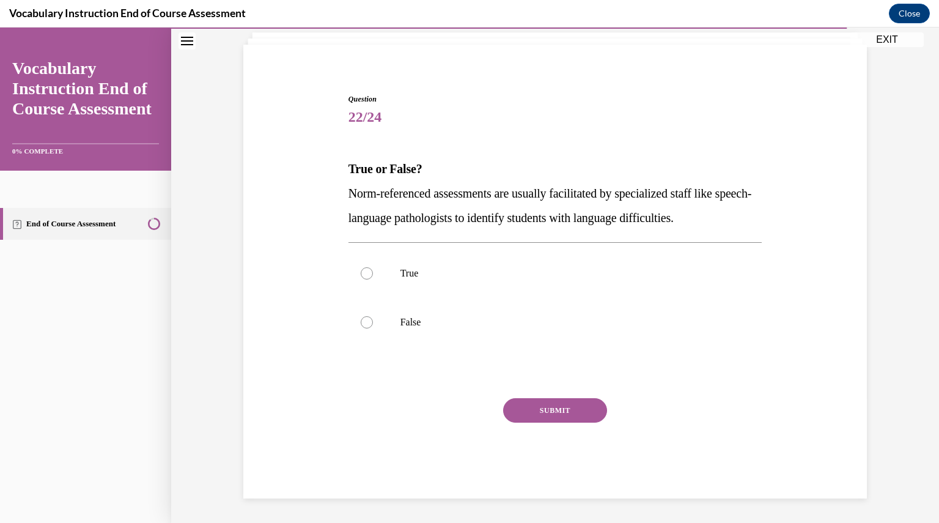
scroll to position [76, 0]
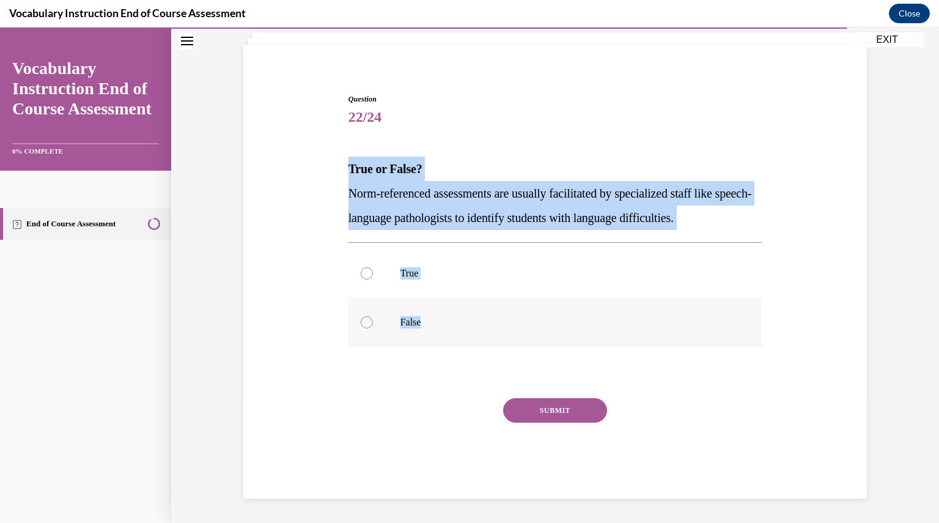
drag, startPoint x: 340, startPoint y: 162, endPoint x: 426, endPoint y: 330, distance: 188.6
click at [426, 330] on div "Question 22/24 True or False? Norm-referenced assessments are usually facilitat…" at bounding box center [555, 286] width 420 height 423
click at [436, 257] on label "True" at bounding box center [555, 273] width 414 height 49
click at [373, 267] on input "True" at bounding box center [367, 273] width 12 height 12
radio input "true"
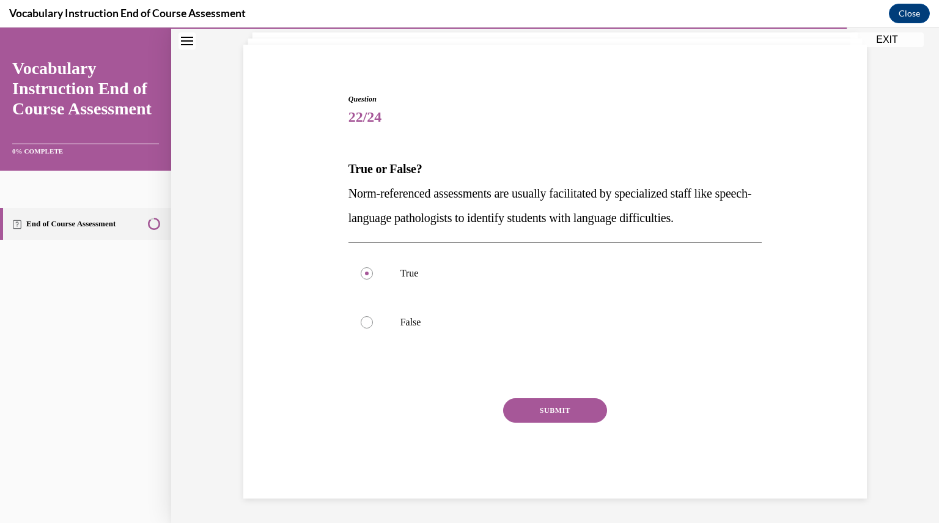
click at [560, 413] on button "SUBMIT" at bounding box center [555, 410] width 104 height 24
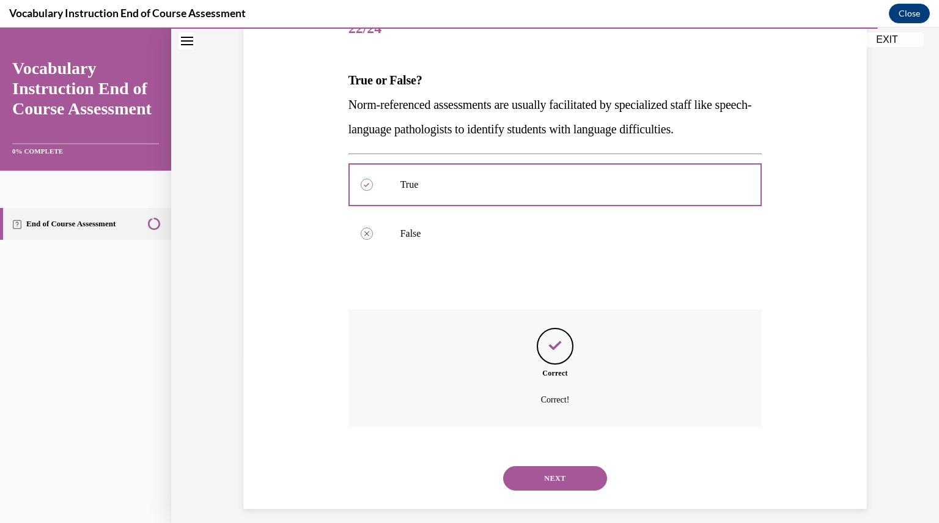
scroll to position [175, 0]
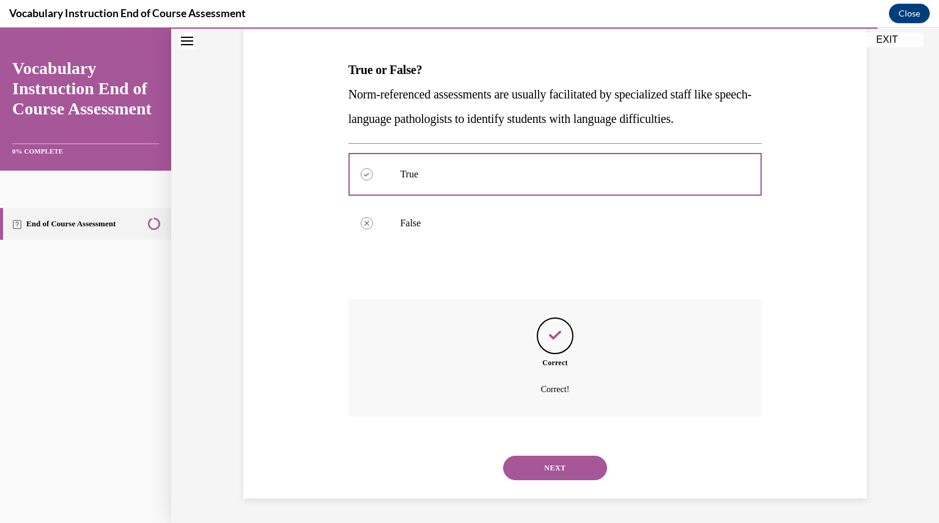
click at [564, 472] on button "NEXT" at bounding box center [555, 467] width 104 height 24
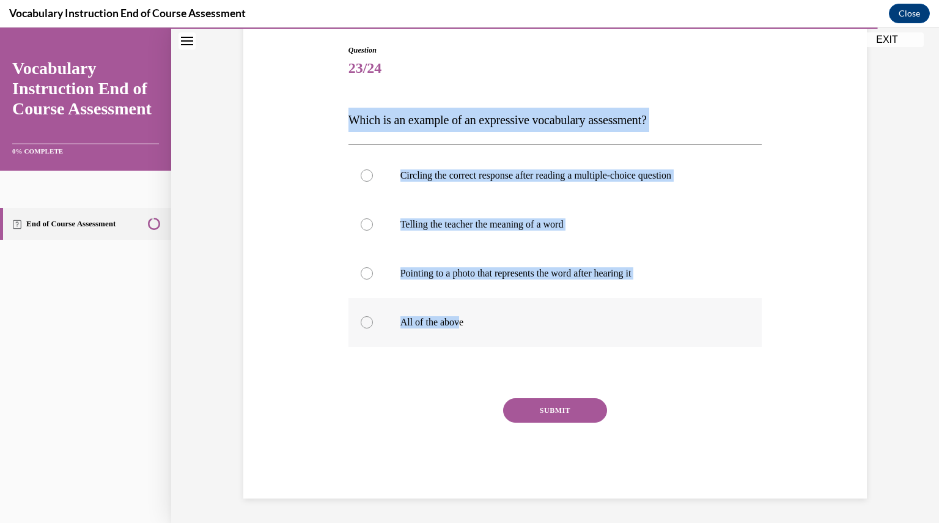
drag, startPoint x: 344, startPoint y: 124, endPoint x: 460, endPoint y: 339, distance: 244.5
click at [460, 339] on div "Question 23/24 Which is an example of an expressive vocabulary assessment? Circ…" at bounding box center [555, 271] width 414 height 453
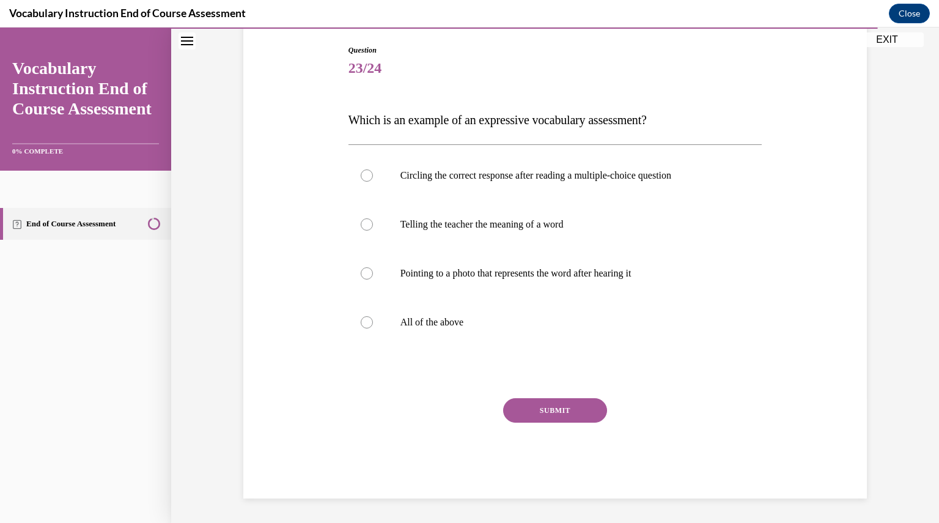
drag, startPoint x: 467, startPoint y: 336, endPoint x: 345, endPoint y: 107, distance: 259.7
click at [348, 107] on div "Question 23/24 Which is an example of an expressive vocabulary assessment? Circ…" at bounding box center [555, 271] width 414 height 453
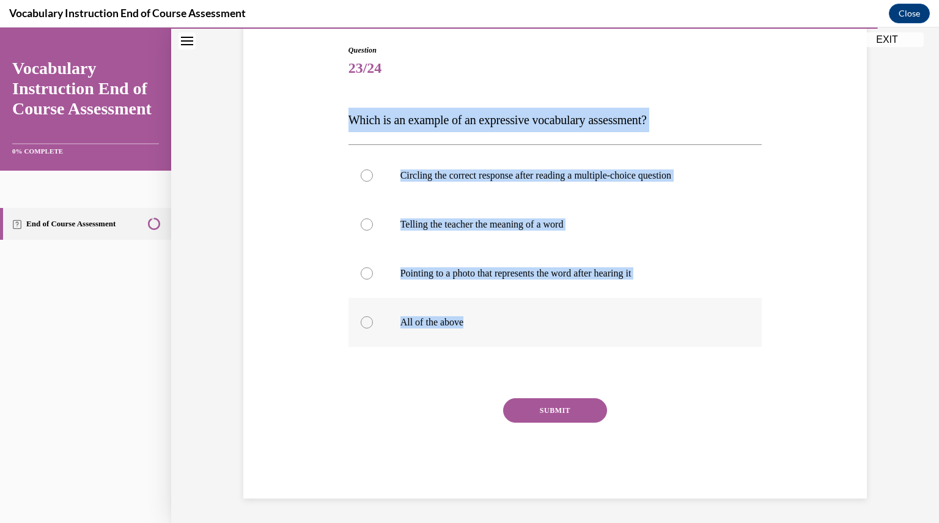
drag, startPoint x: 343, startPoint y: 117, endPoint x: 519, endPoint y: 315, distance: 264.5
click at [519, 315] on div "Question 23/24 Which is an example of an expressive vocabulary assessment? Circ…" at bounding box center [555, 271] width 414 height 453
click at [463, 229] on p "Telling the teacher the meaning of a word" at bounding box center [565, 224] width 331 height 12
click at [373, 229] on input "Telling the teacher the meaning of a word" at bounding box center [367, 224] width 12 height 12
radio input "true"
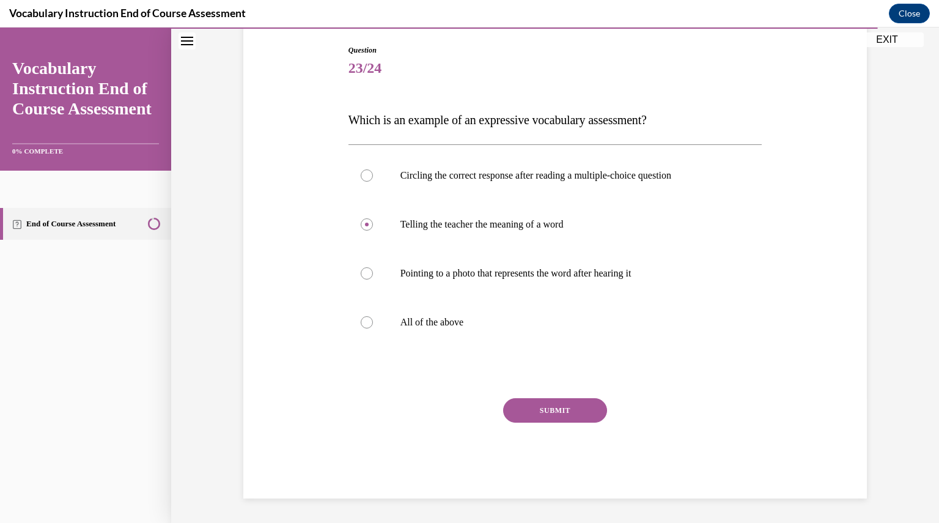
click at [538, 400] on button "SUBMIT" at bounding box center [555, 410] width 104 height 24
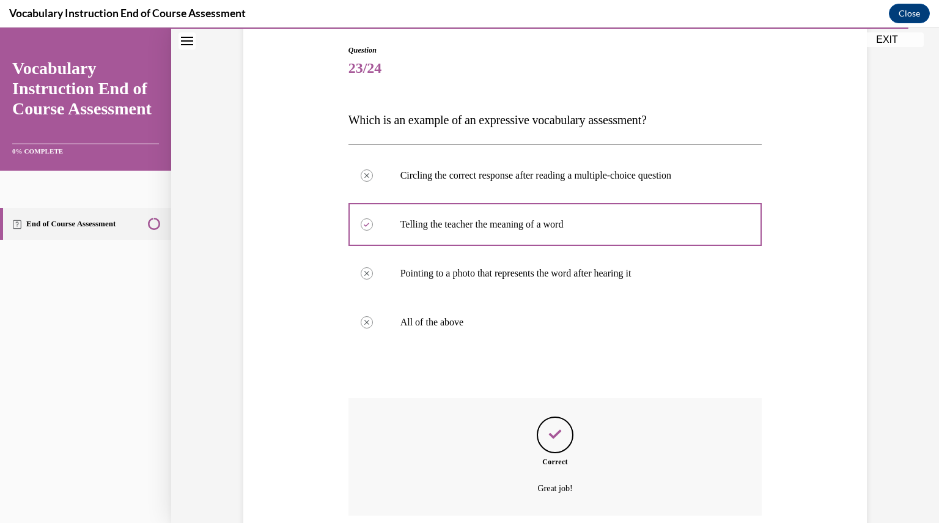
scroll to position [224, 0]
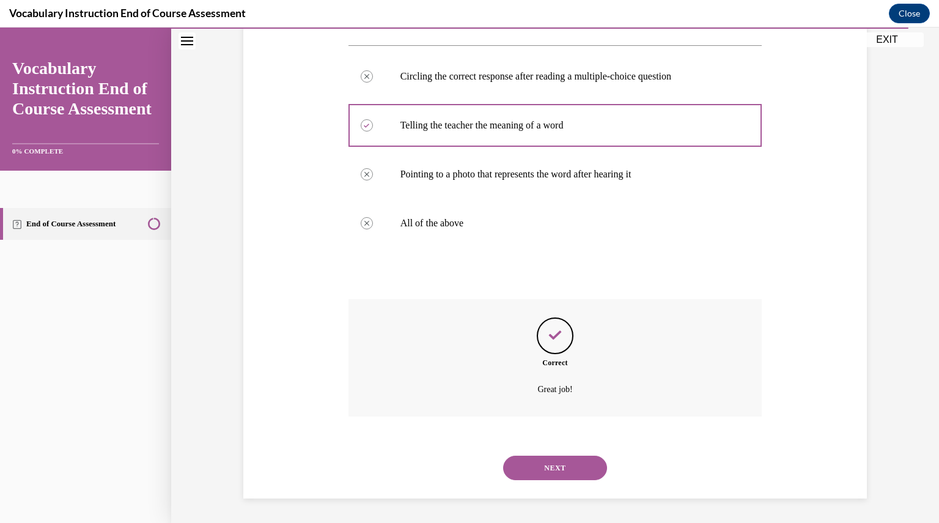
click at [570, 472] on button "NEXT" at bounding box center [555, 467] width 104 height 24
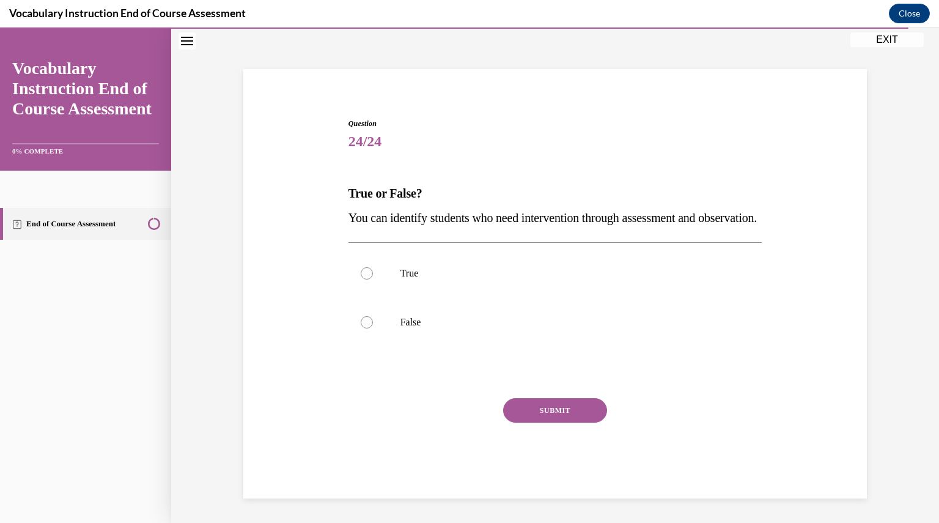
scroll to position [76, 0]
click at [387, 282] on label "True" at bounding box center [555, 273] width 414 height 49
click at [373, 279] on input "True" at bounding box center [367, 273] width 12 height 12
radio input "true"
click at [540, 406] on button "SUBMIT" at bounding box center [555, 410] width 104 height 24
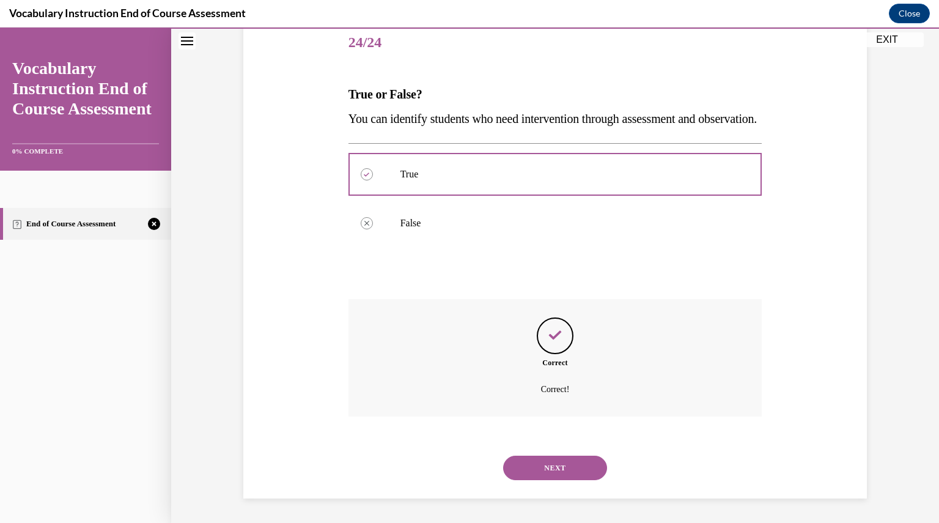
scroll to position [175, 0]
click at [568, 471] on button "NEXT" at bounding box center [555, 467] width 104 height 24
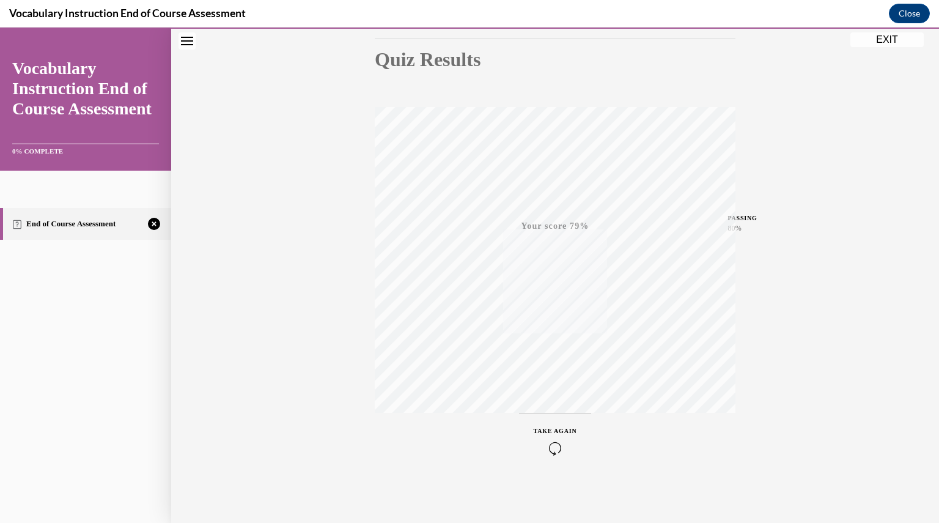
click at [555, 456] on button "TAKE AGAIN" at bounding box center [555, 440] width 73 height 55
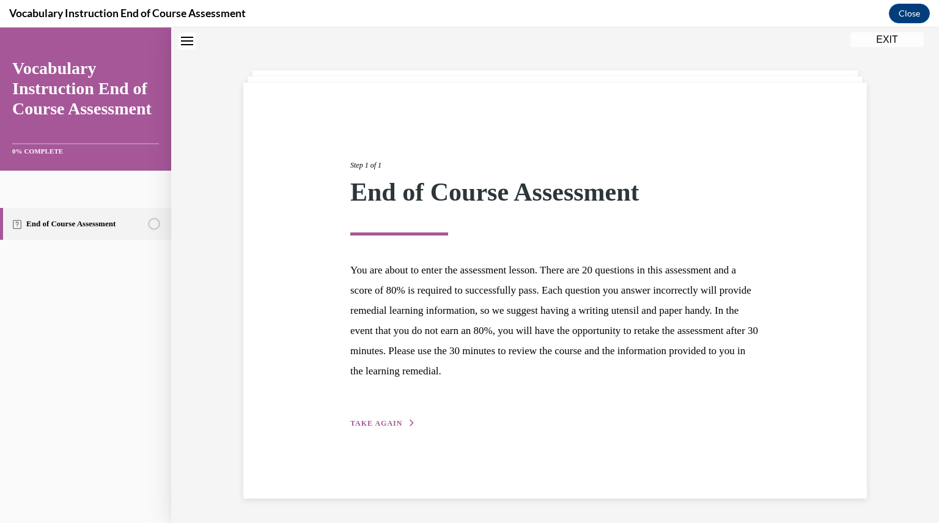
scroll to position [39, 0]
